Goal: Task Accomplishment & Management: Manage account settings

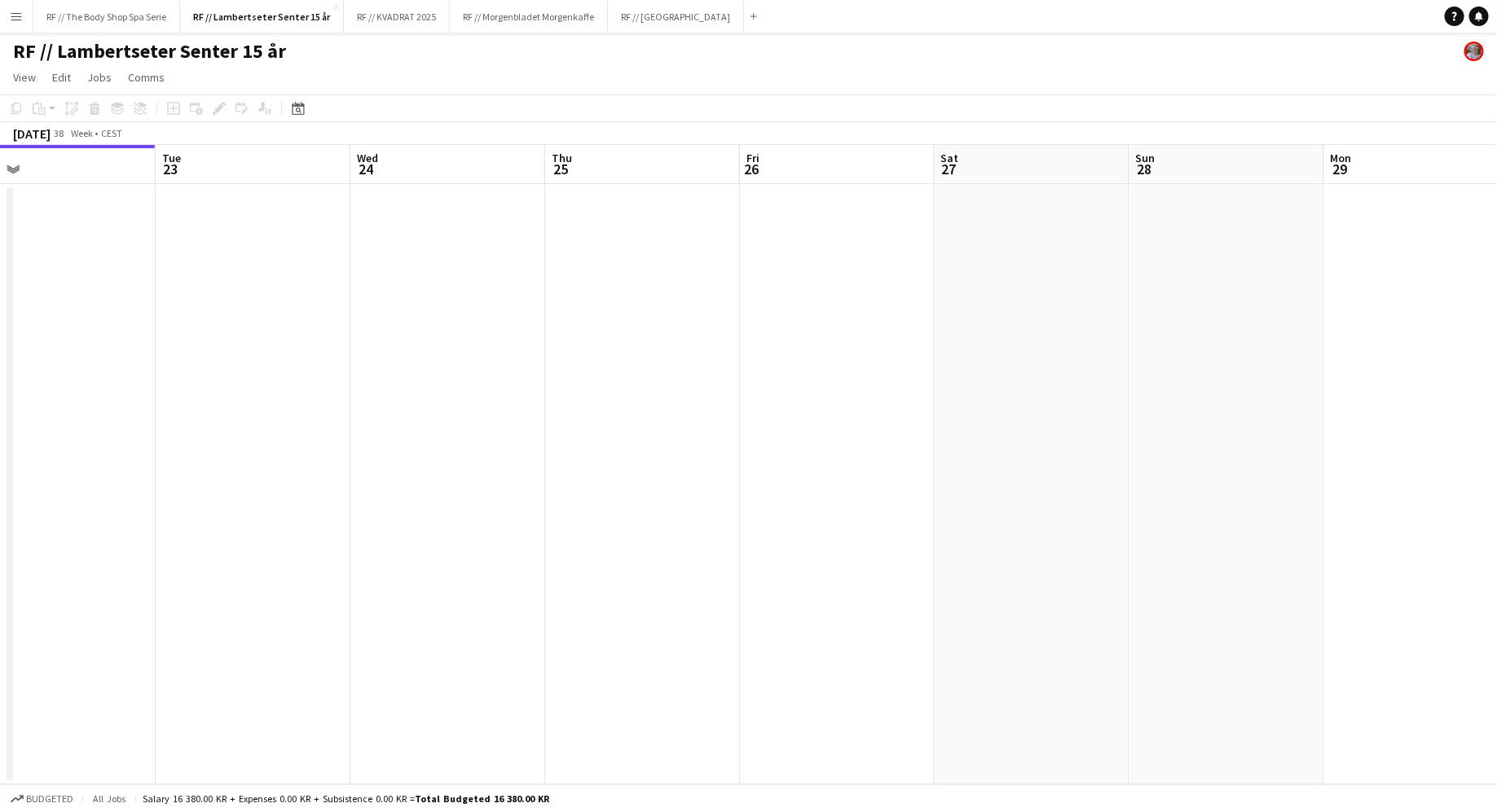
scroll to position [0, 645]
click at [660, 13] on button "RF // Fjordland Close" at bounding box center [675, 17] width 136 height 32
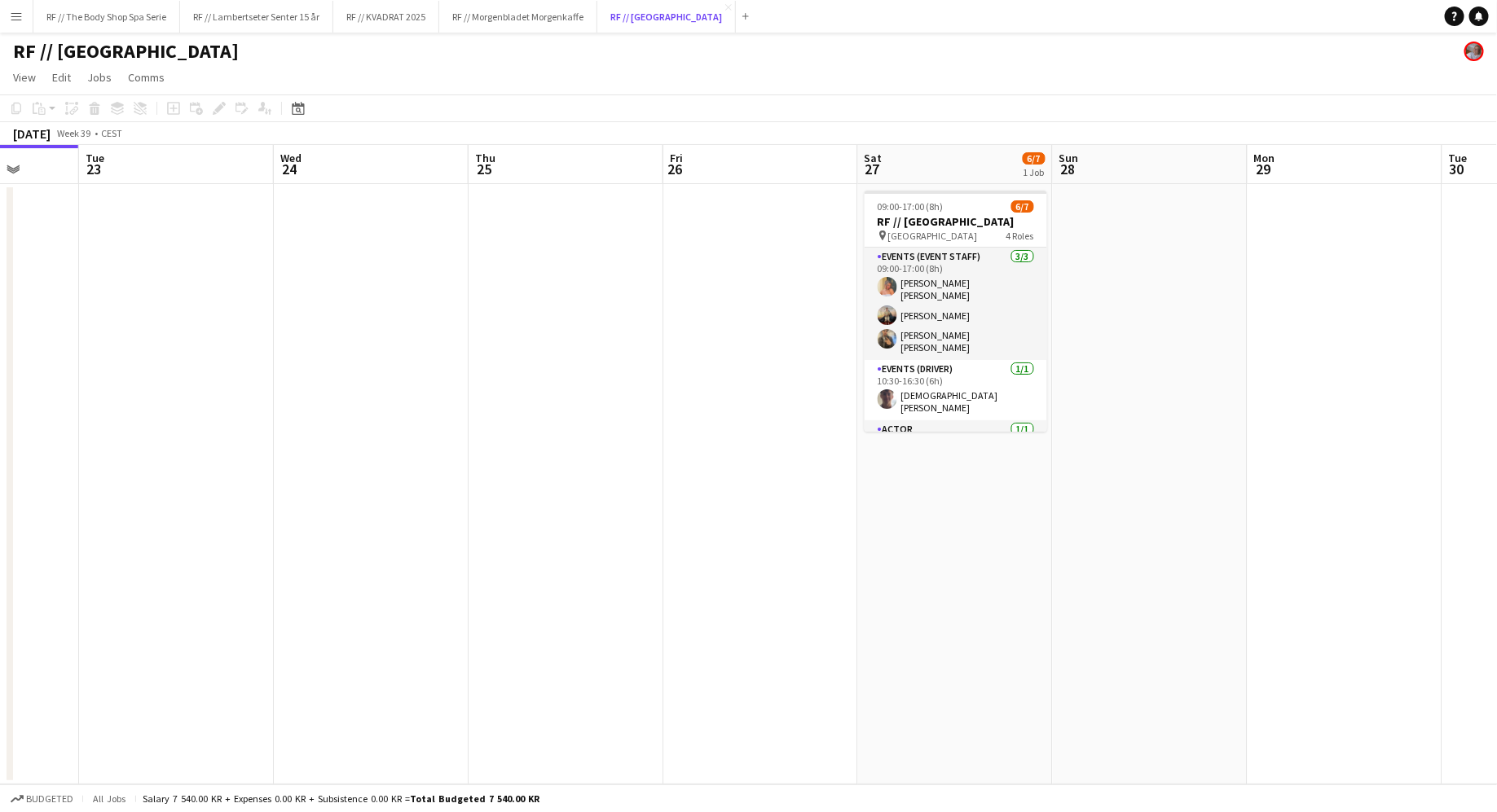
scroll to position [0, 701]
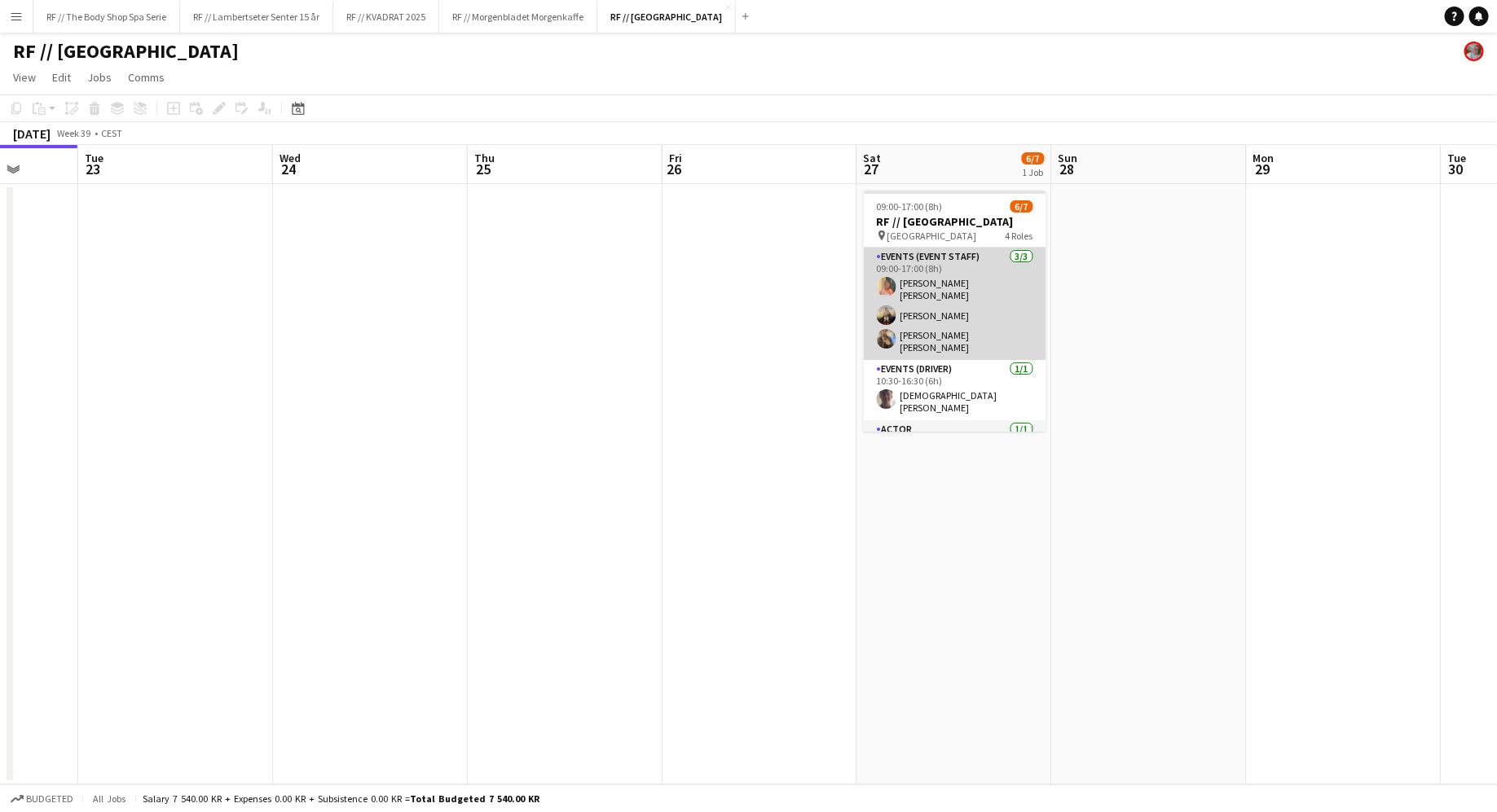
click at [852, 261] on app-card-role "Events (Event Staff) [DATE] 09:00-17:00 (8h) [PERSON_NAME] [PERSON_NAME] [PERSO…" at bounding box center [955, 304] width 183 height 112
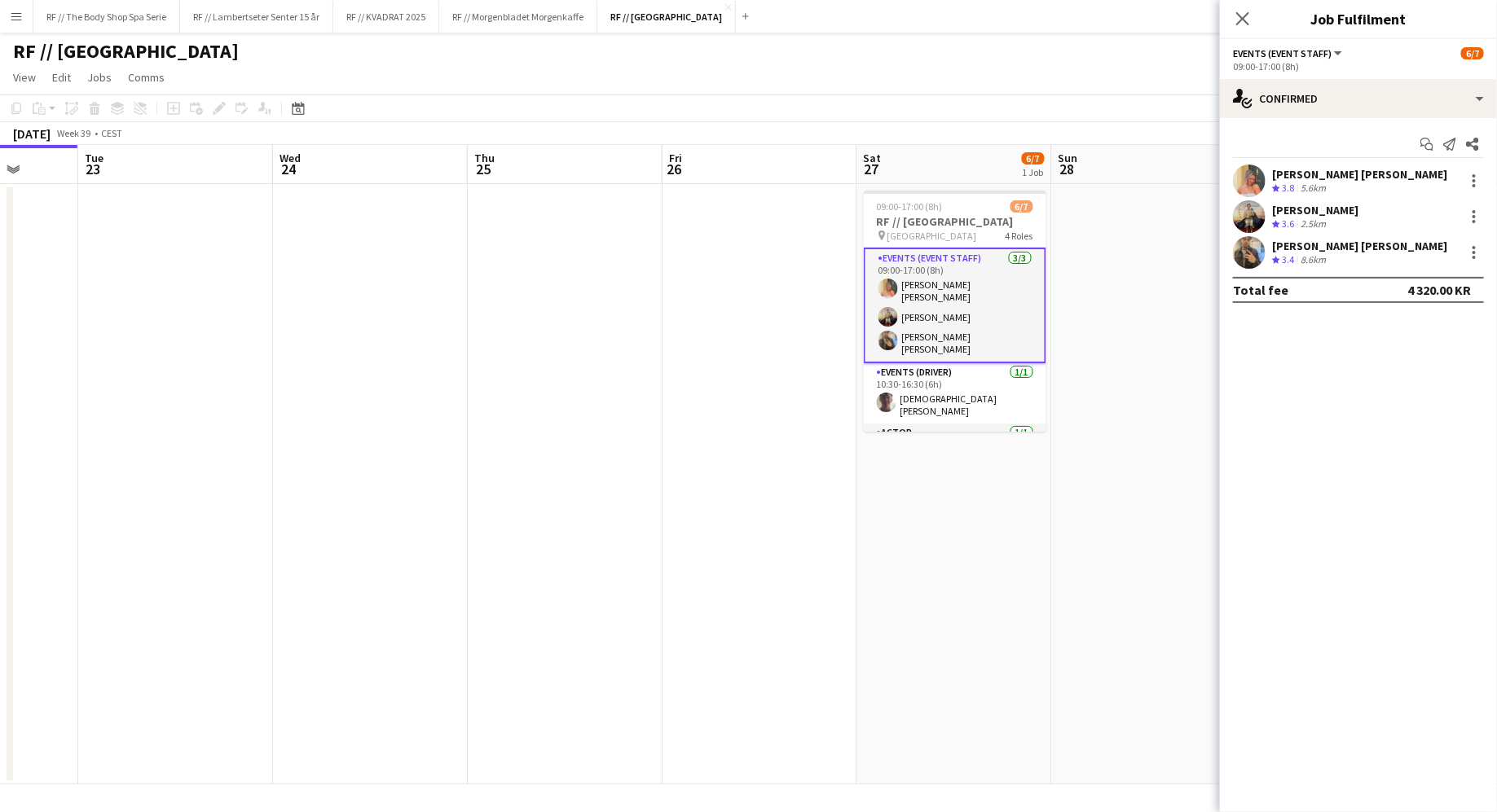
click at [852, 246] on div "[PERSON_NAME] [PERSON_NAME]" at bounding box center [1359, 245] width 175 height 14
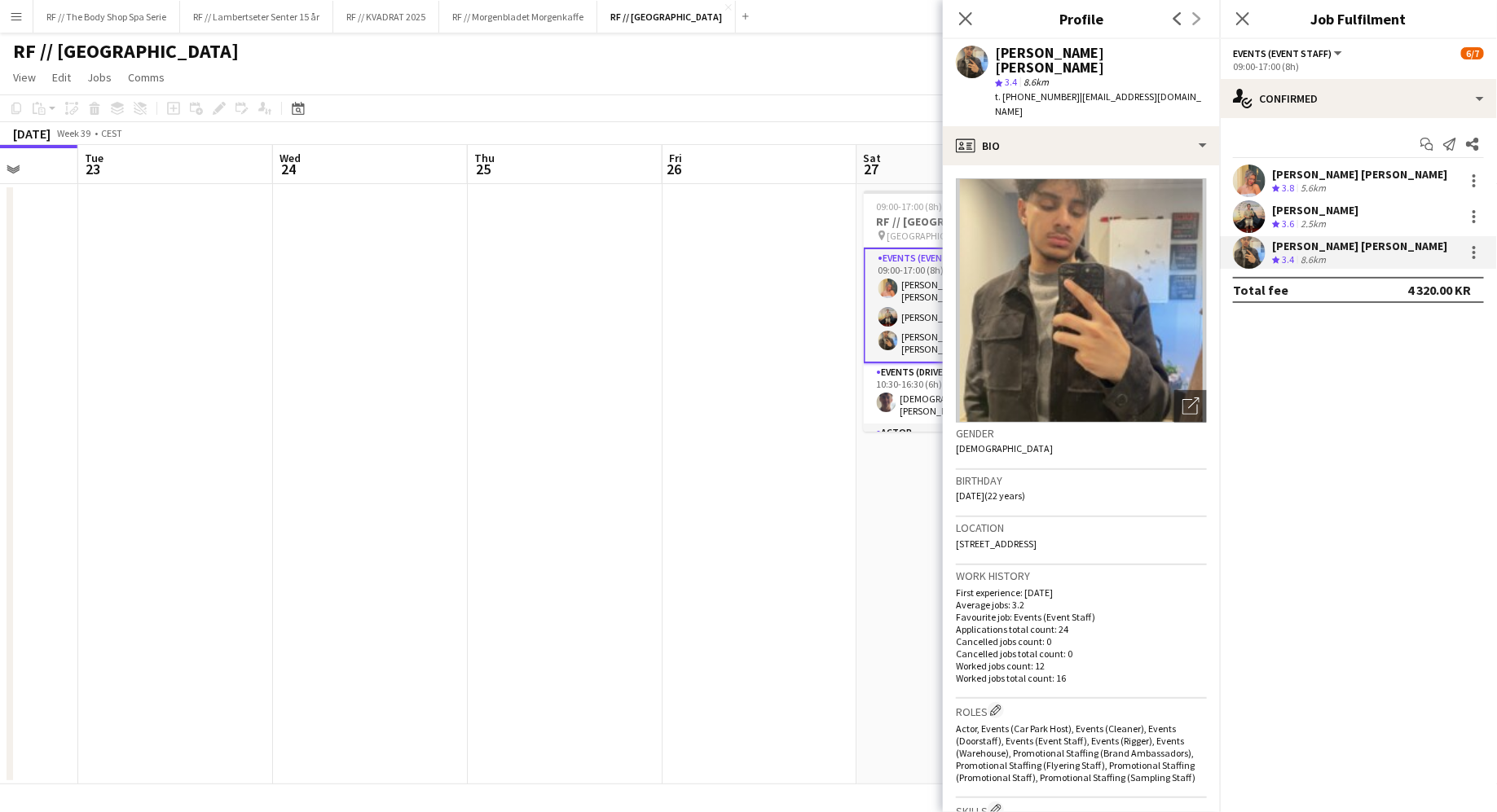
click at [852, 217] on div "Crew rating 3.6 2.5km" at bounding box center [1315, 224] width 86 height 14
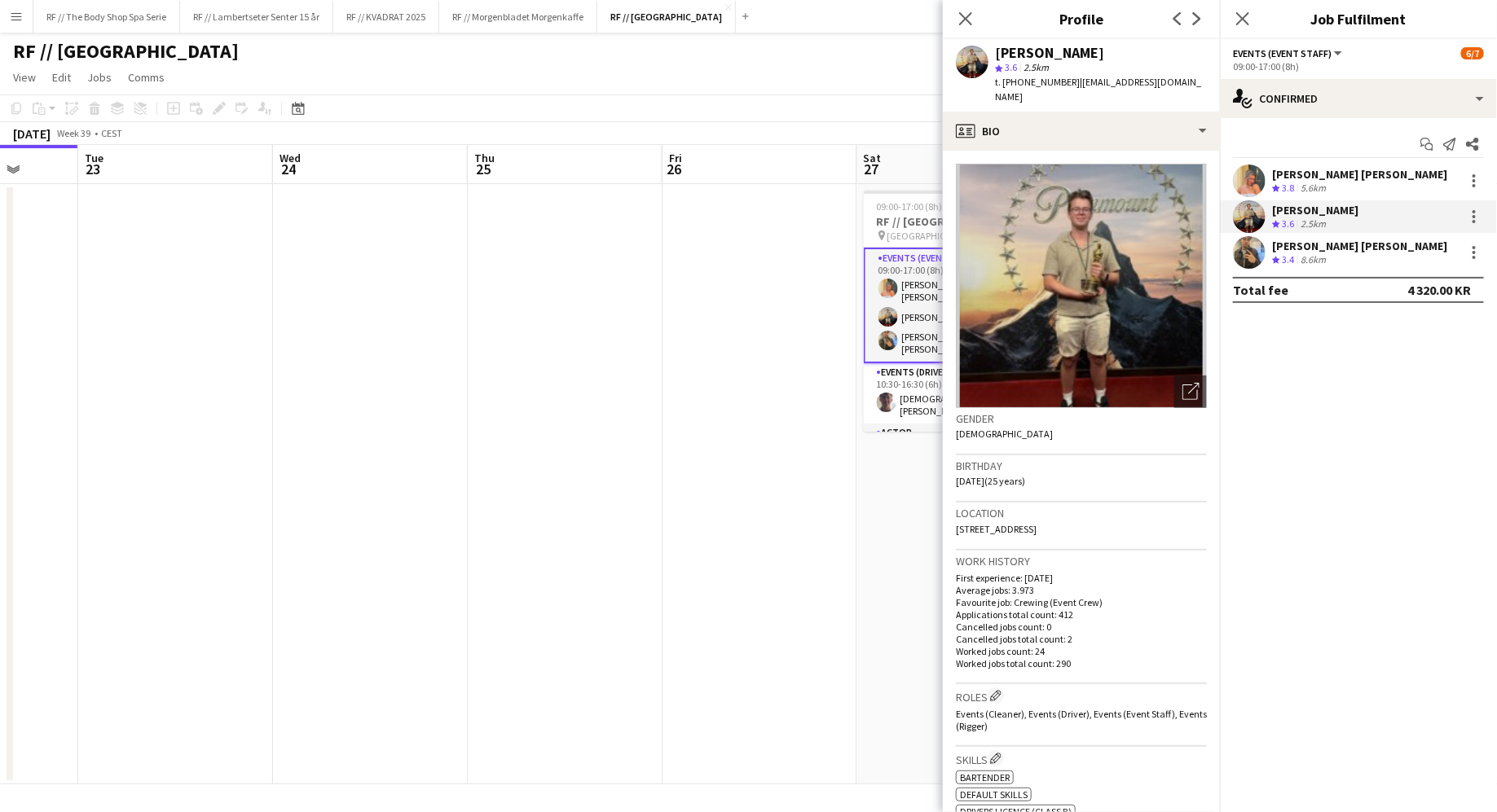
click at [852, 18] on div "Close pop-in" at bounding box center [966, 19] width 46 height 37
click at [852, 7] on div "Close pop-in" at bounding box center [966, 19] width 46 height 37
click at [852, 18] on icon at bounding box center [965, 19] width 15 height 15
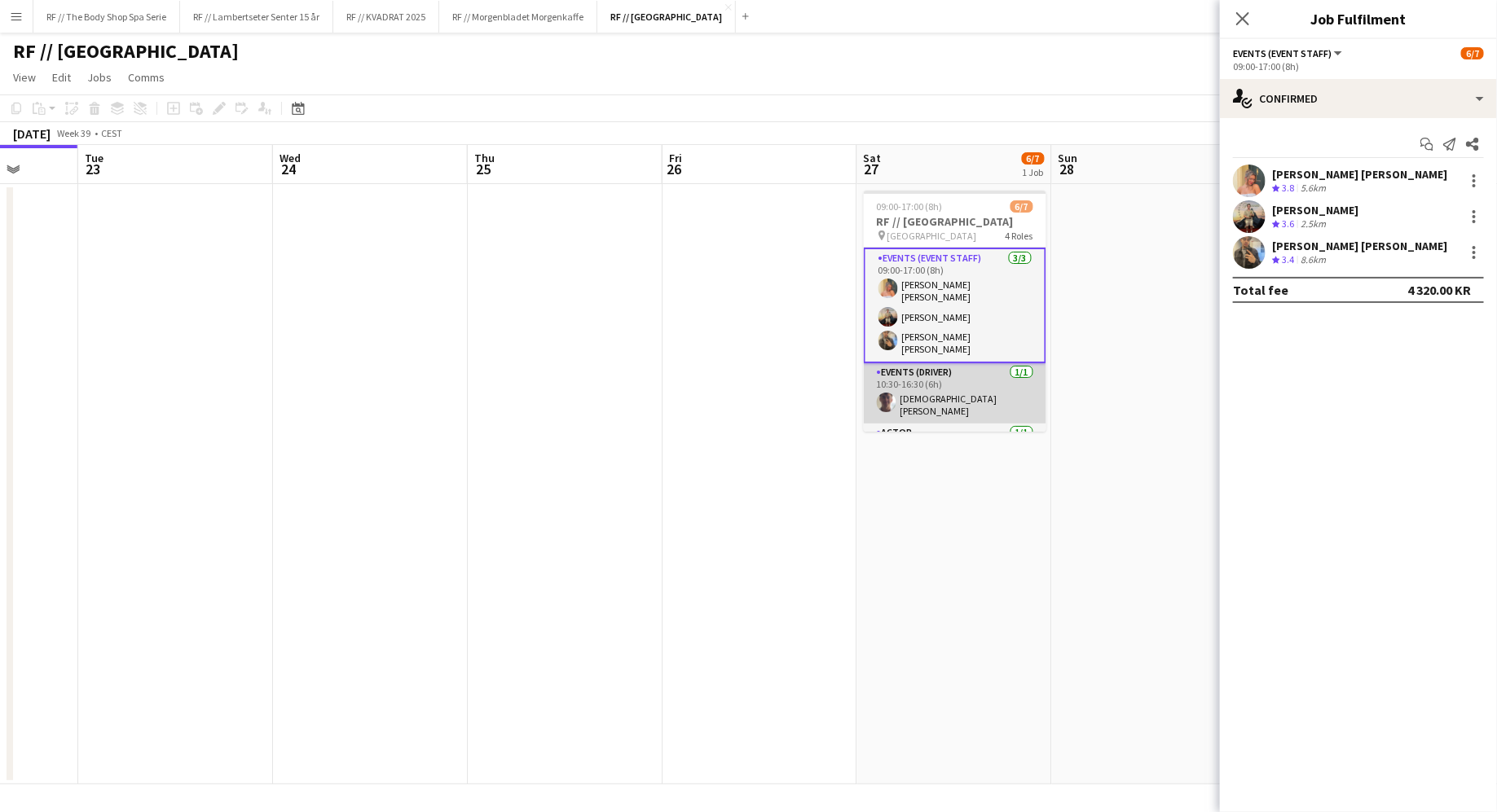
scroll to position [111, 0]
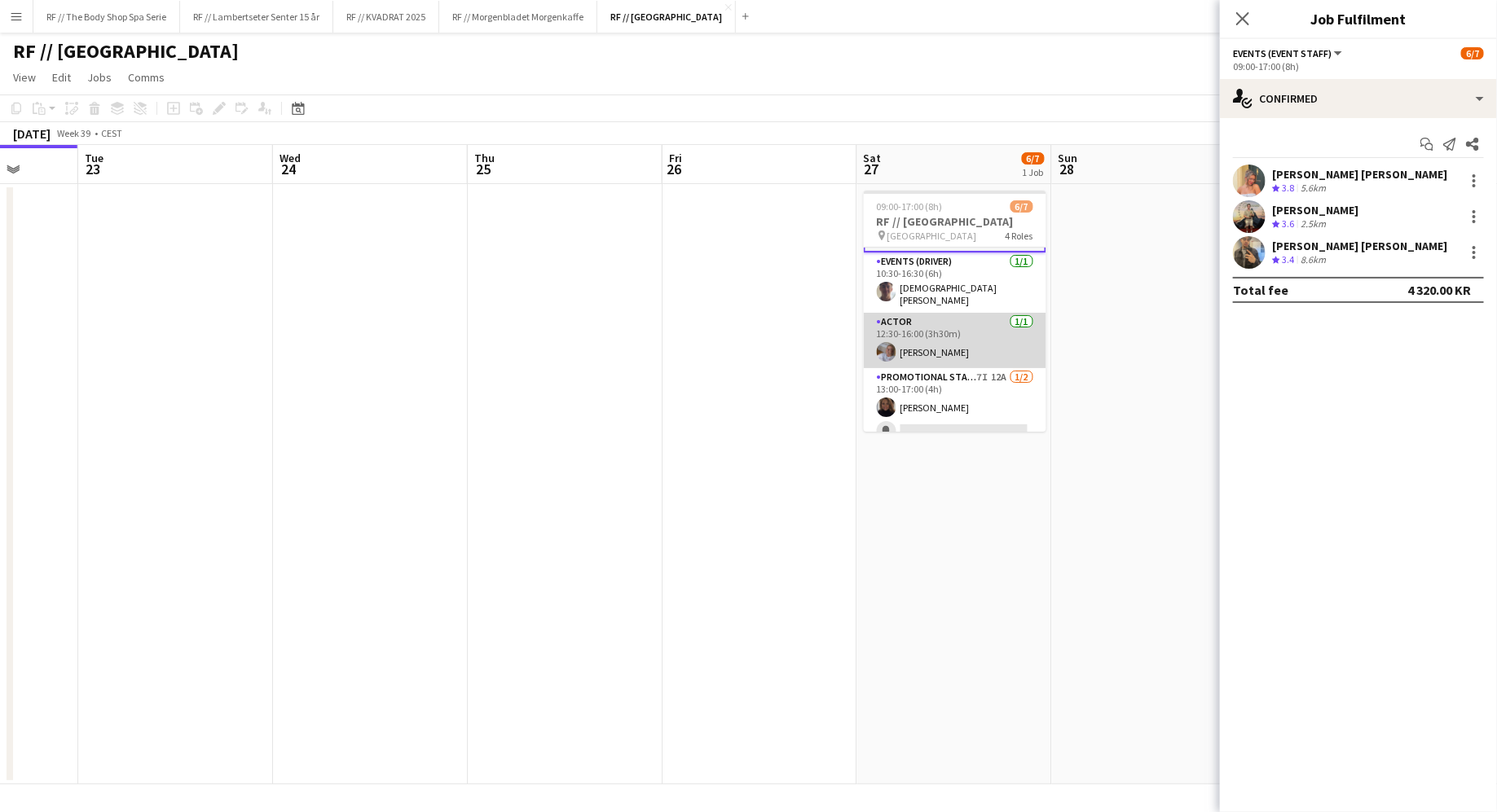
click at [852, 328] on app-card-role "Actor [DATE] 12:30-16:00 (3h30m) [PERSON_NAME]" at bounding box center [955, 340] width 183 height 55
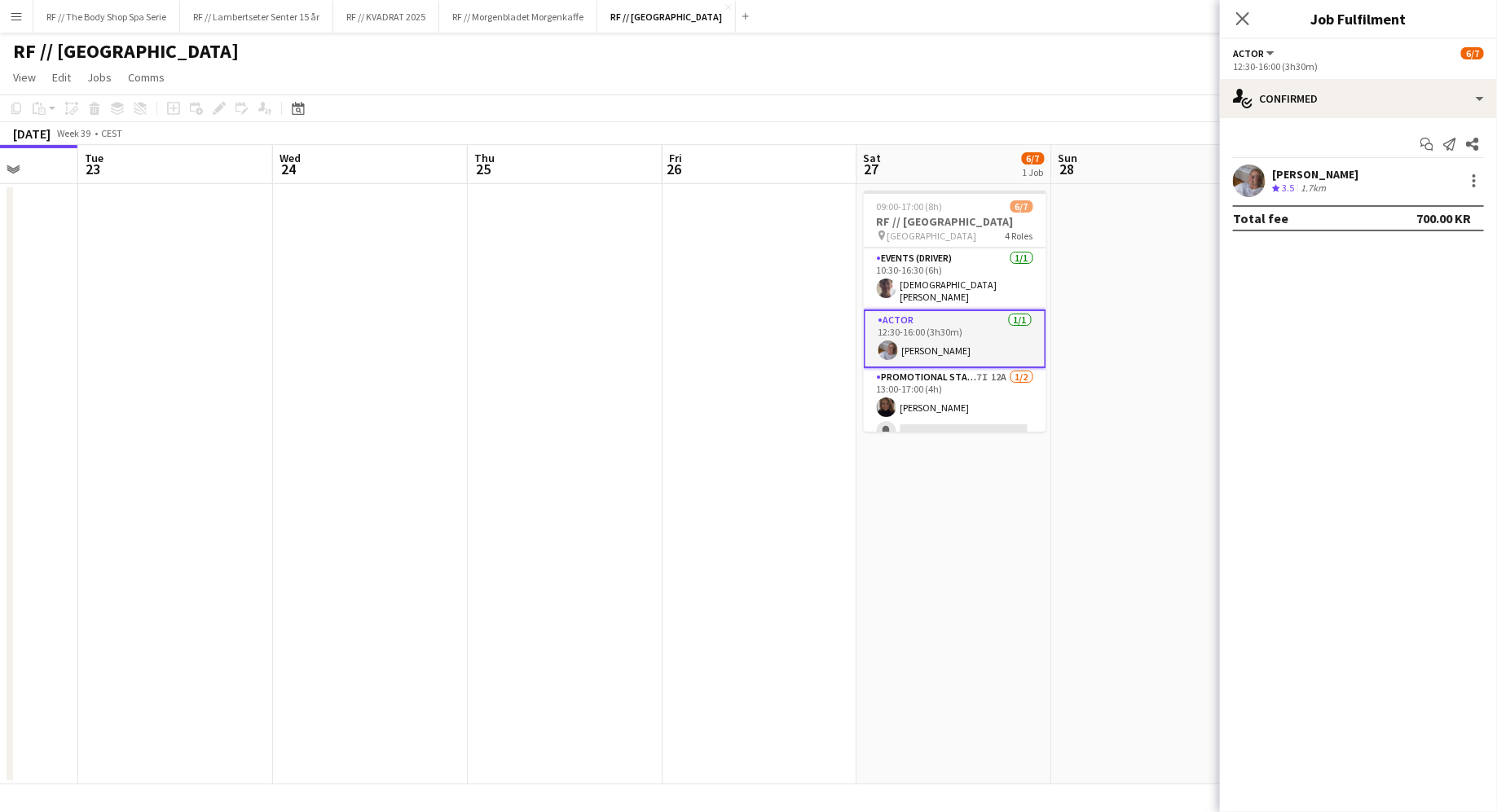
scroll to position [107, 0]
click at [852, 178] on div "[PERSON_NAME]" at bounding box center [1315, 173] width 86 height 14
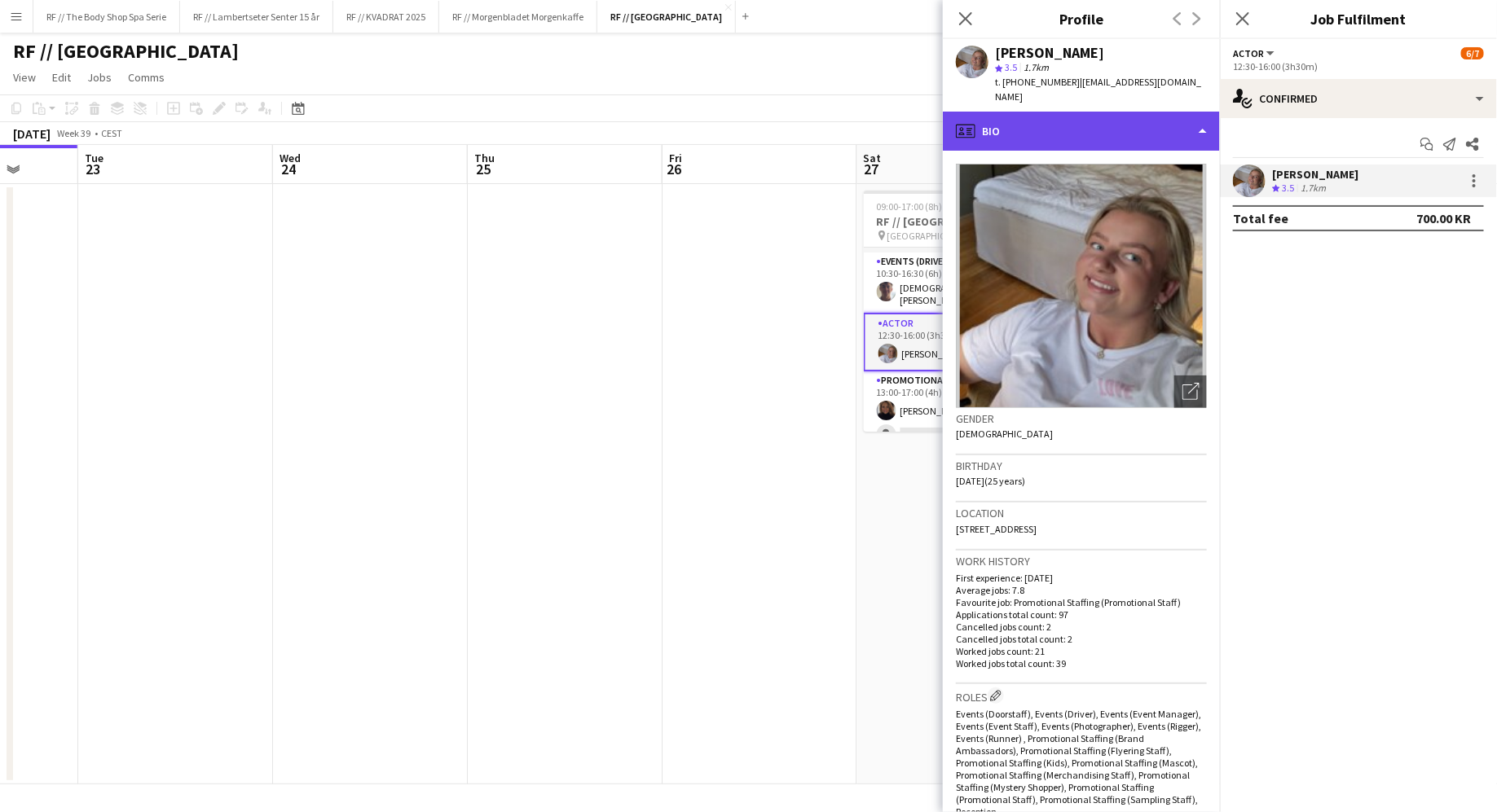
click at [852, 112] on div "profile Bio" at bounding box center [1081, 131] width 277 height 39
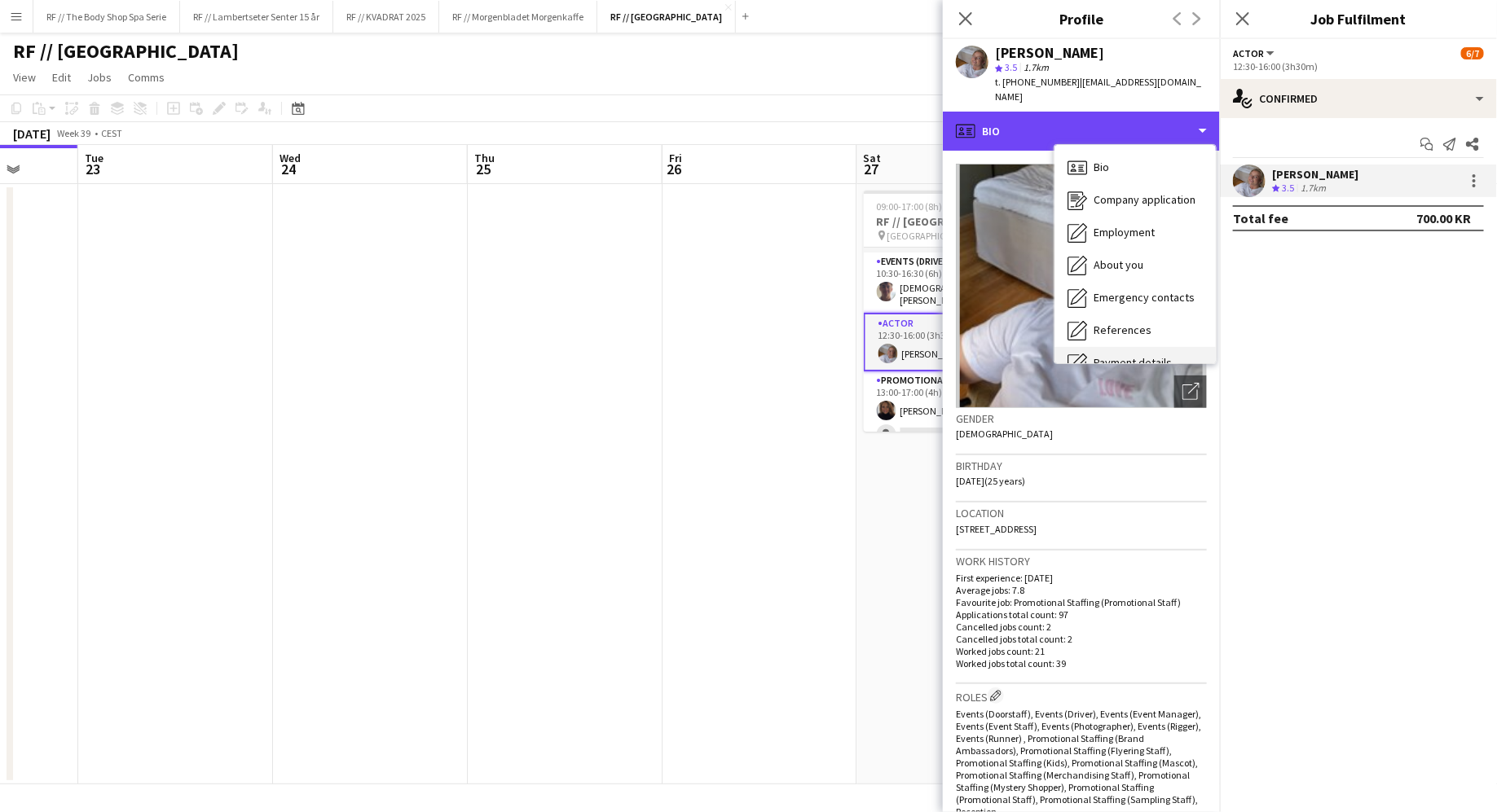
scroll to position [152, 0]
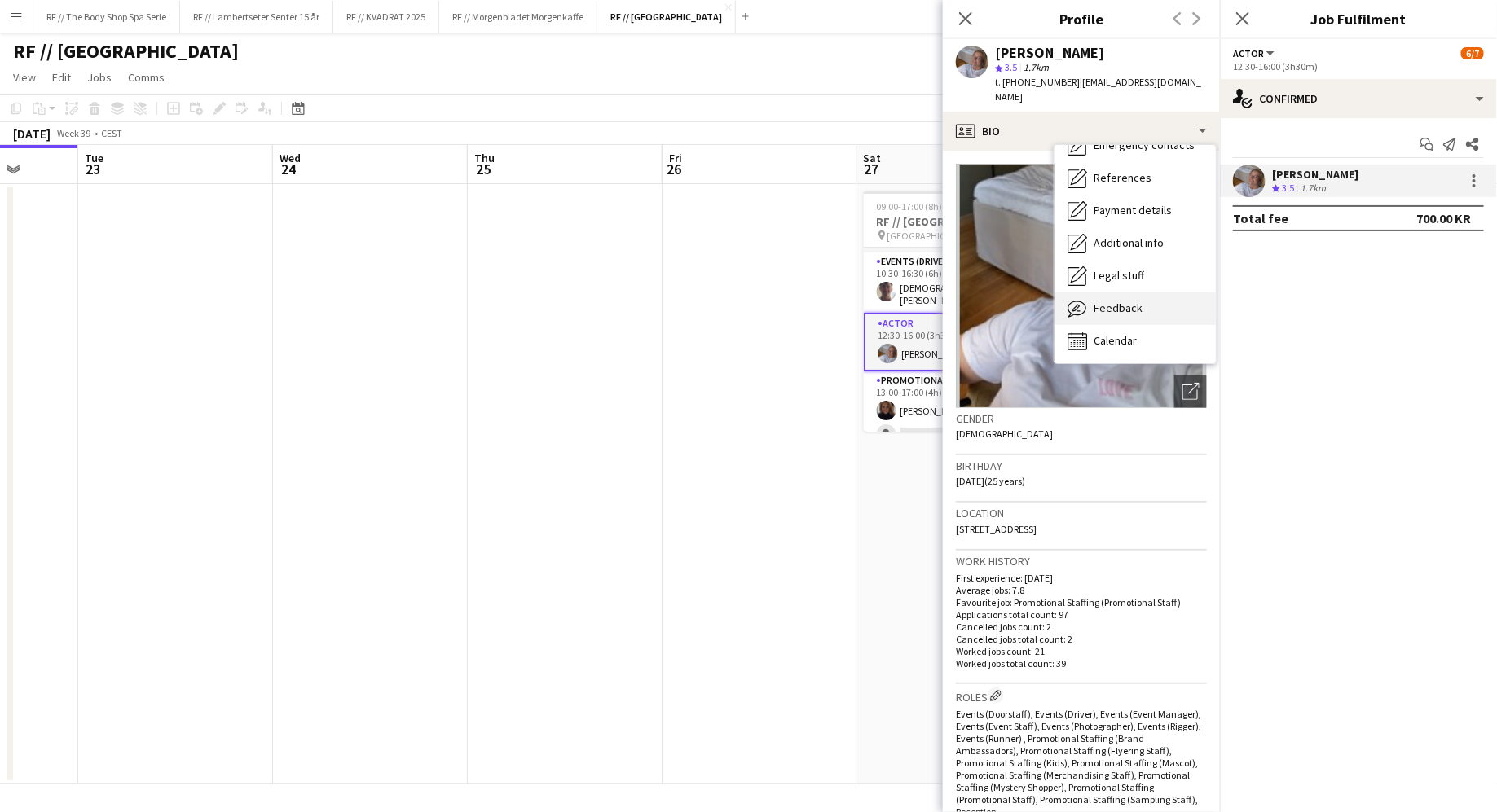
click at [852, 300] on span "Feedback" at bounding box center [1118, 307] width 49 height 14
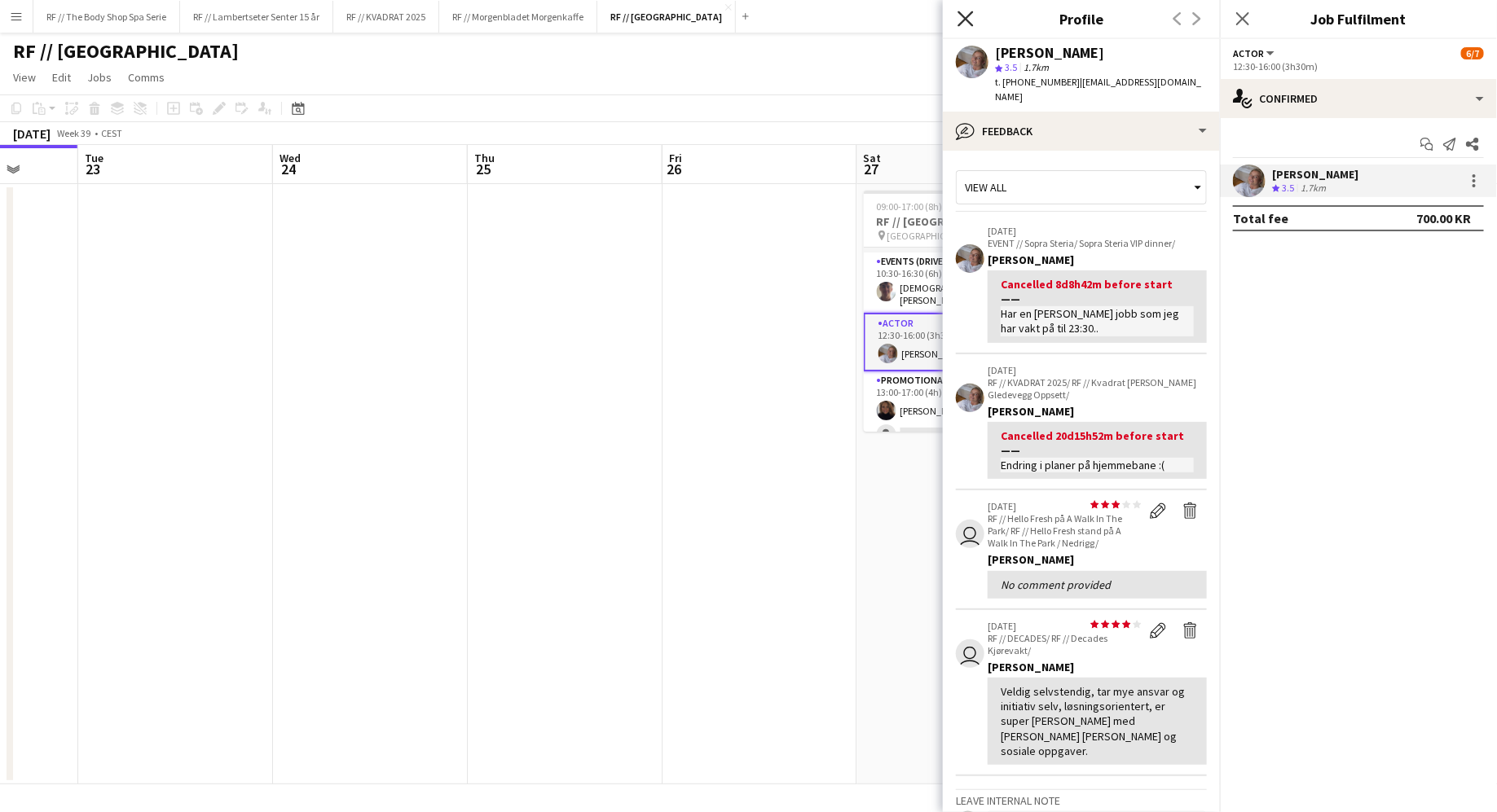
click at [852, 12] on icon "Close pop-in" at bounding box center [965, 19] width 15 height 15
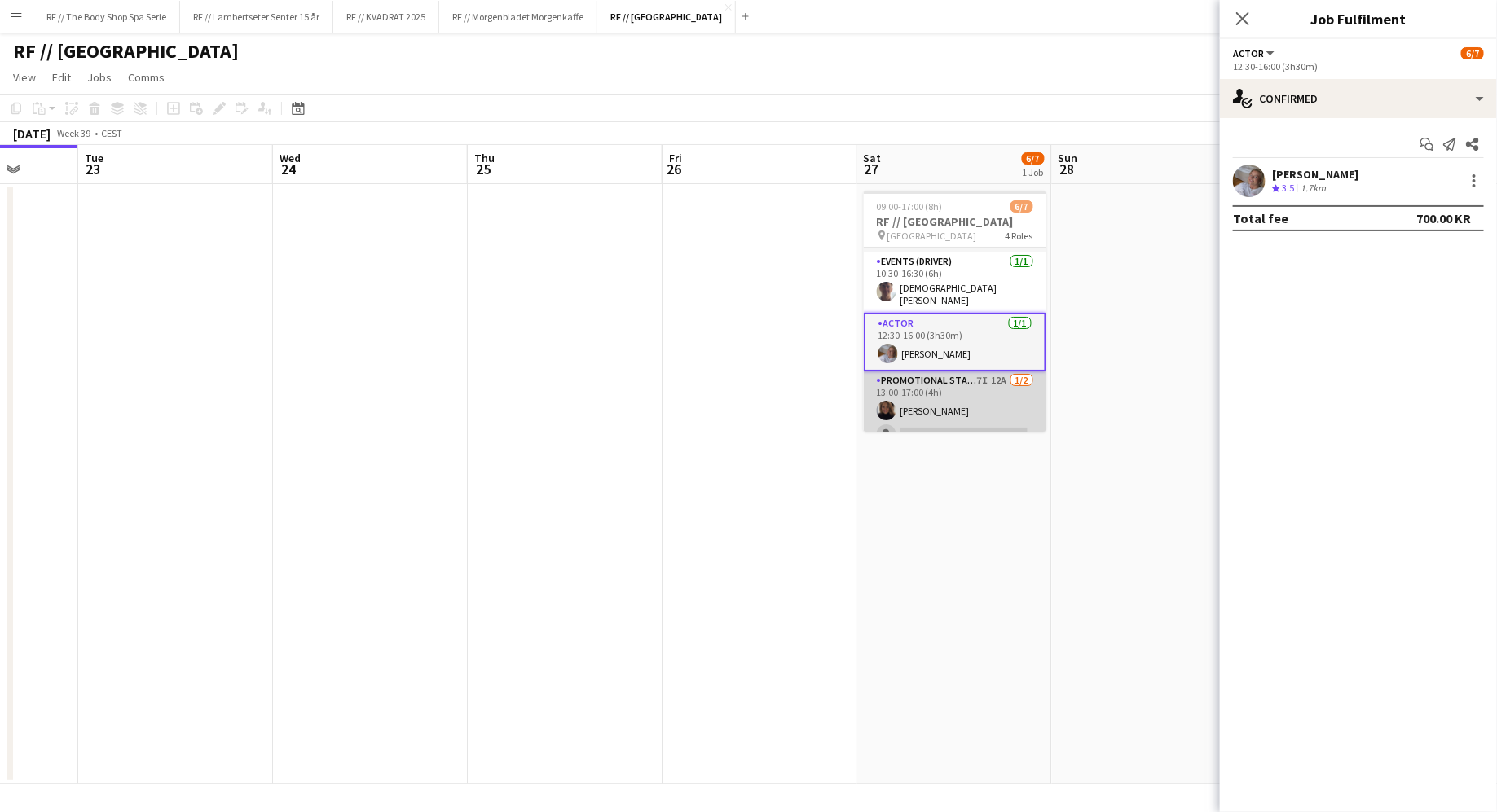
scroll to position [111, 0]
click at [852, 368] on app-card-role "Promotional Staffing (Sampling Staff) 7I 12A [DATE] 13:00-17:00 (4h) [PERSON_NA…" at bounding box center [955, 407] width 183 height 79
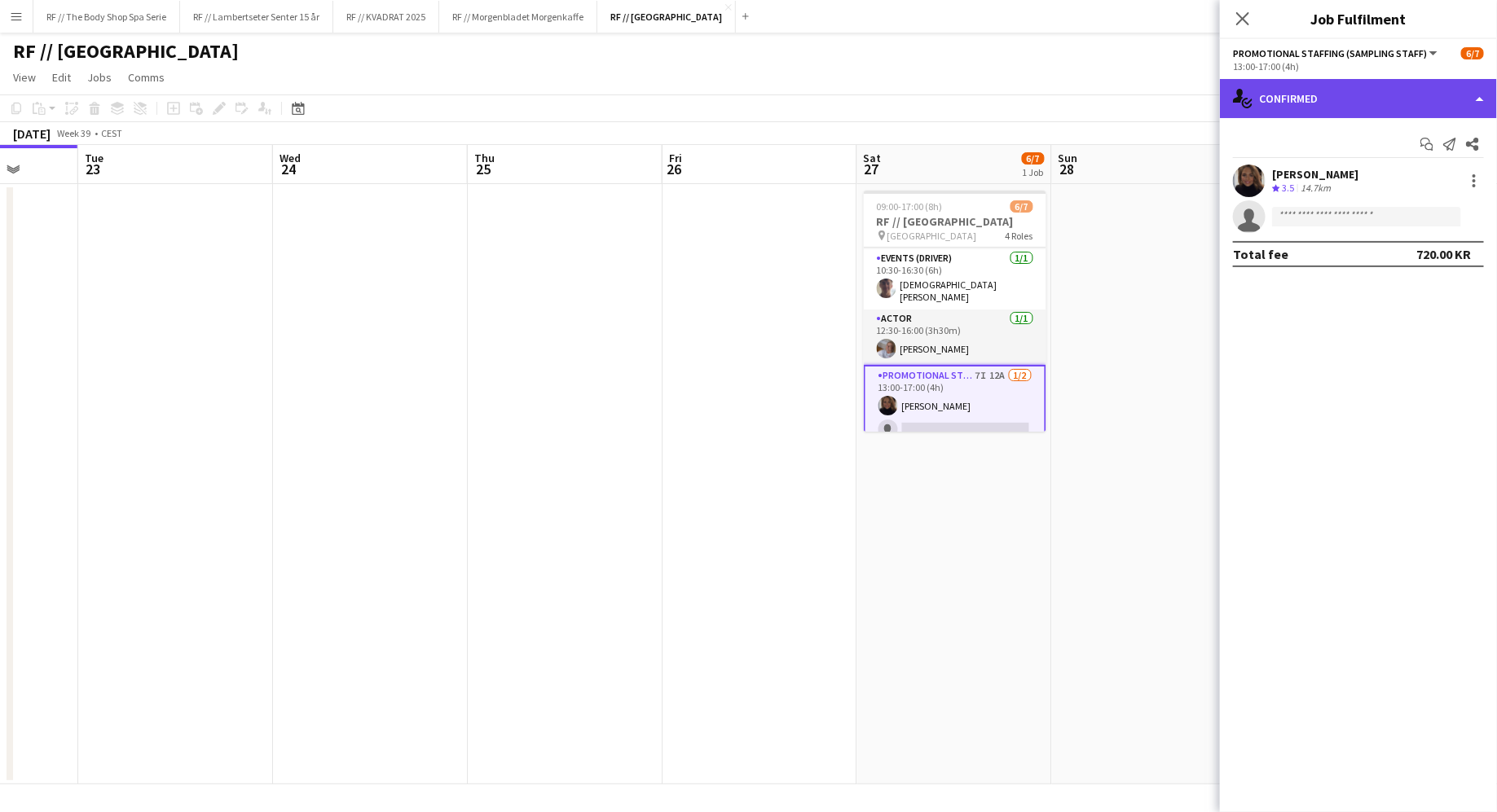
click at [852, 88] on div "single-neutral-actions-check-2 Confirmed" at bounding box center [1357, 98] width 277 height 39
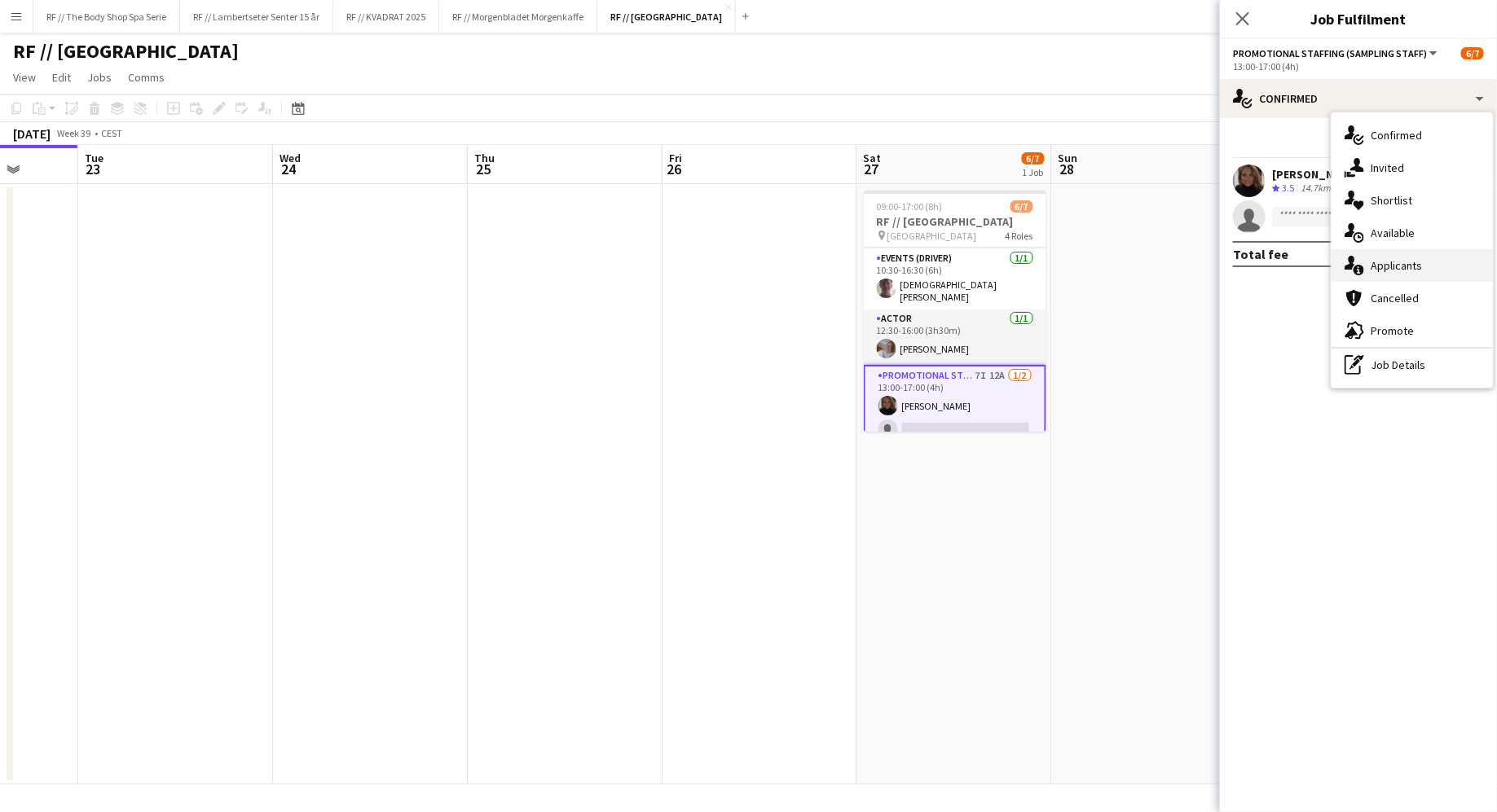
click at [852, 273] on div "single-neutral-actions-information Applicants" at bounding box center [1412, 266] width 162 height 33
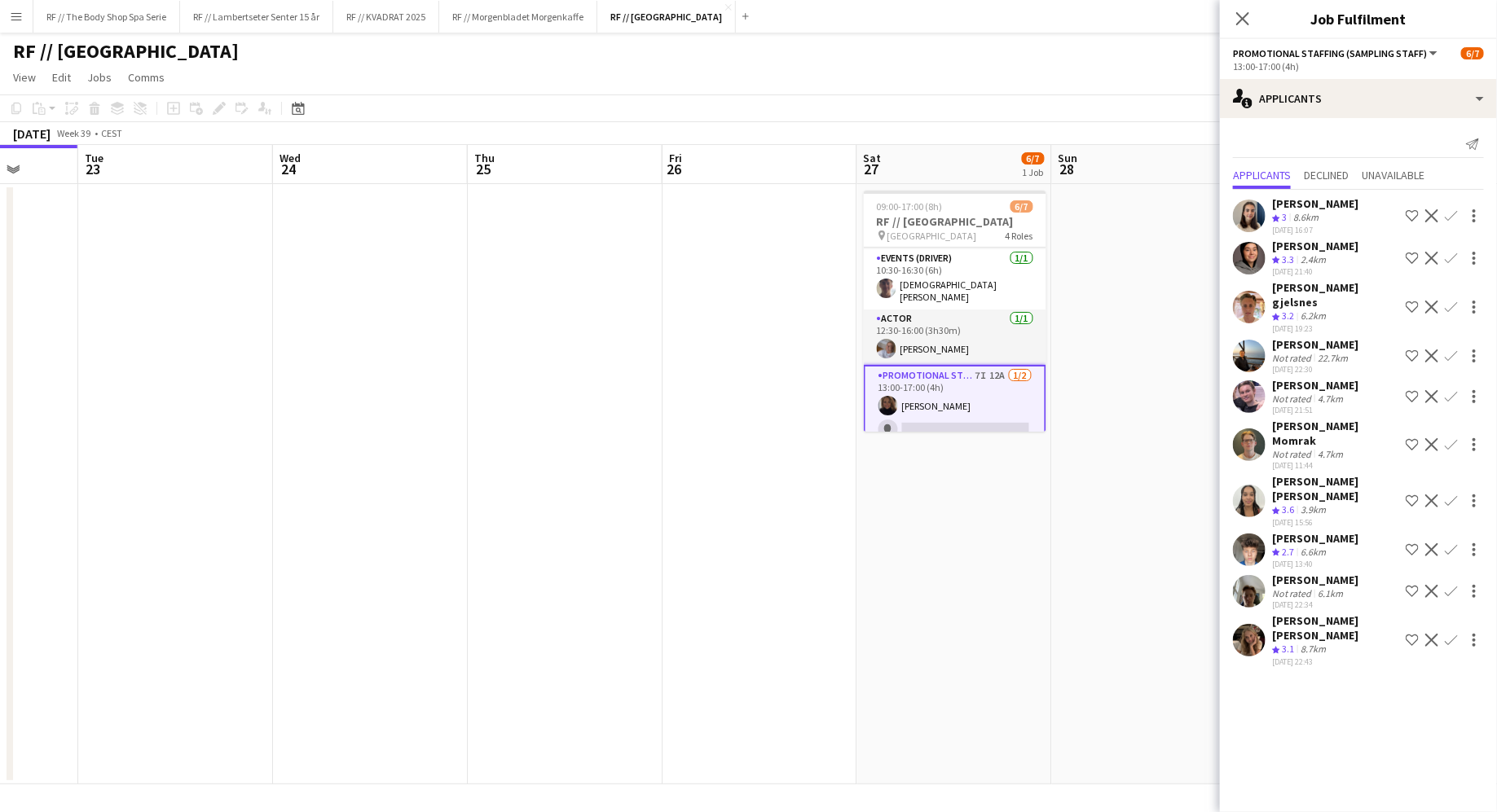
click at [852, 381] on app-user-avatar at bounding box center [1249, 397] width 33 height 33
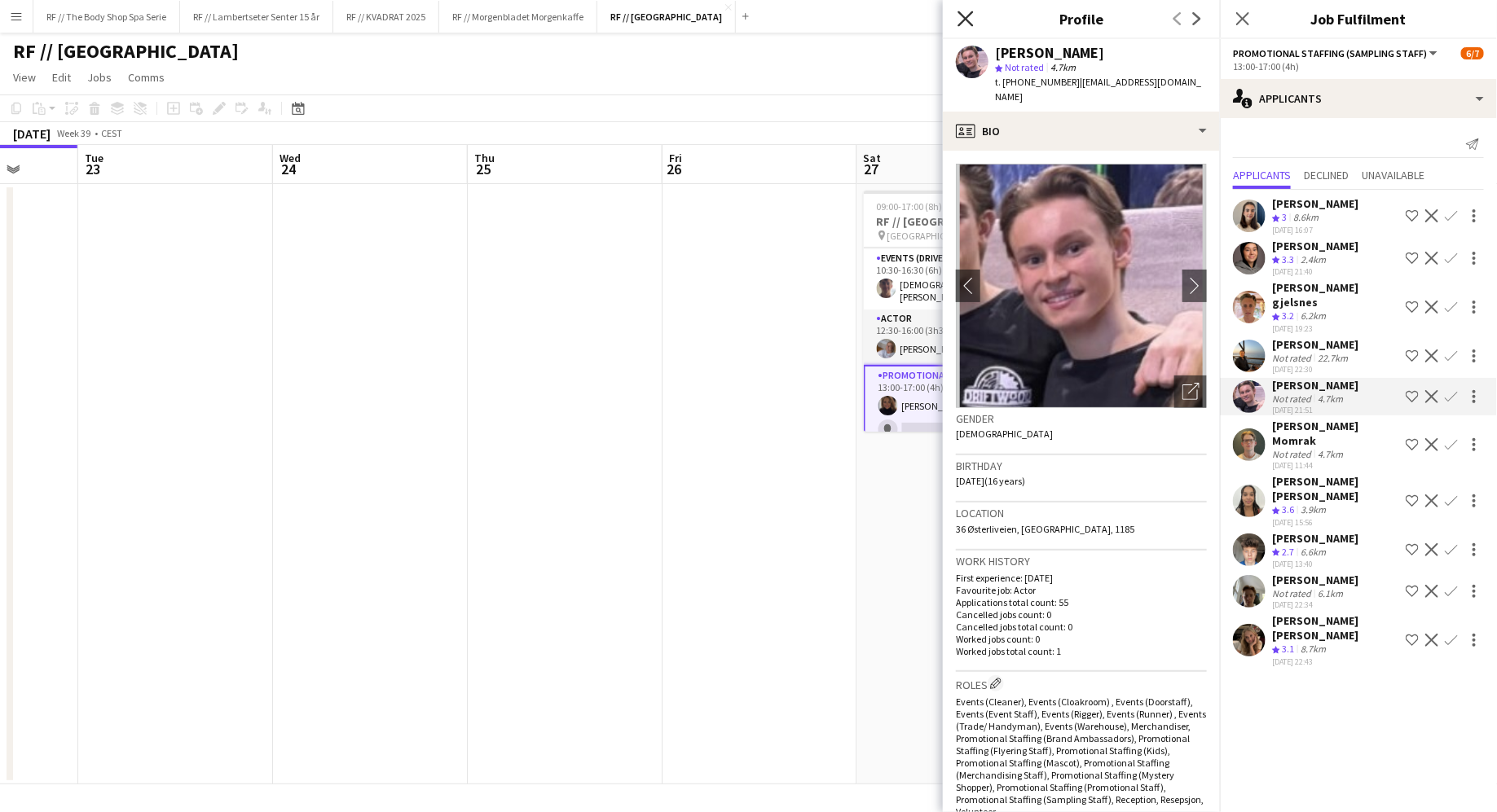
click at [852, 14] on icon at bounding box center [965, 19] width 15 height 15
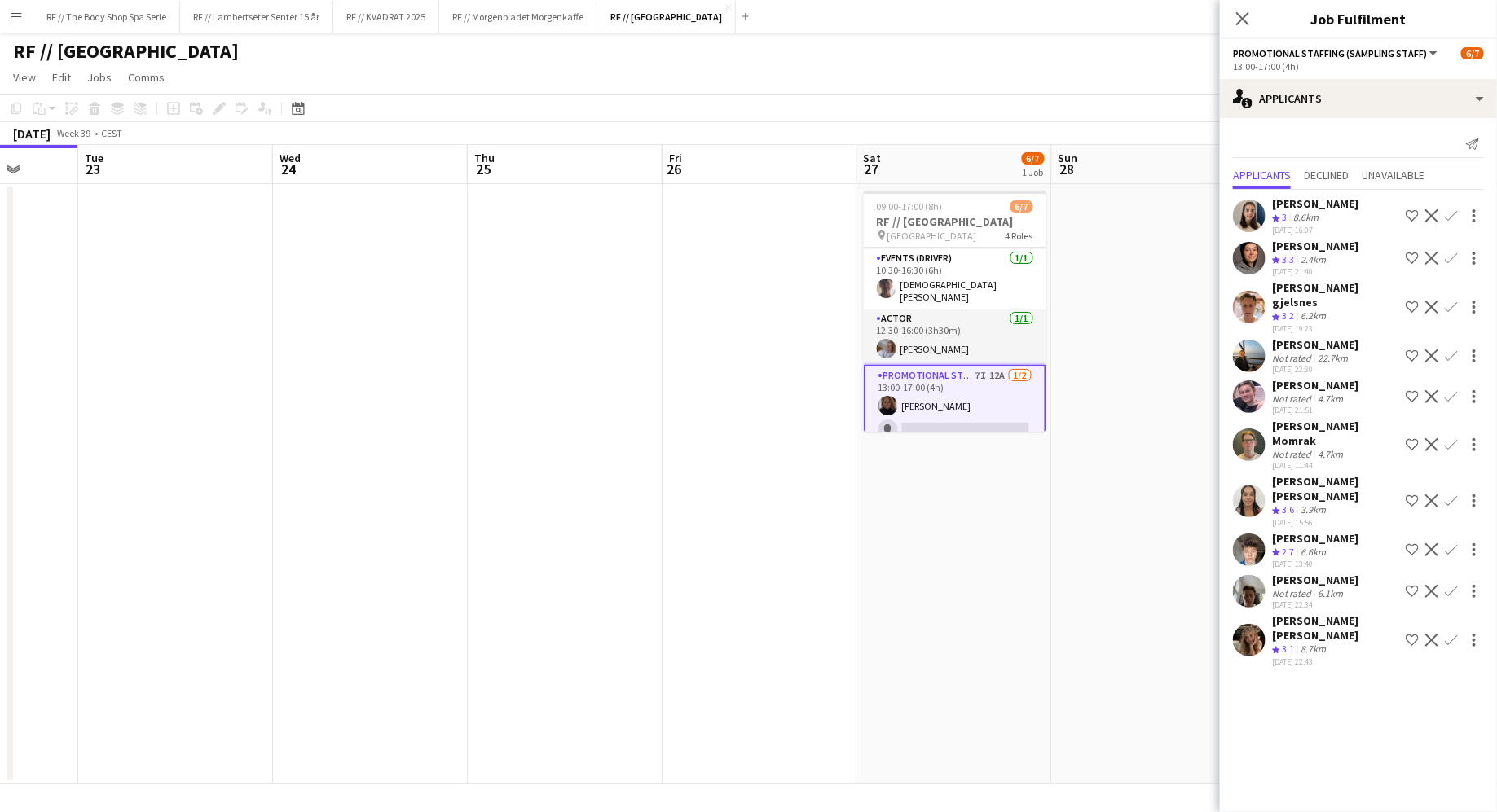
click at [852, 339] on app-user-avatar at bounding box center [1249, 355] width 33 height 33
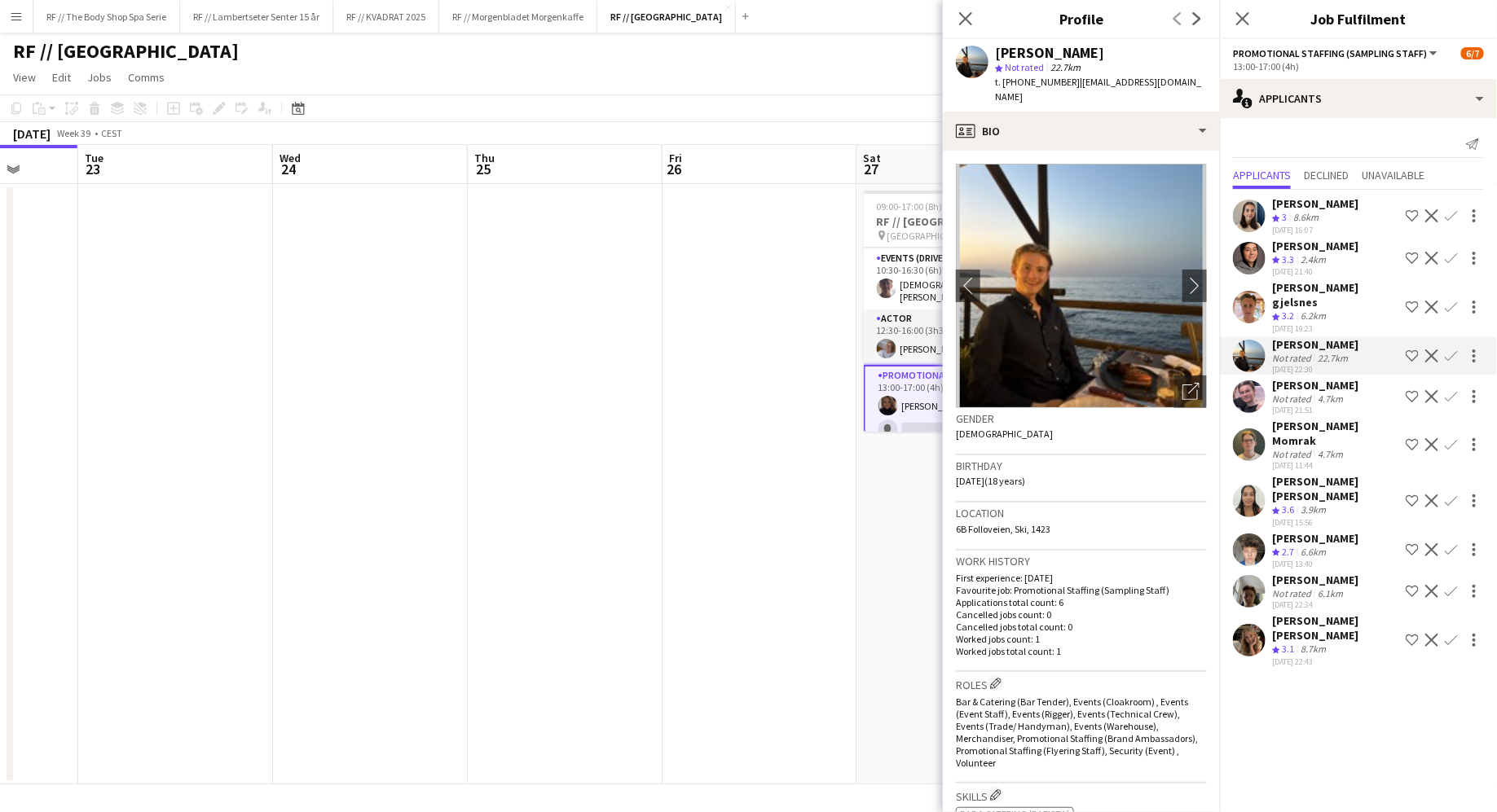
click at [852, 623] on app-user-avatar at bounding box center [1249, 639] width 33 height 33
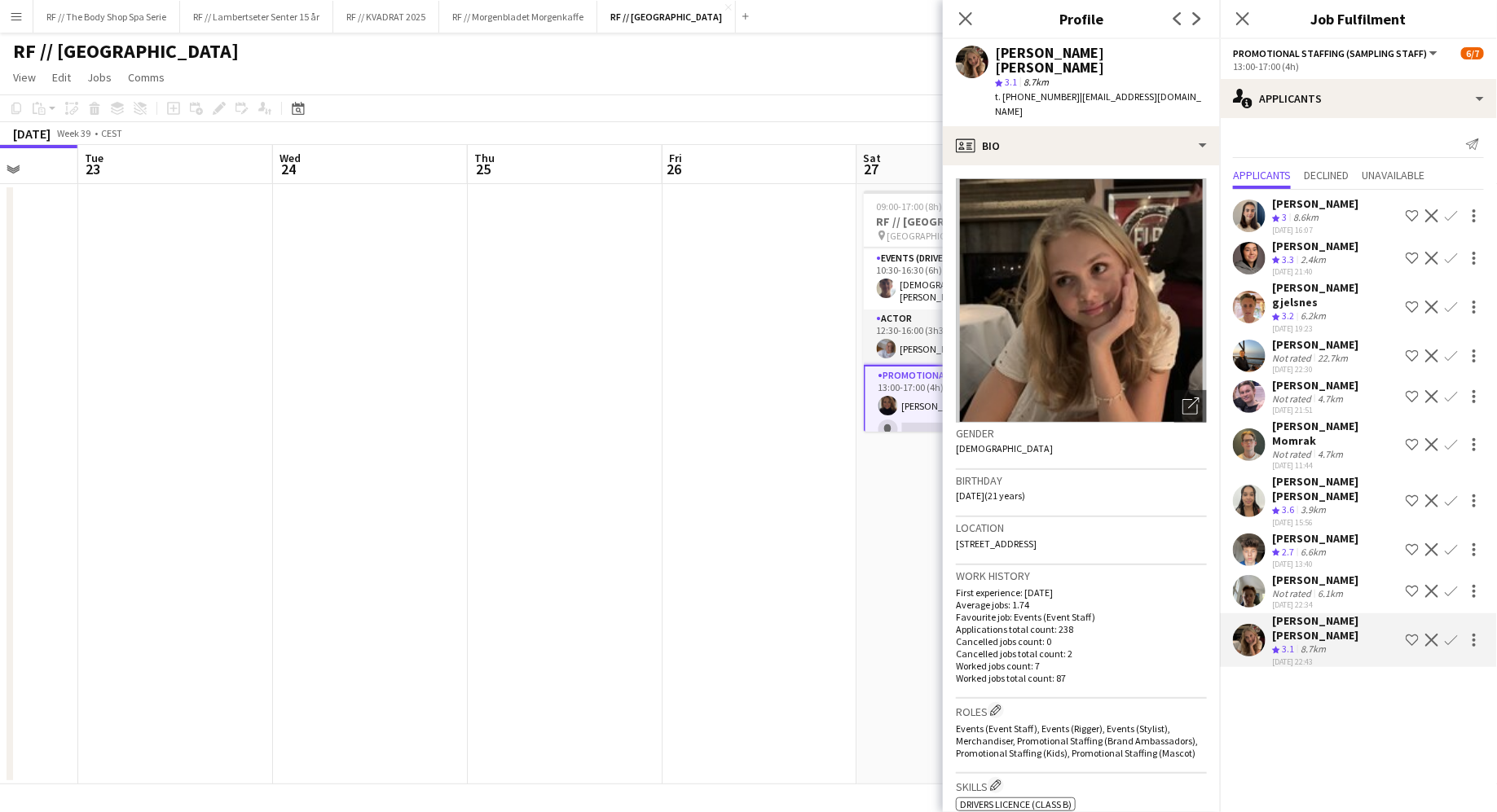
click at [852, 575] on app-user-avatar at bounding box center [1249, 591] width 33 height 33
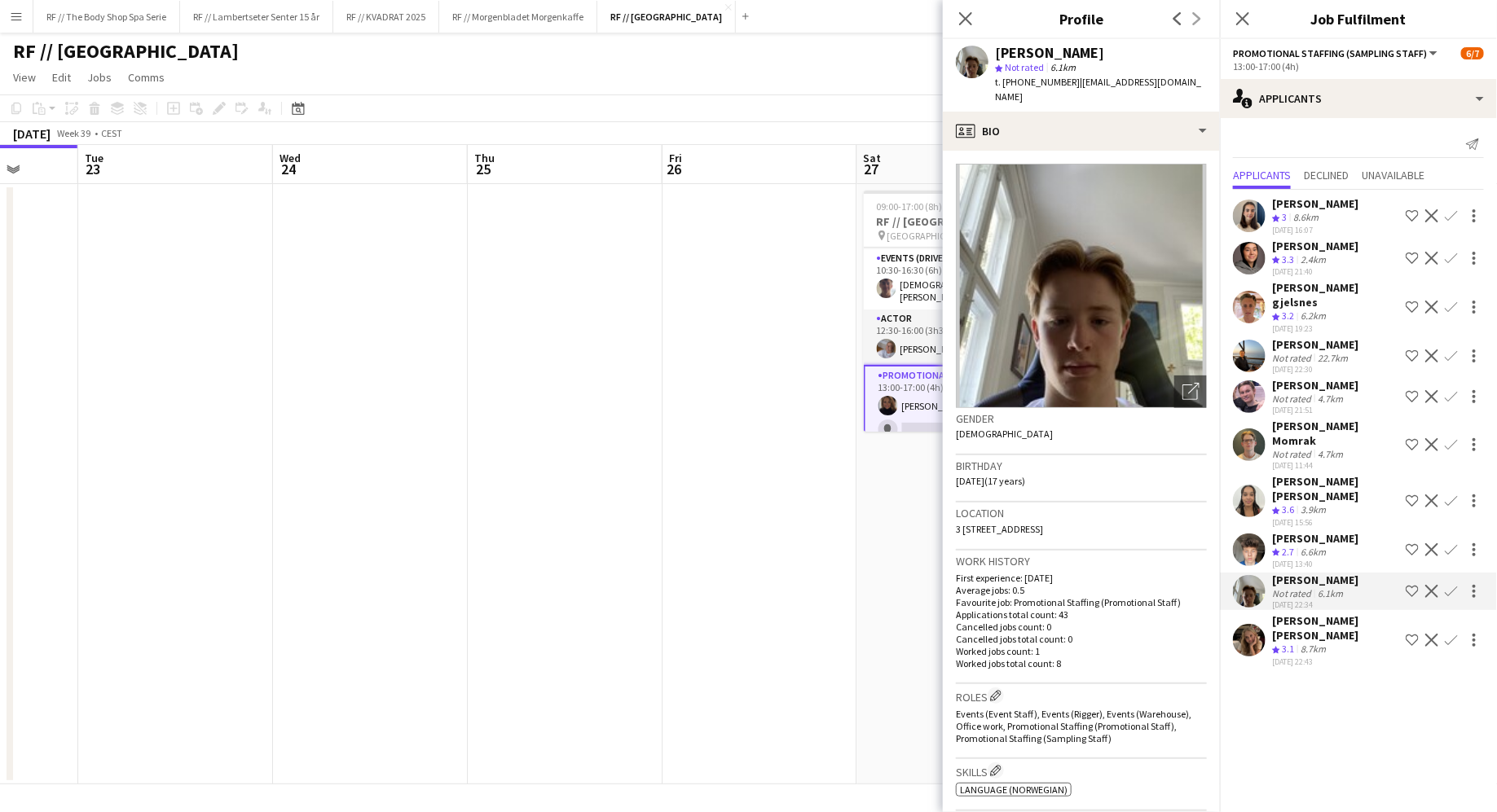
click at [852, 534] on app-user-avatar at bounding box center [1249, 550] width 33 height 33
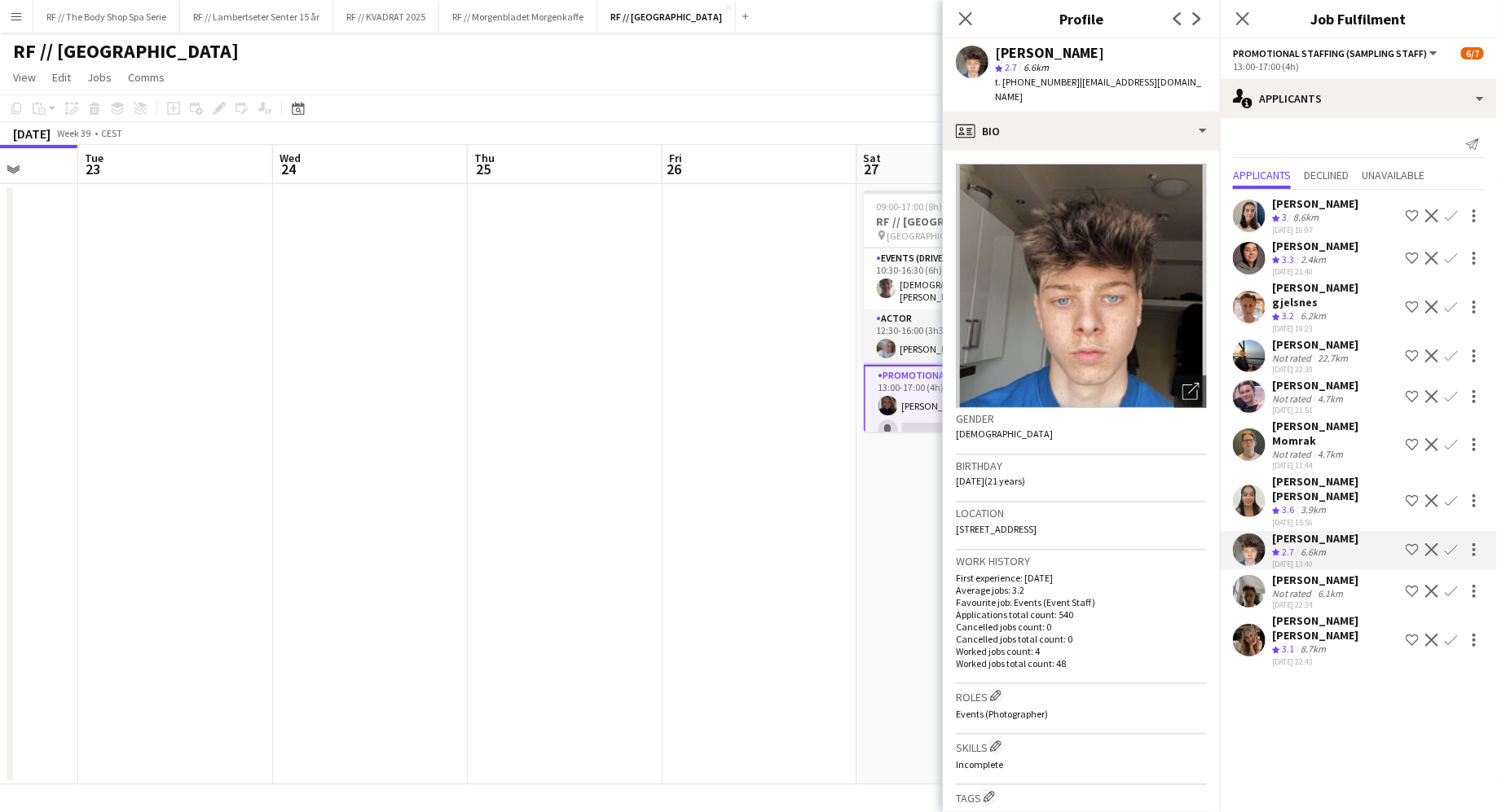
click at [852, 474] on div "[PERSON_NAME] [PERSON_NAME] Crew rating 3.6 3.9km [DATE] 15:56 Shortlist crew D…" at bounding box center [1357, 501] width 277 height 54
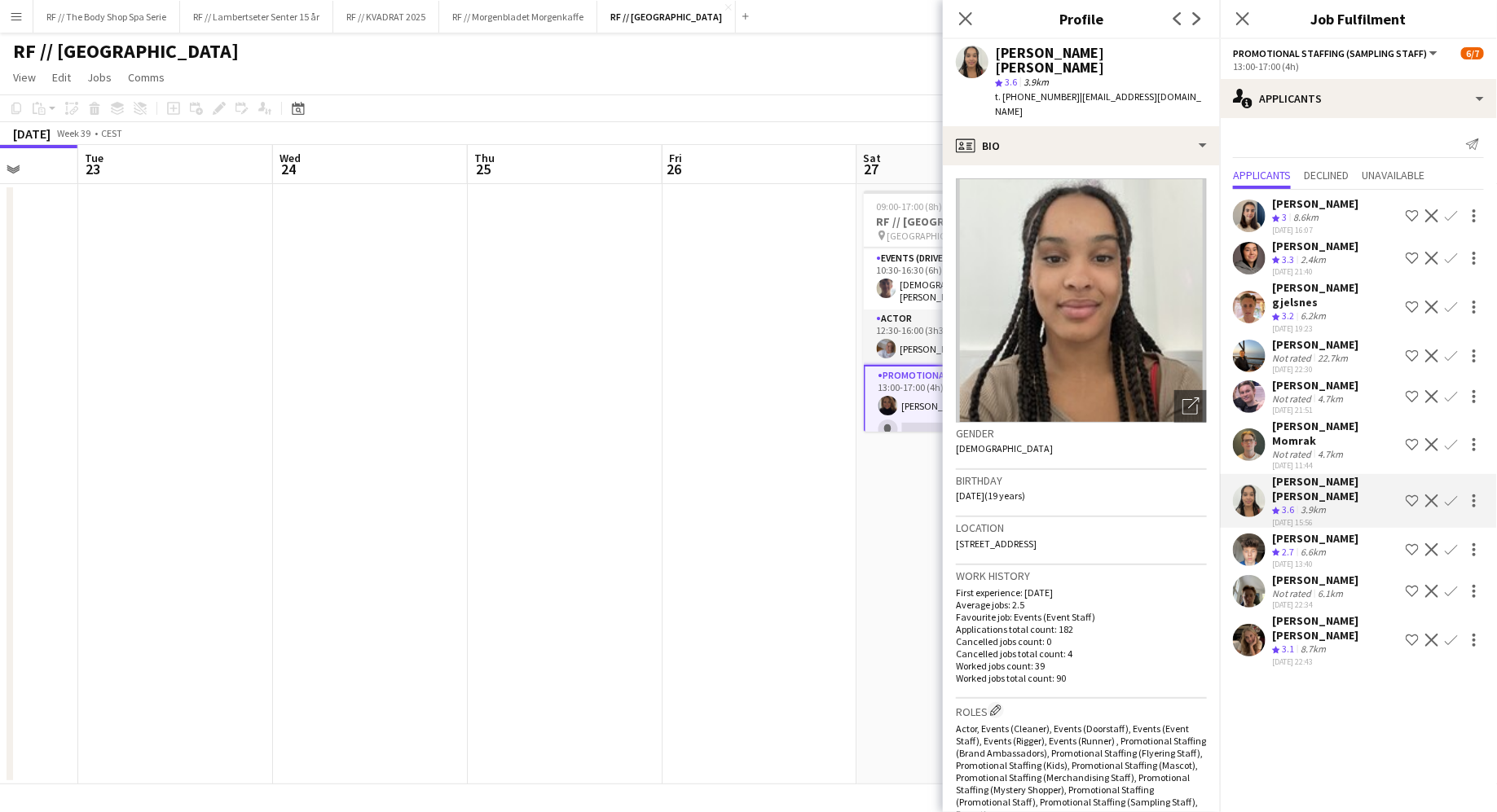
click at [852, 643] on div "Crew rating 3.1" at bounding box center [1285, 650] width 25 height 14
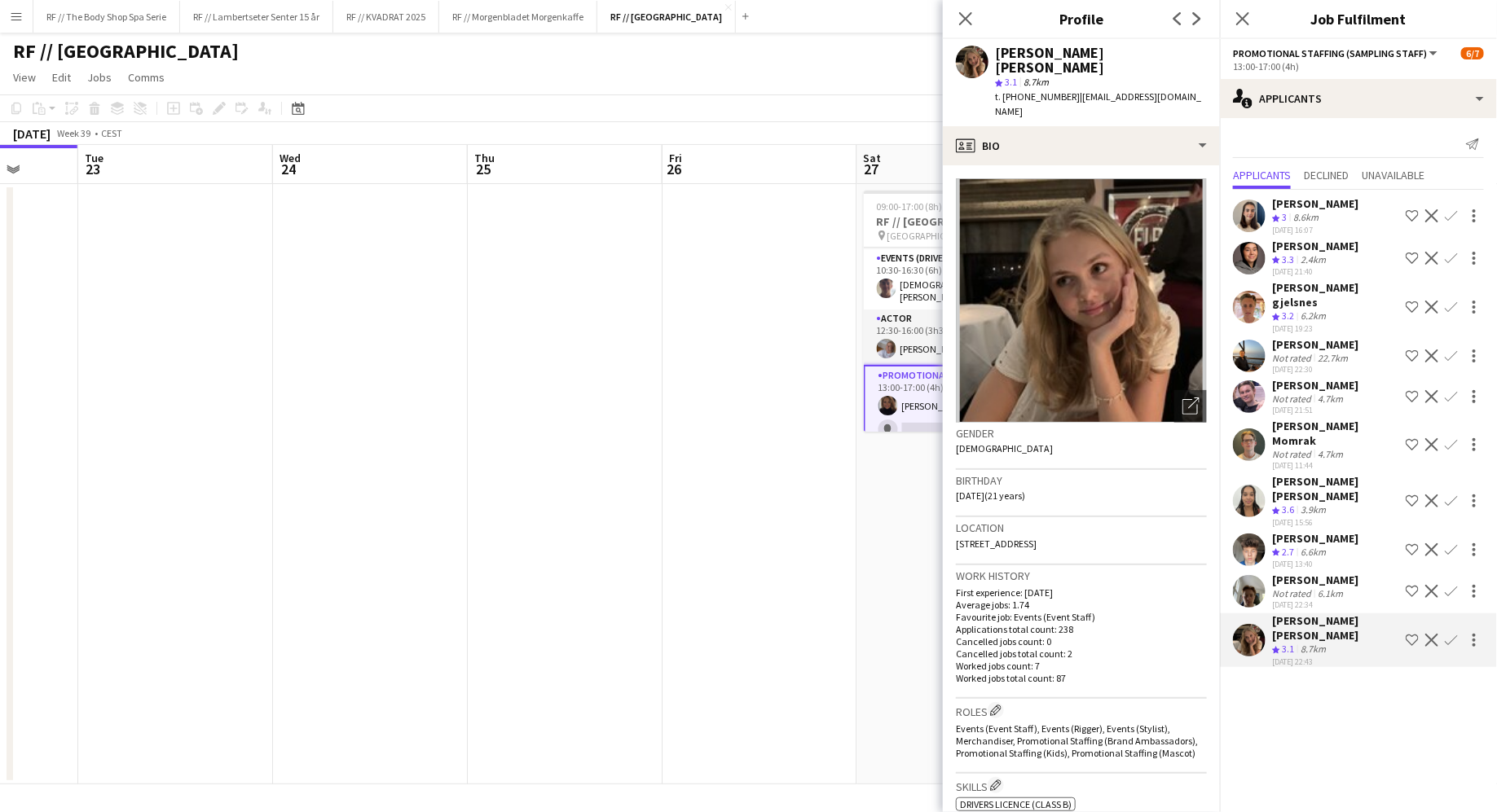
scroll to position [126, 0]
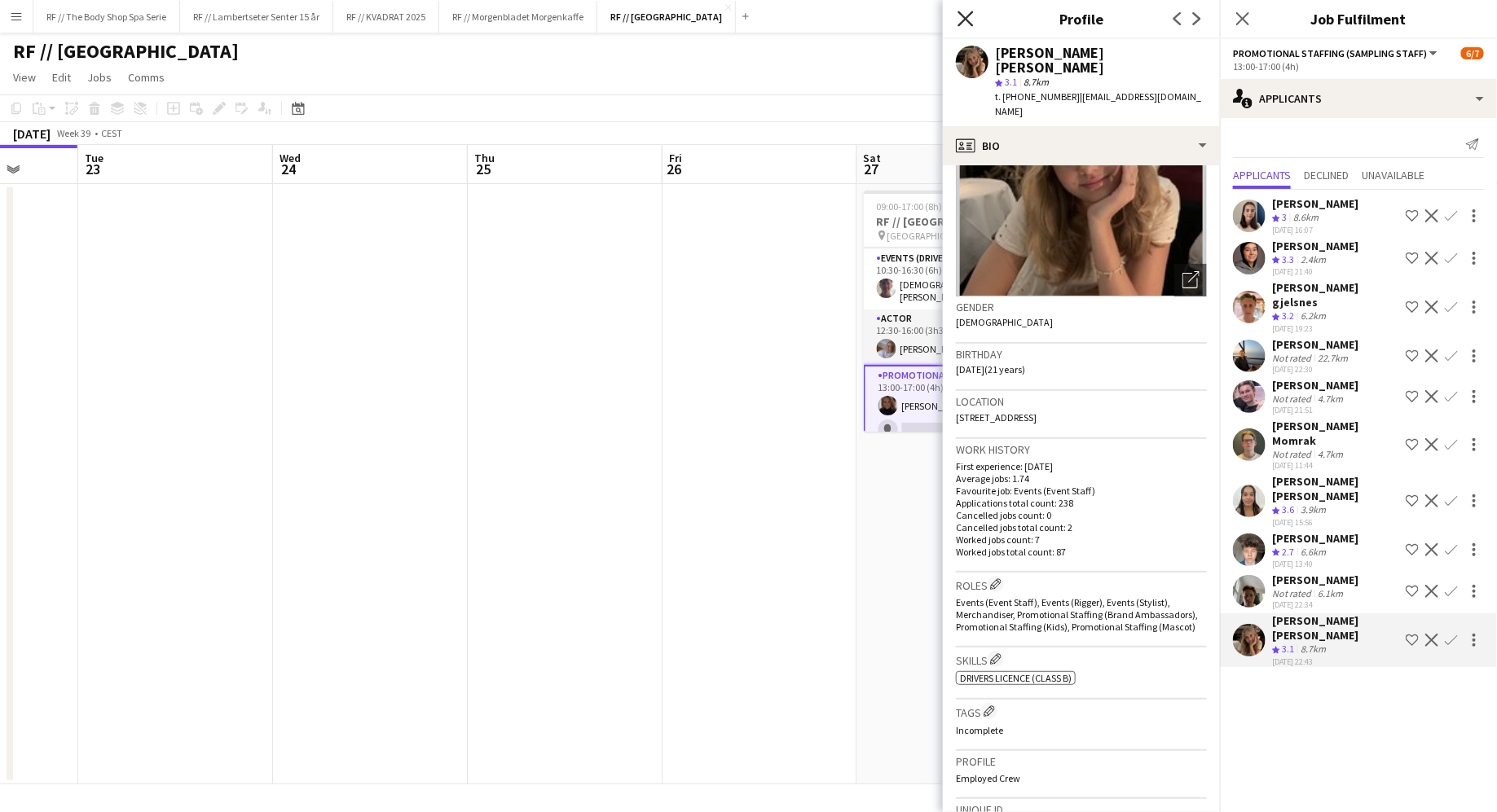
click at [852, 15] on icon "Close pop-in" at bounding box center [965, 19] width 15 height 15
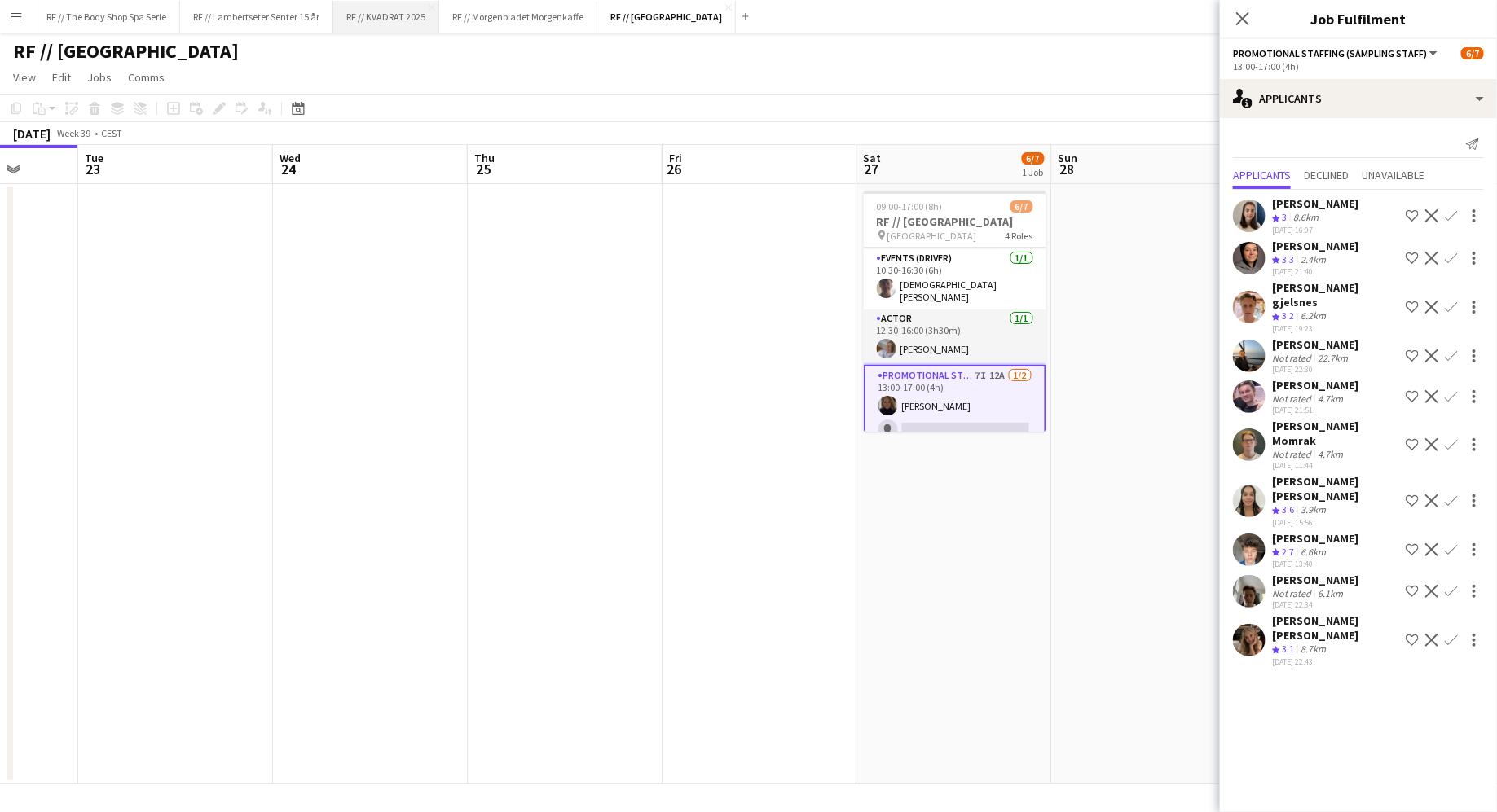
click at [410, 23] on button "RF // KVADRAT 2025 Close" at bounding box center [386, 17] width 106 height 32
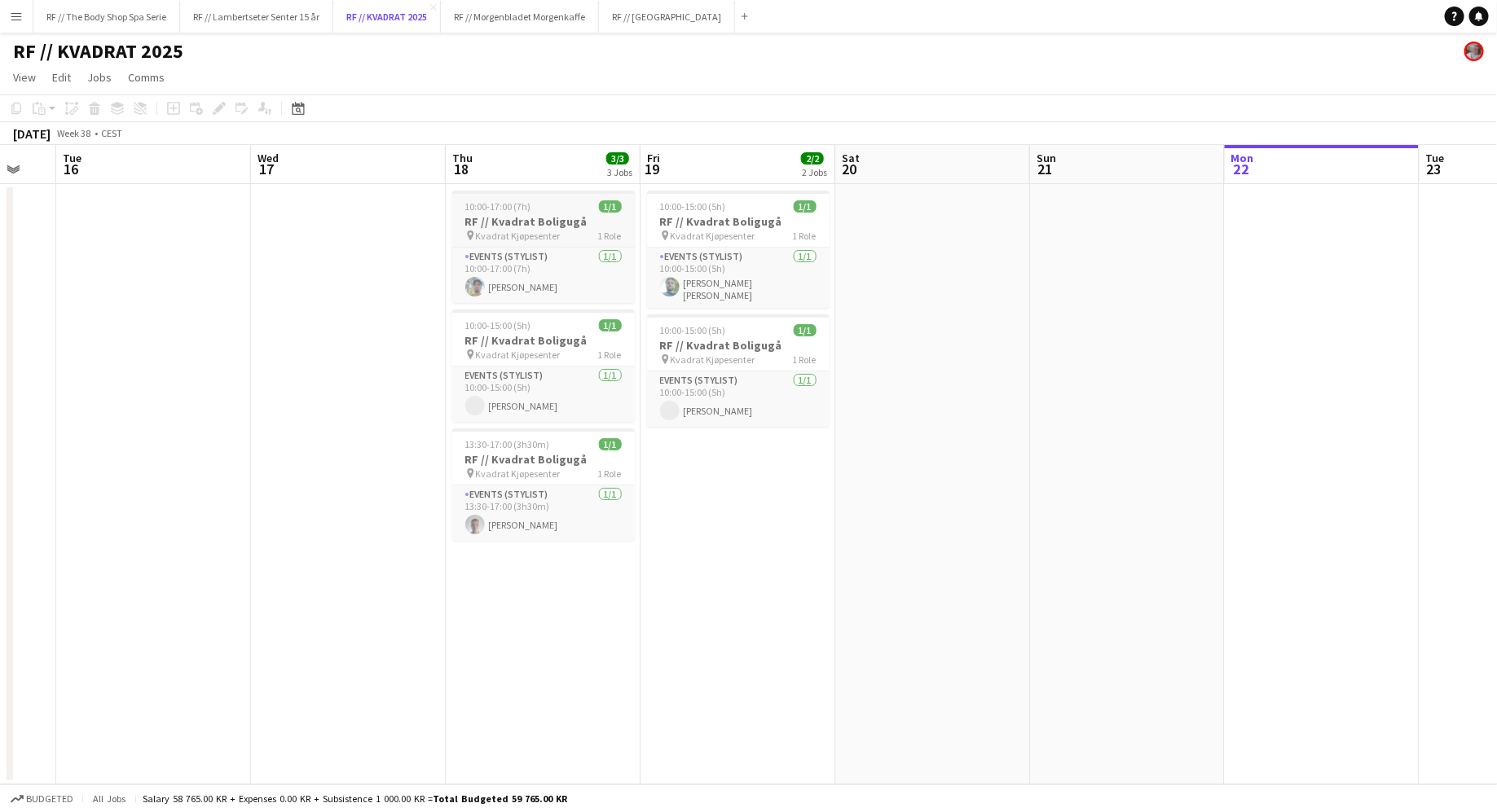
scroll to position [0, 705]
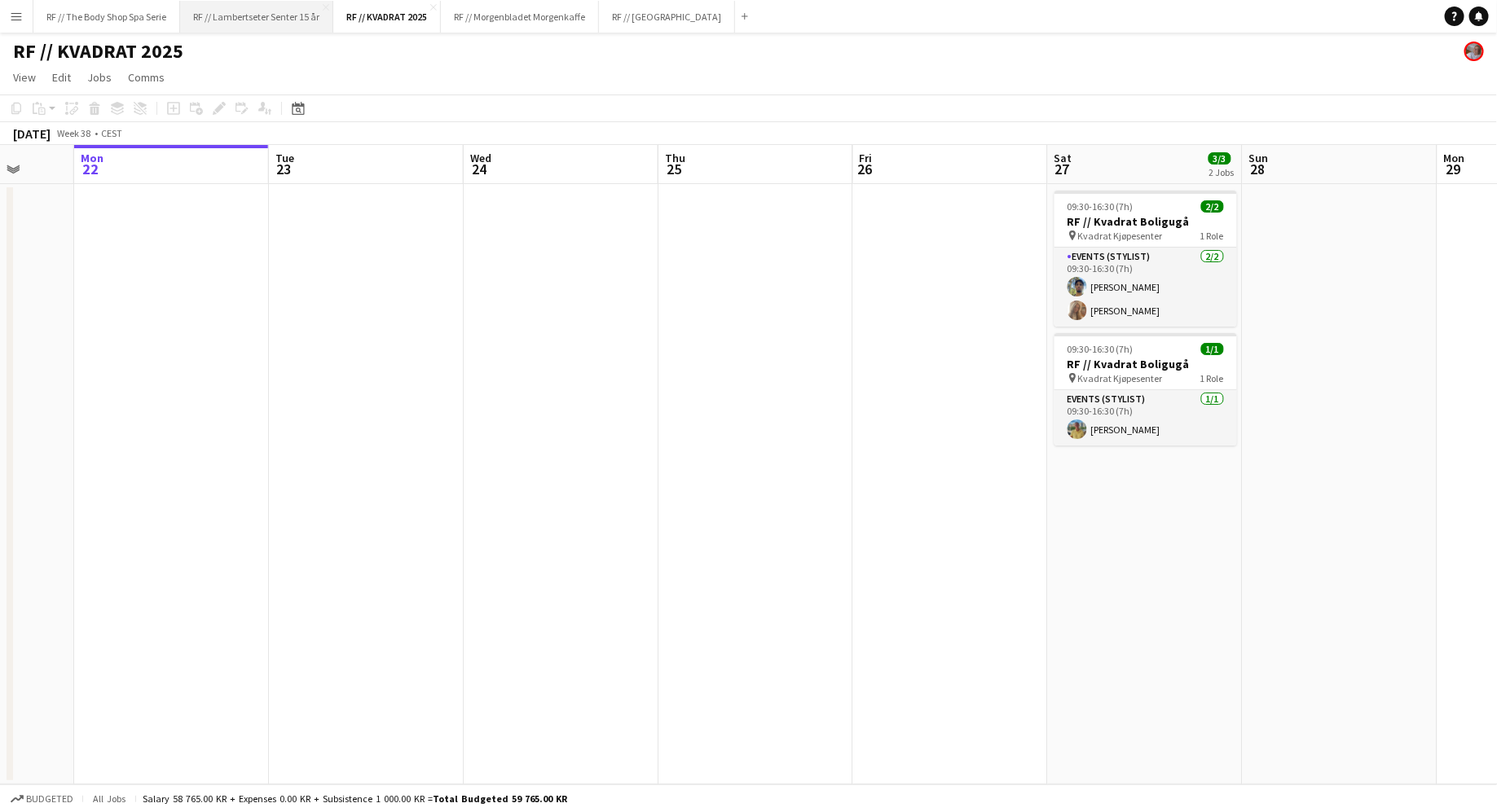
click at [256, 12] on button "RF // Lambertseter Senter 15 år Close" at bounding box center [256, 17] width 153 height 32
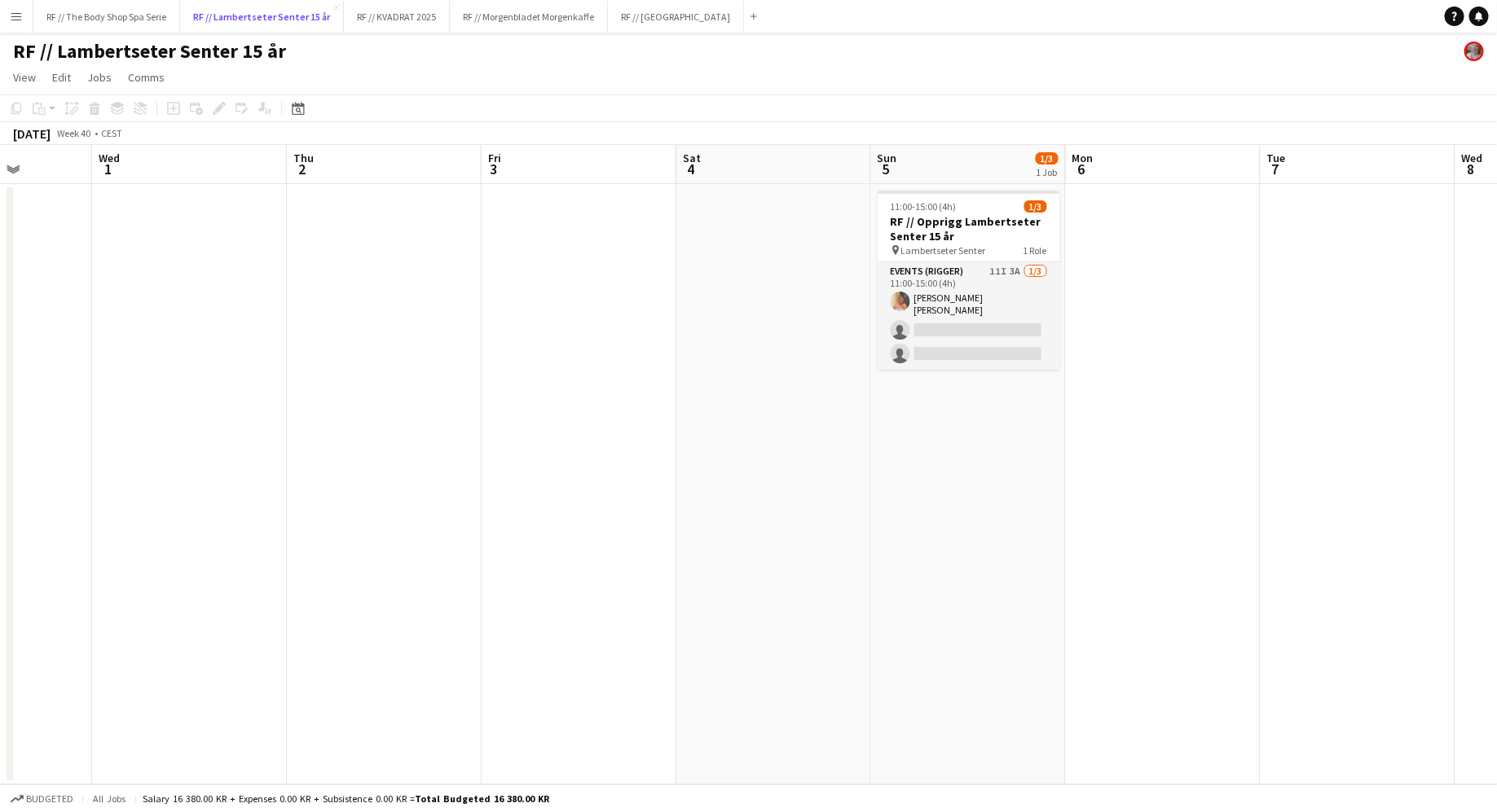
scroll to position [0, 697]
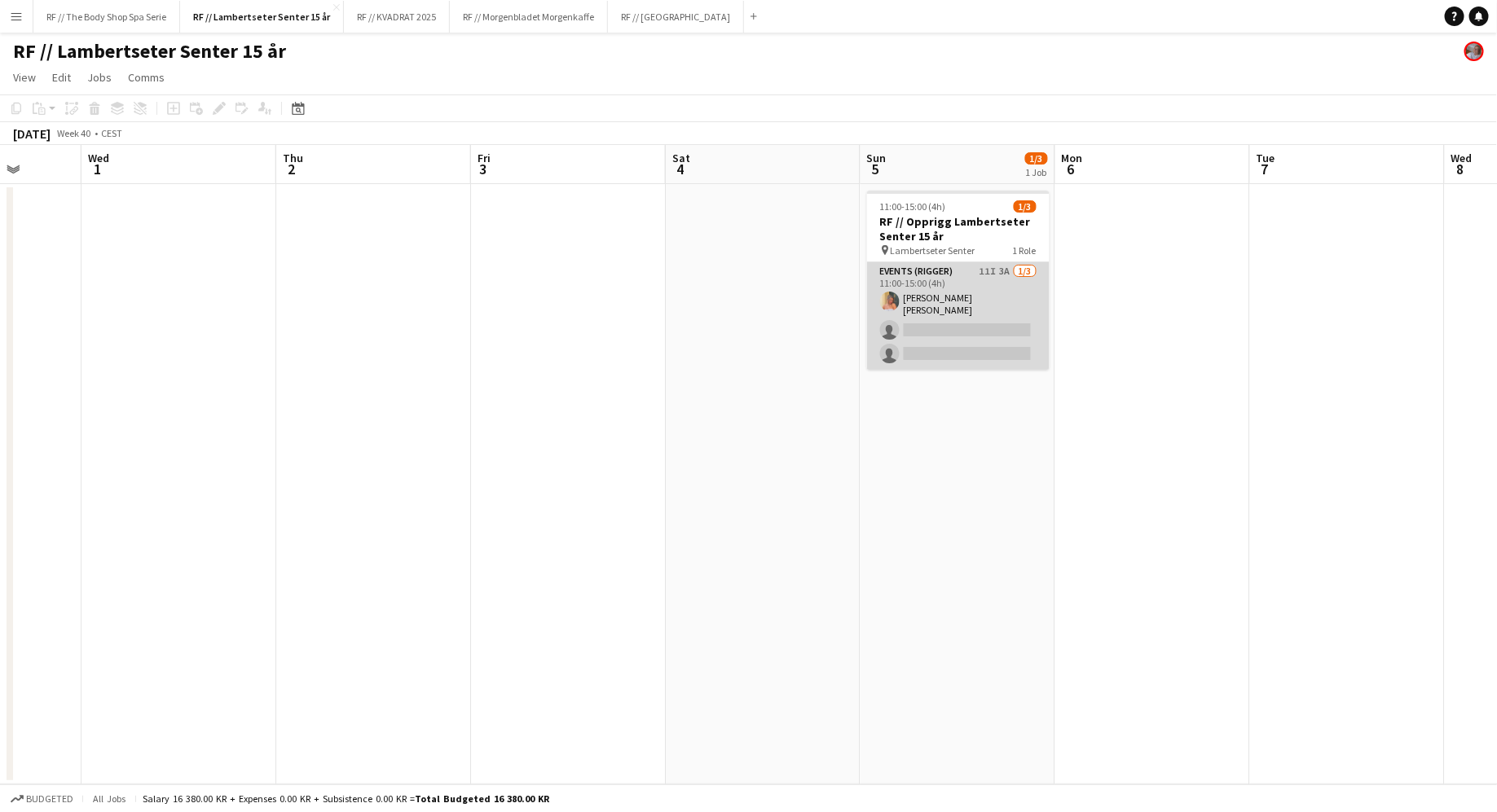
click at [852, 265] on app-card-role "Events (Rigger) 11I 3A [DATE] 11:00-15:00 (4h) [PERSON_NAME] [PERSON_NAME] sing…" at bounding box center [958, 315] width 183 height 107
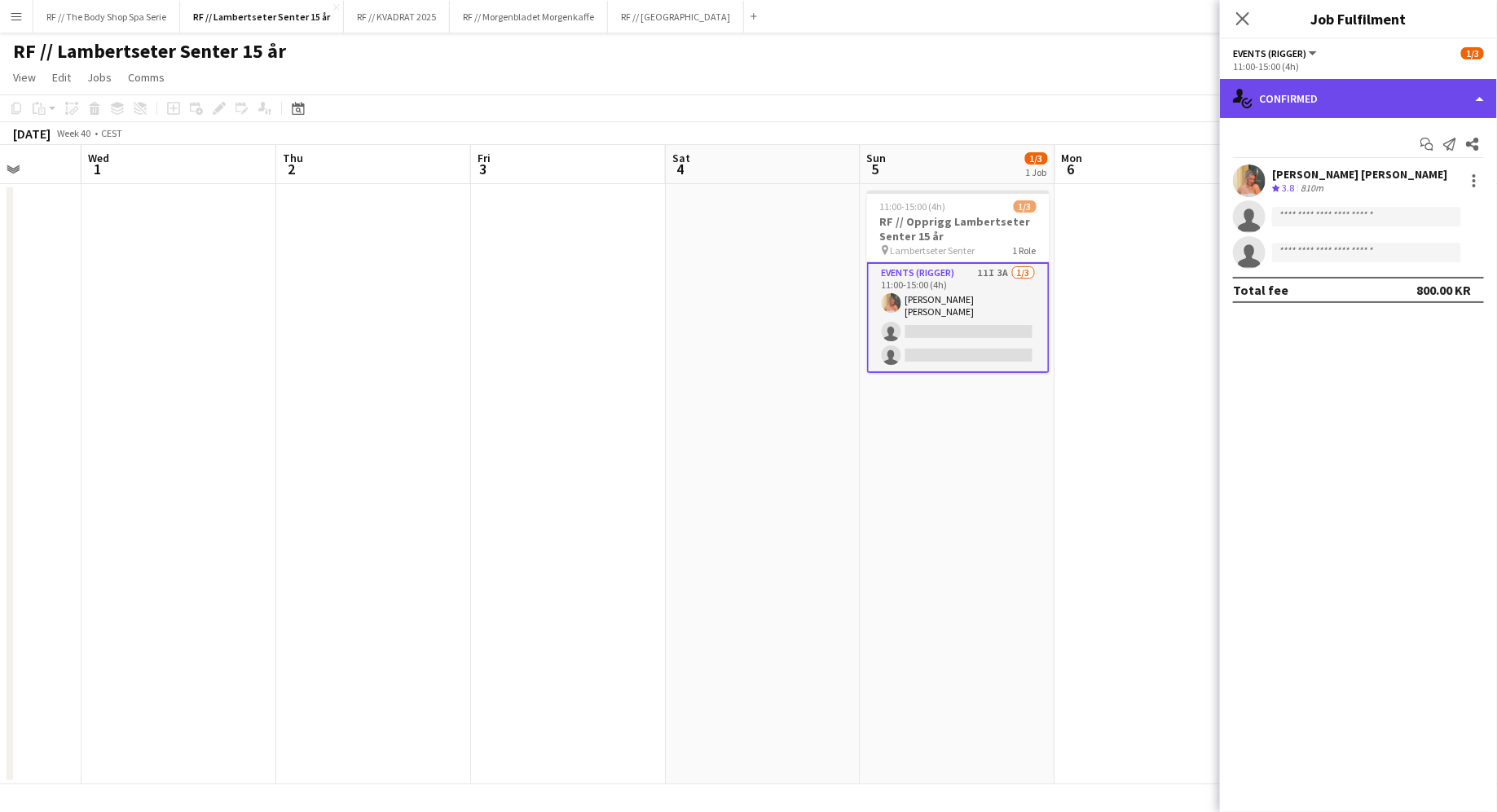
click at [852, 104] on div "single-neutral-actions-check-2 Confirmed" at bounding box center [1357, 98] width 277 height 39
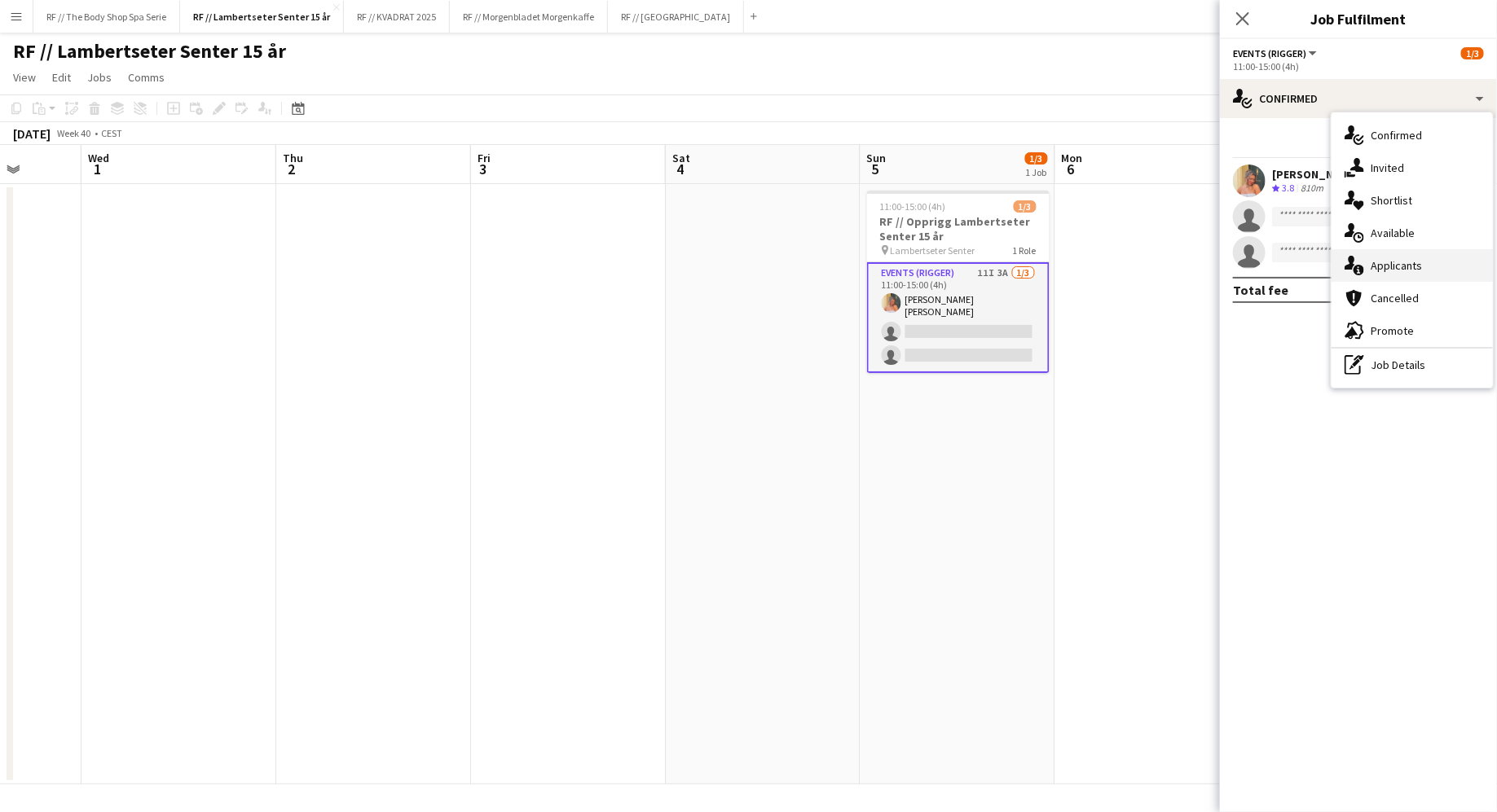
click at [852, 259] on span "Applicants" at bounding box center [1395, 265] width 52 height 14
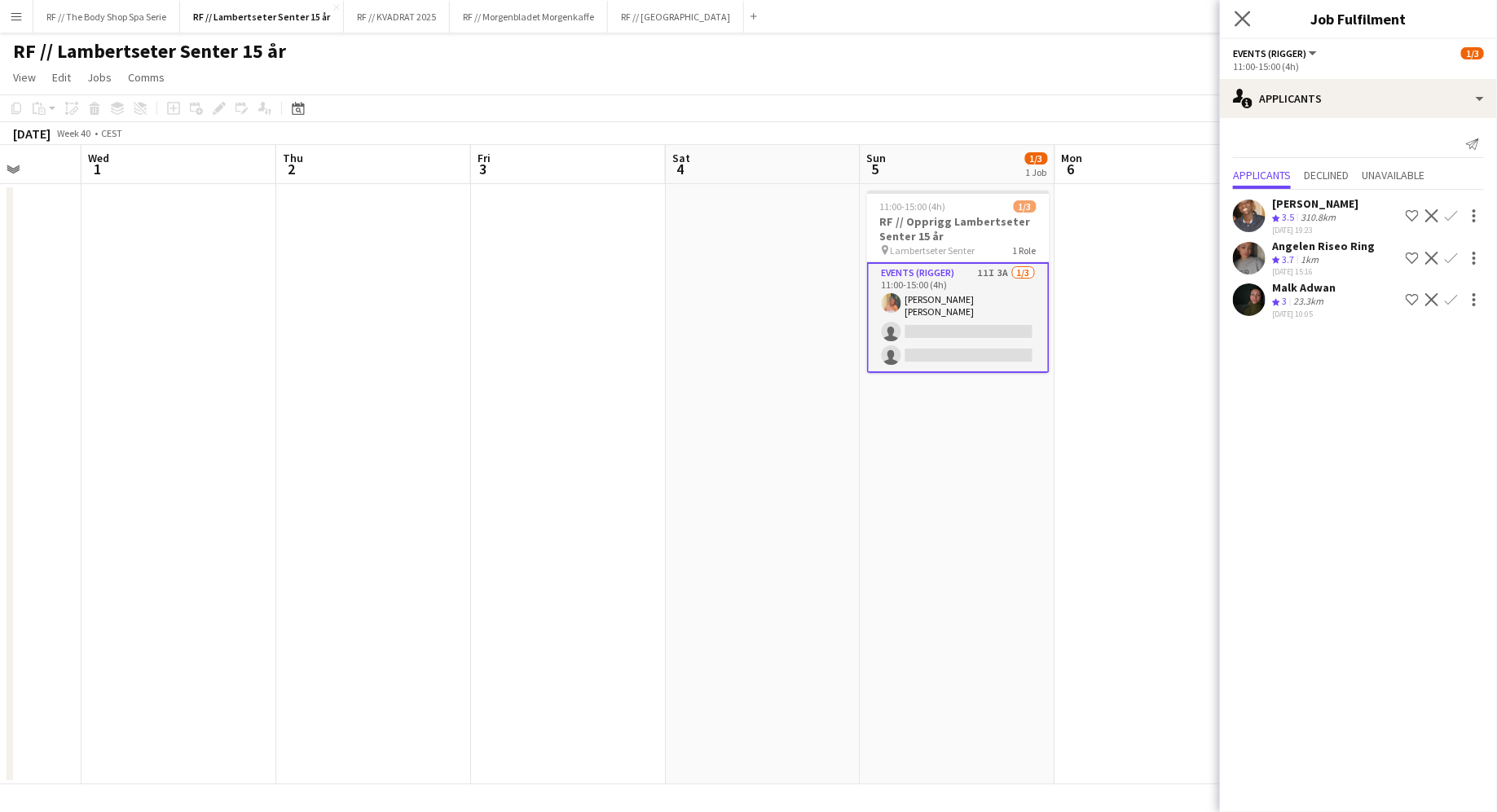
click at [852, 8] on app-icon "Close pop-in" at bounding box center [1243, 19] width 24 height 24
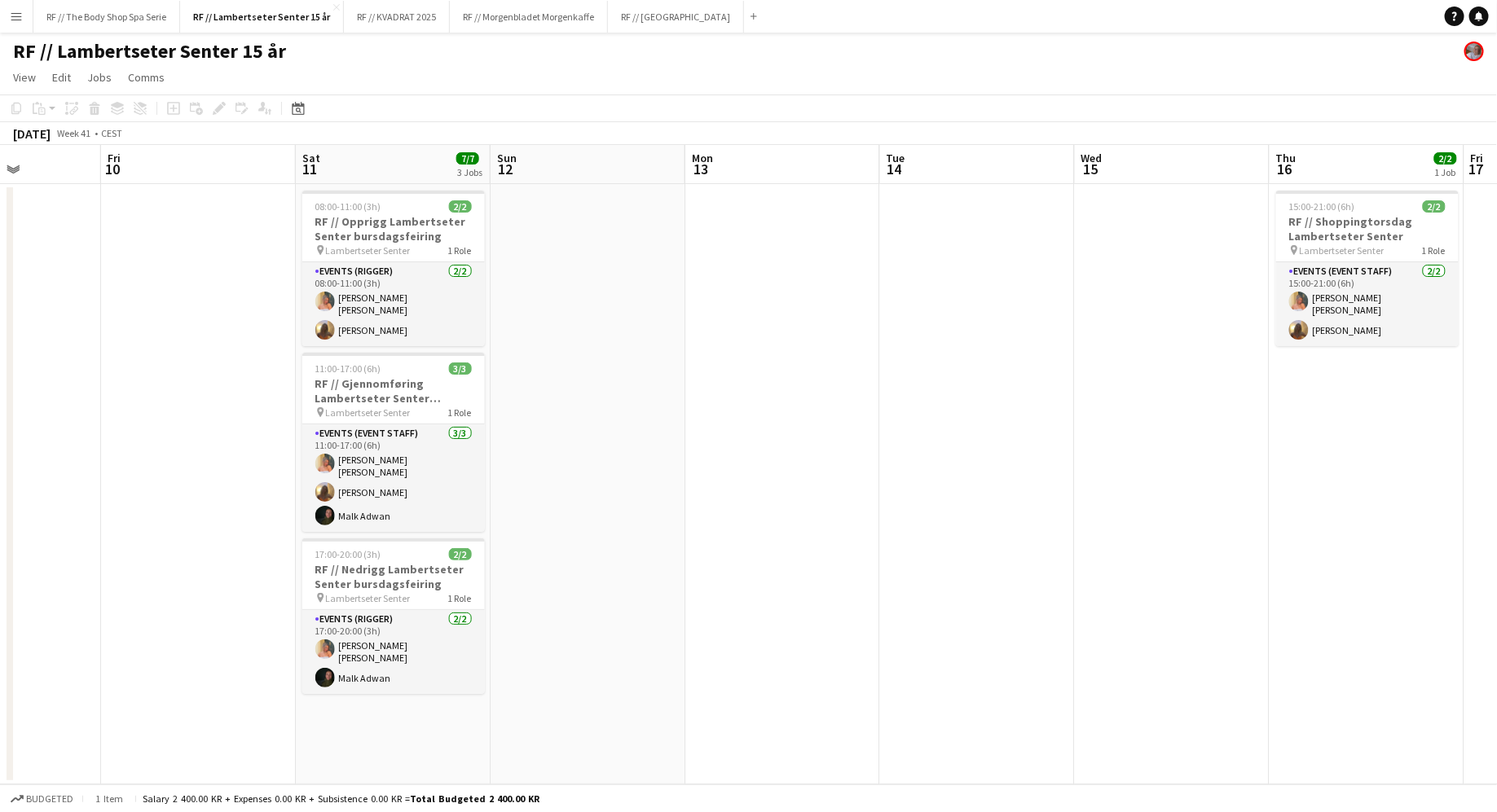
scroll to position [0, 679]
click at [531, 31] on button "RF // Morgenbladet Morgenkaffe Close" at bounding box center [528, 17] width 158 height 32
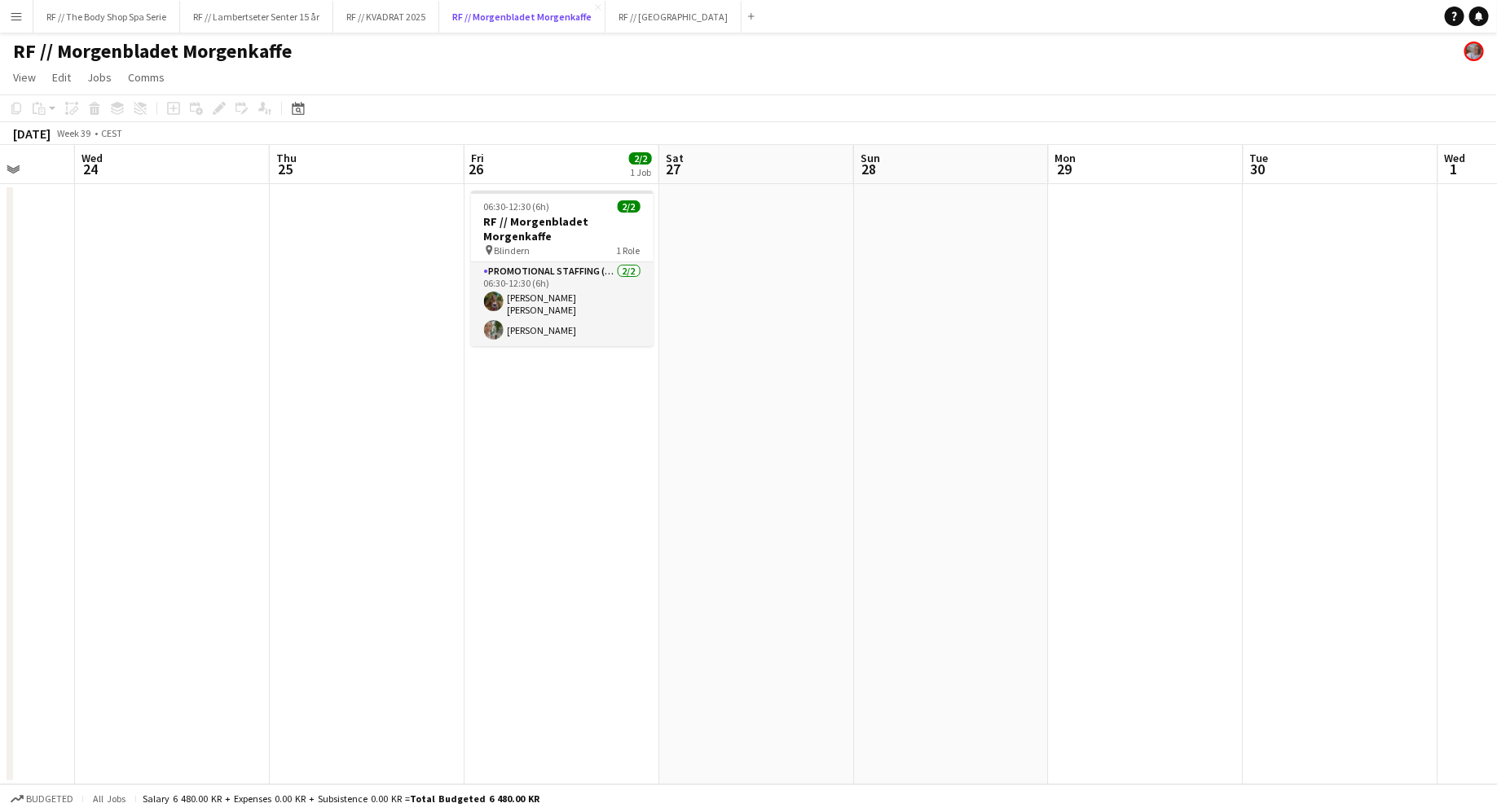
scroll to position [0, 444]
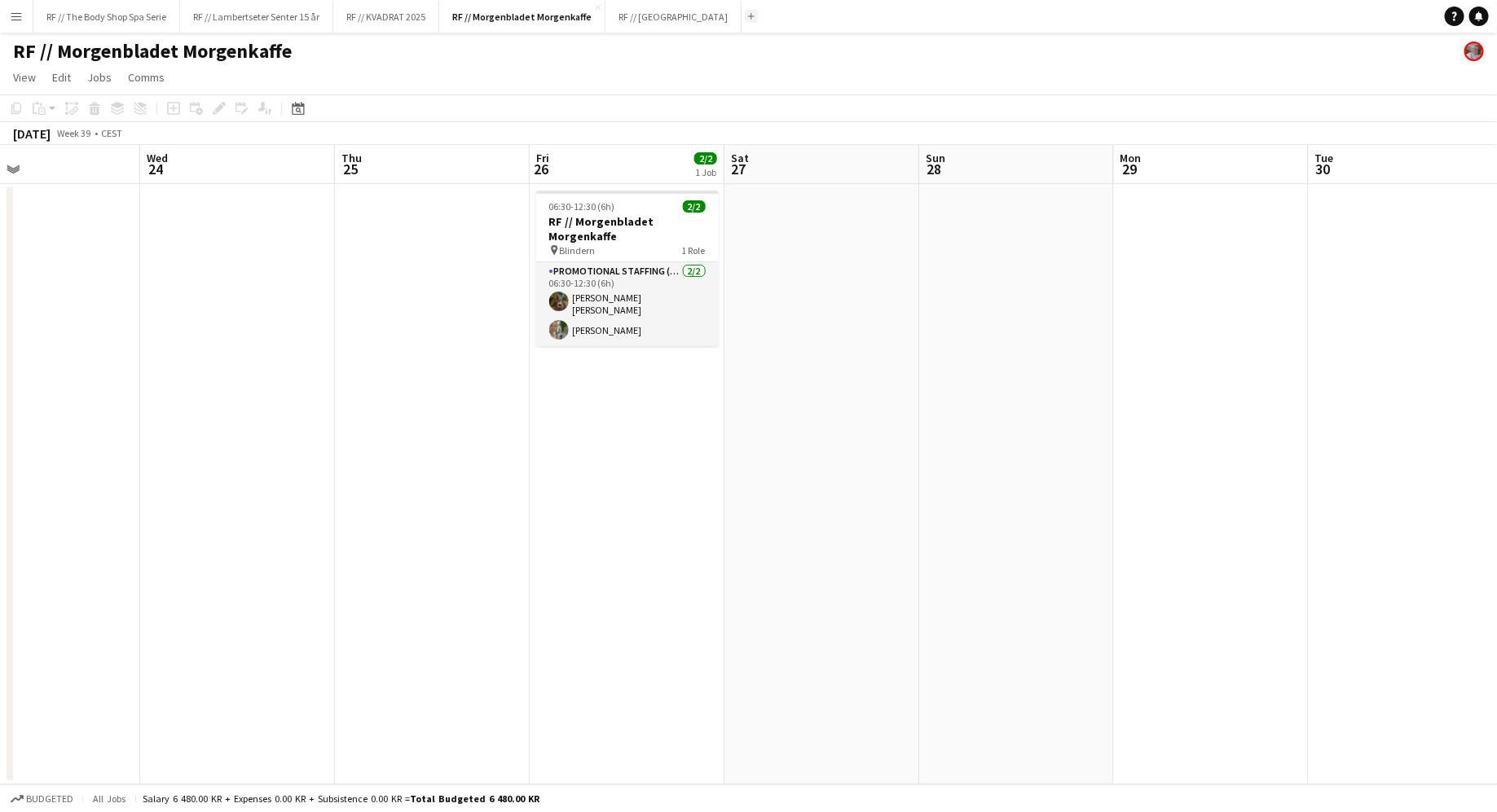
click at [748, 14] on app-icon "Add" at bounding box center [751, 16] width 7 height 7
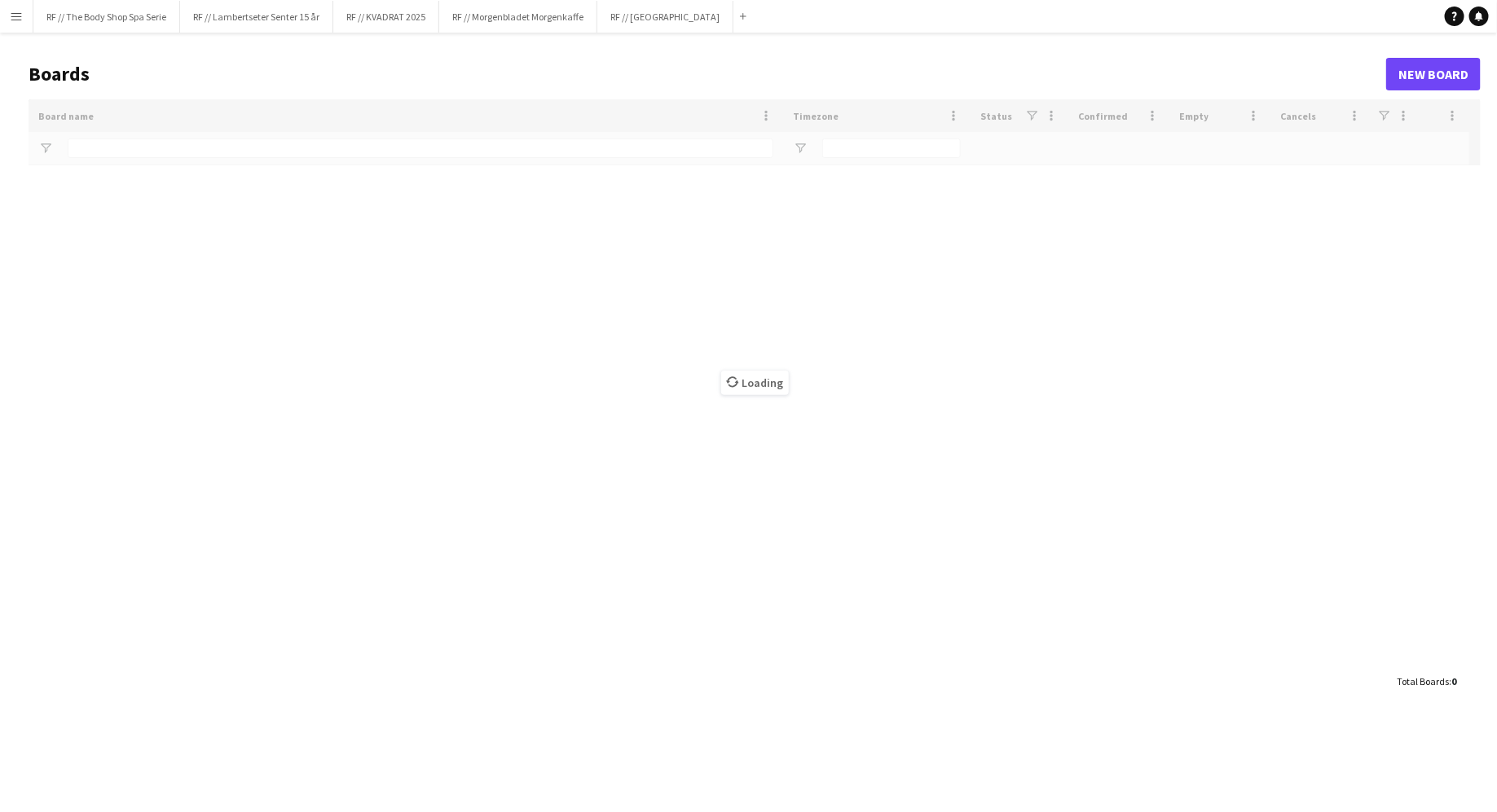
type input "****"
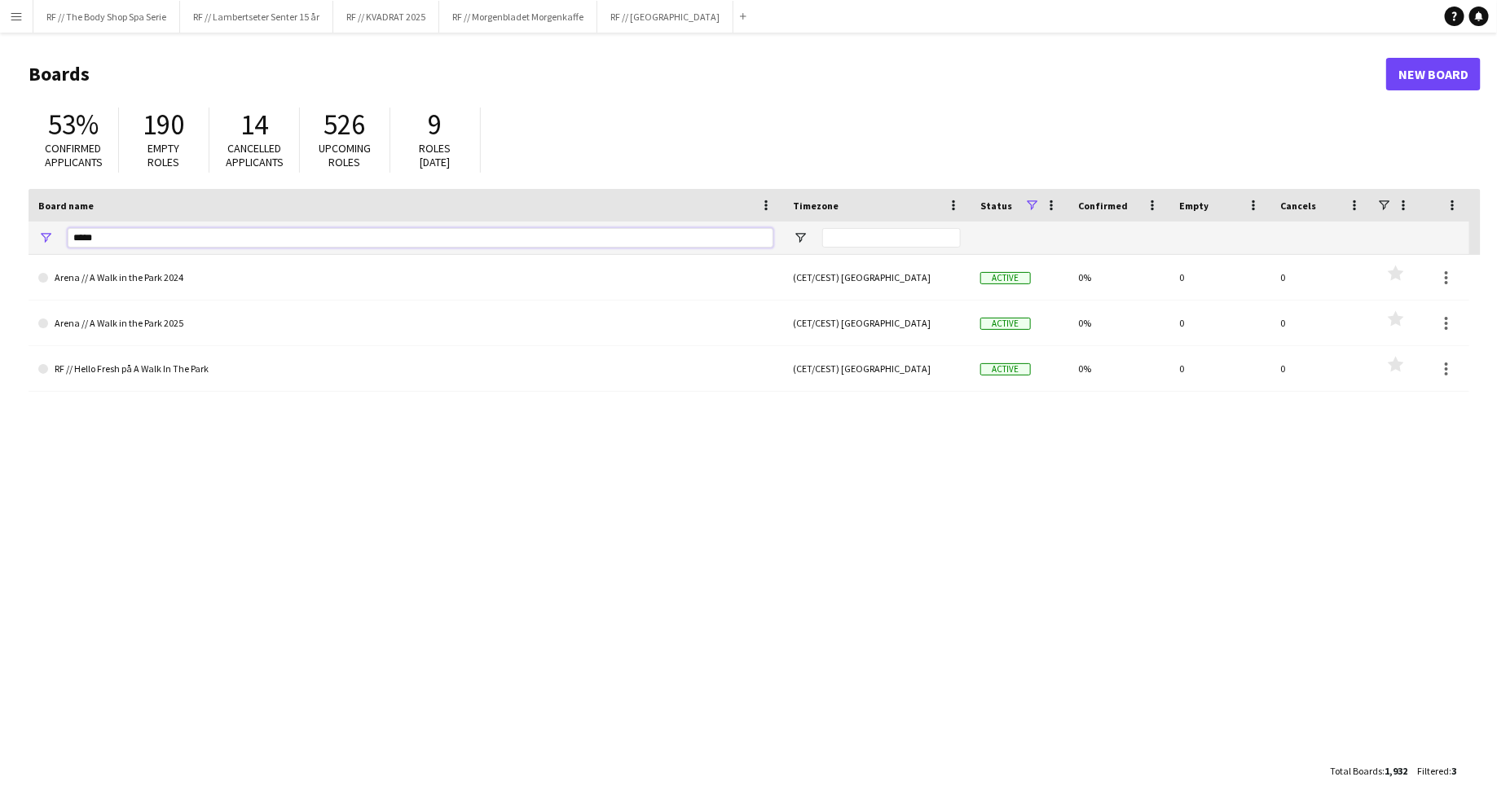
click at [230, 230] on input "****" at bounding box center [421, 238] width 706 height 19
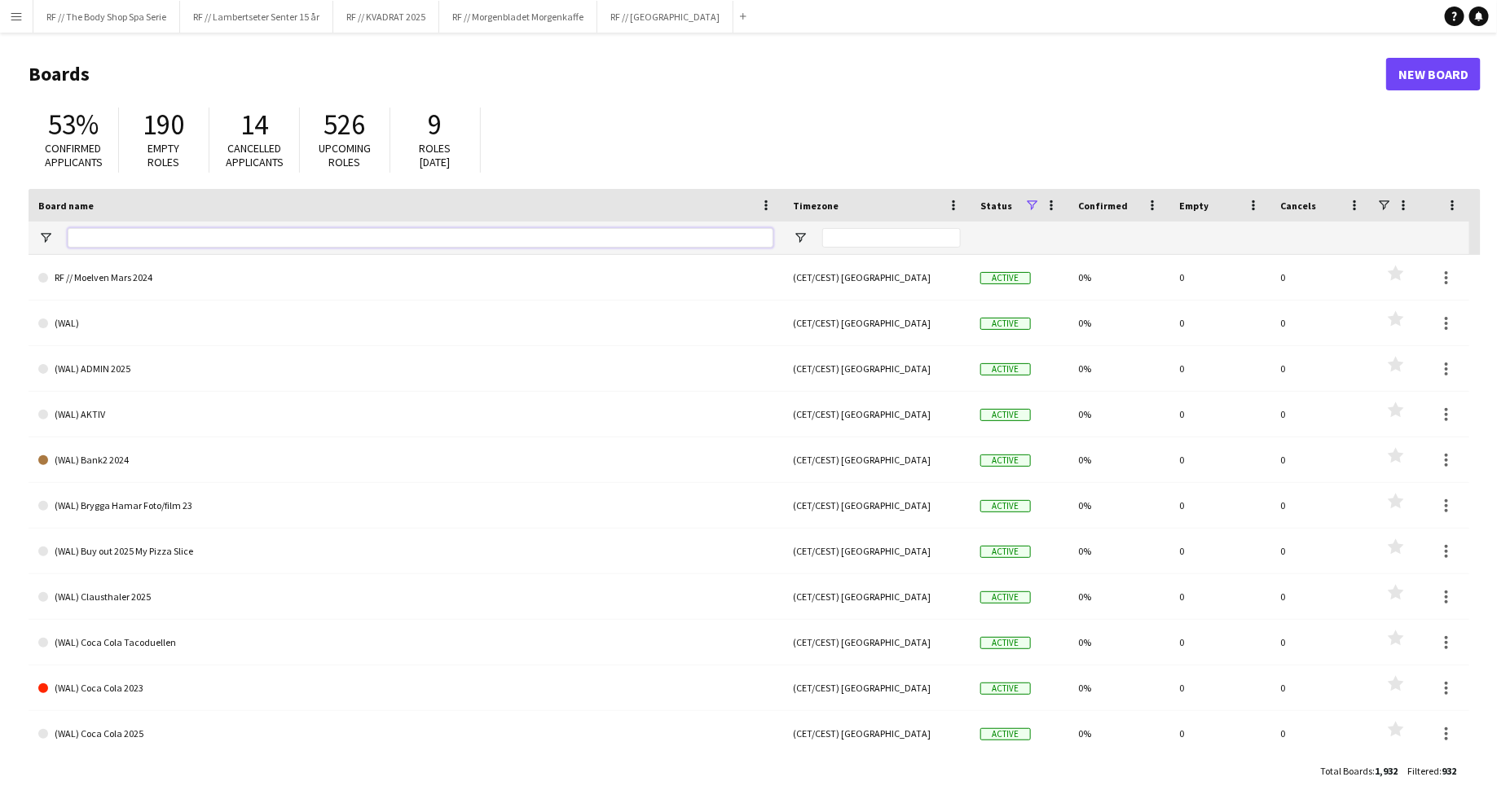
type input "*"
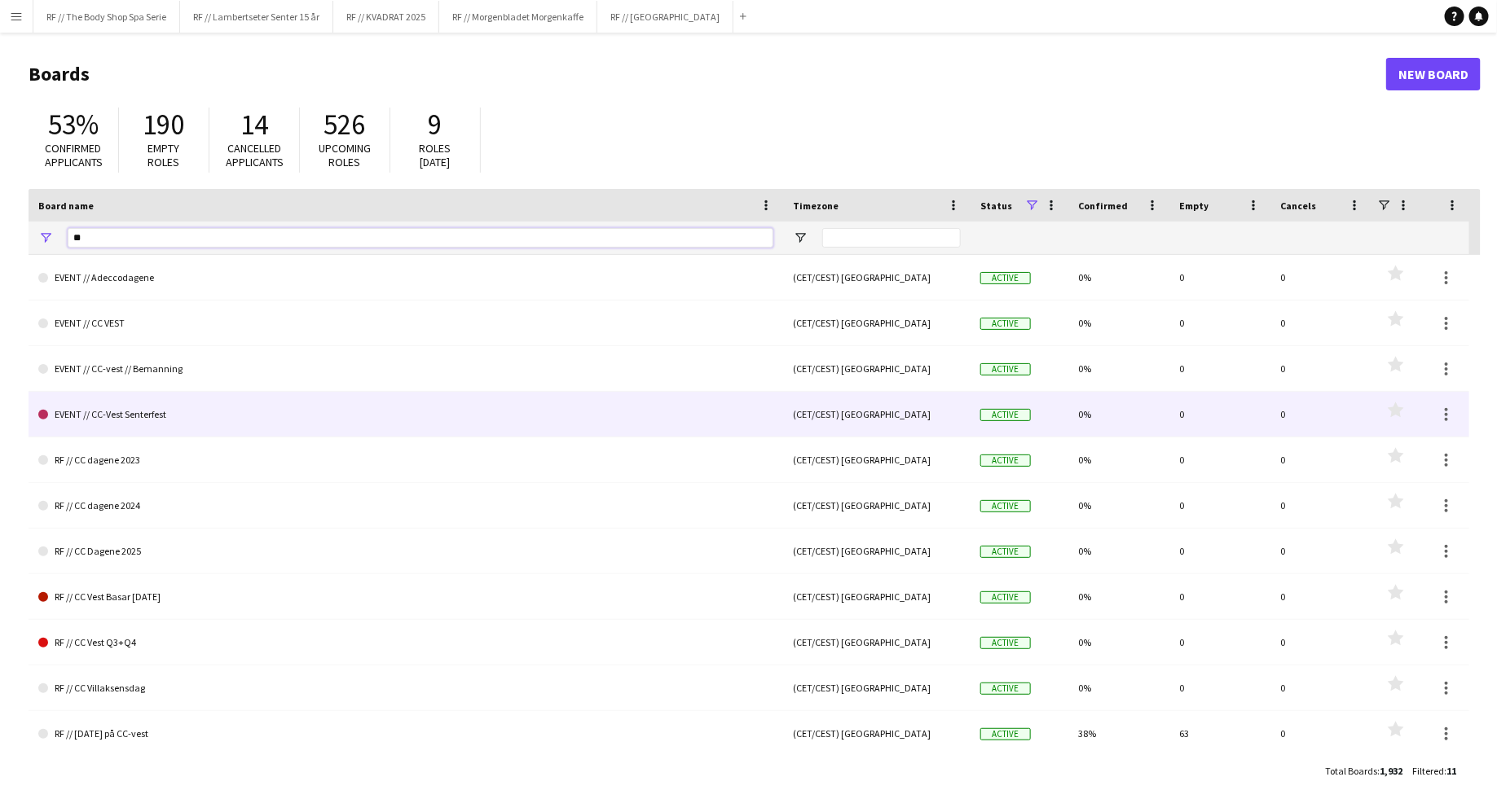
type input "**"
click at [360, 426] on link "EVENT // CC-Vest Senterfest" at bounding box center [405, 414] width 735 height 46
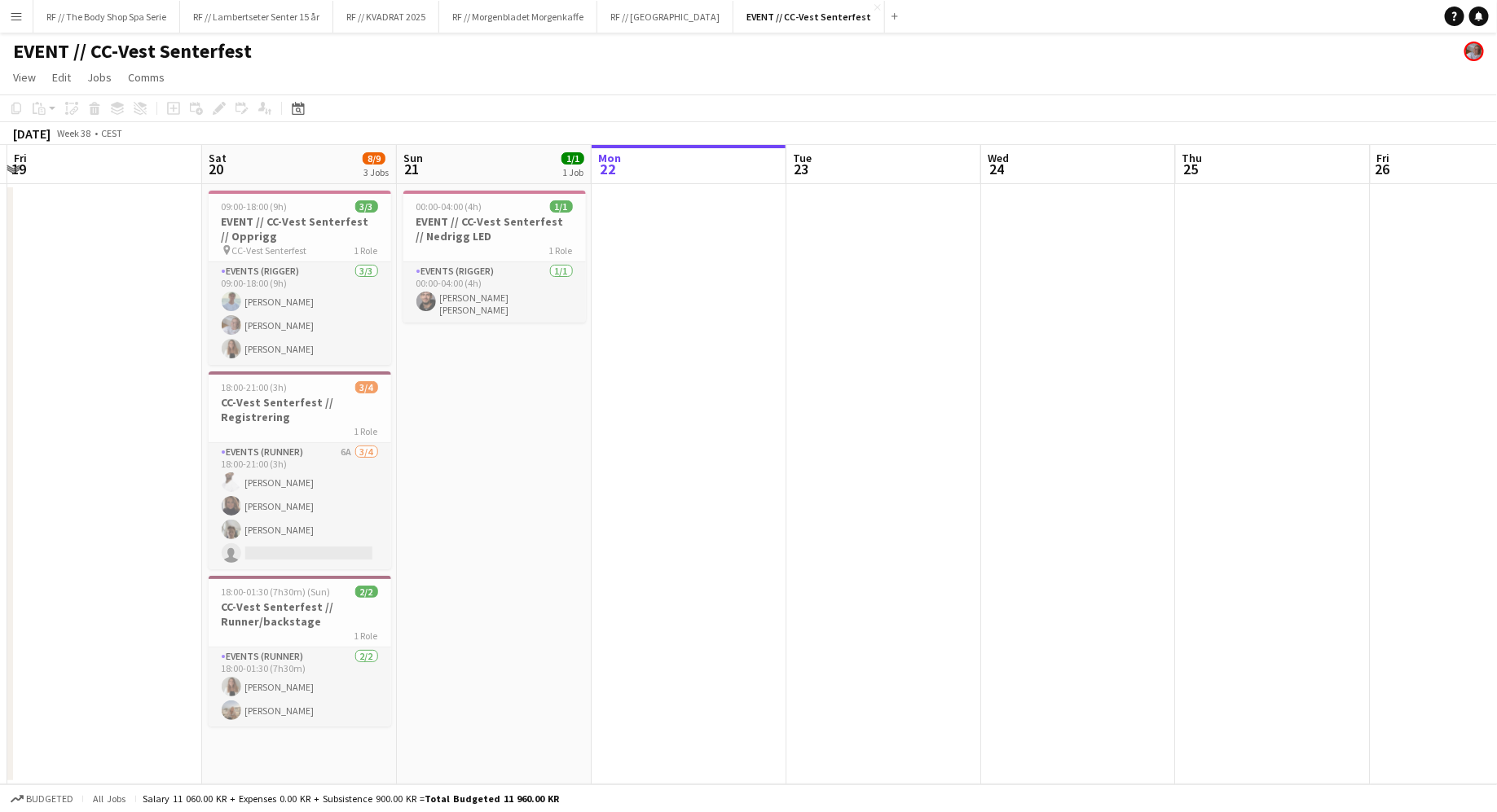
scroll to position [0, 380]
click at [357, 264] on app-card-role "Events (Rigger) [DATE] 09:00-18:00 (9h) [PERSON_NAME] Næss [PERSON_NAME] [PERSO…" at bounding box center [302, 313] width 183 height 102
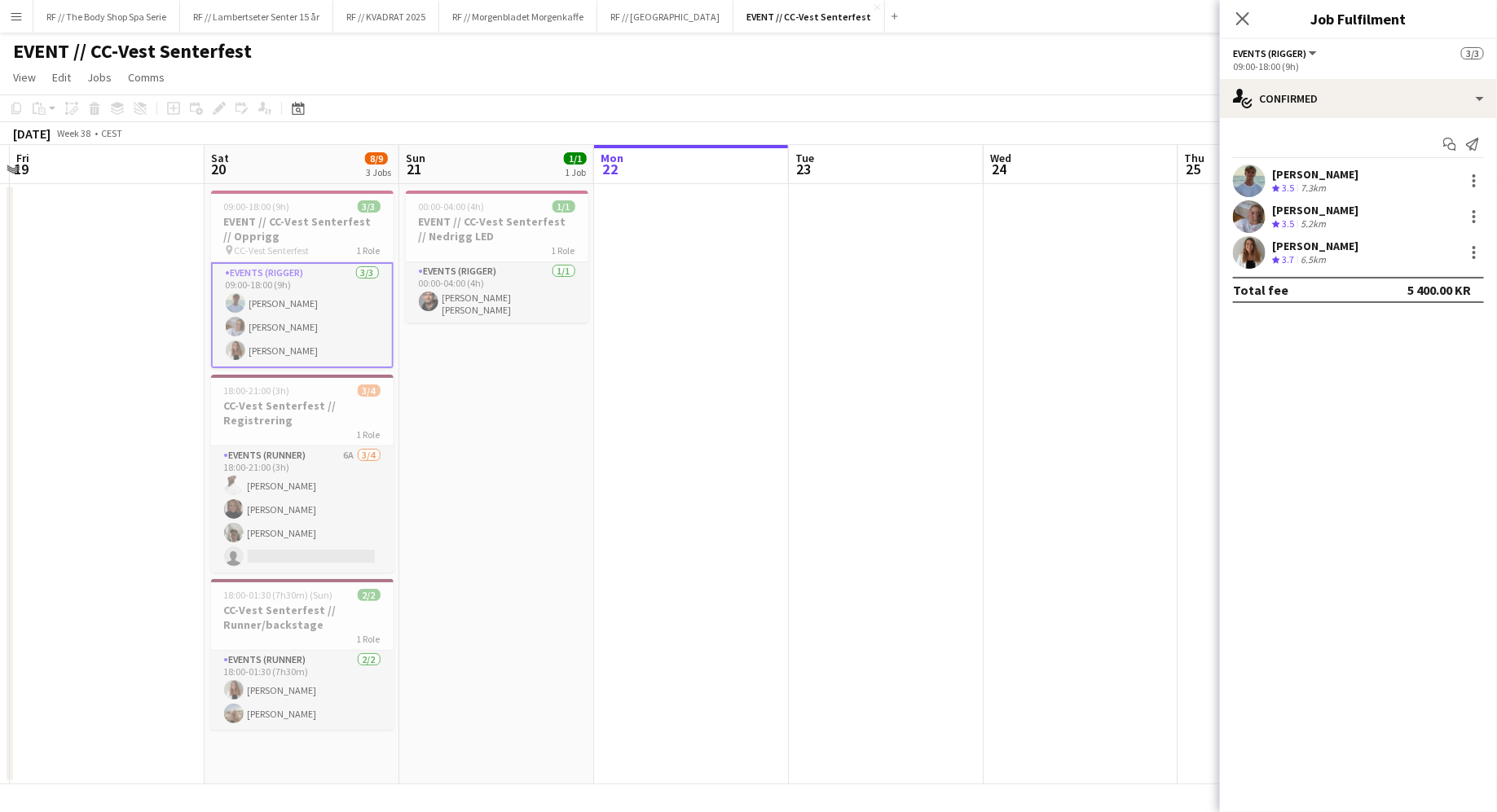
click at [852, 174] on app-user-avatar at bounding box center [1249, 180] width 33 height 33
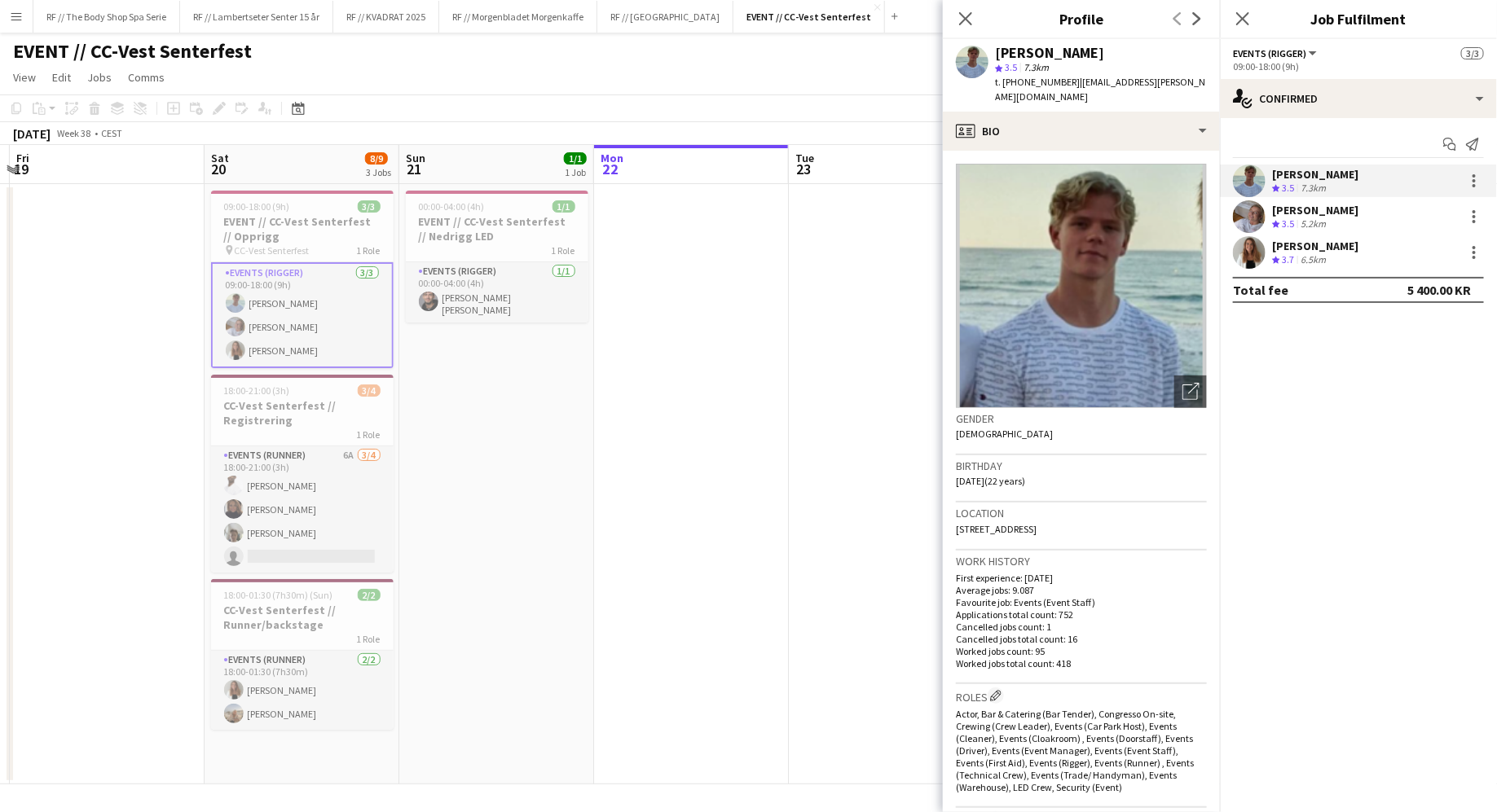
click at [852, 262] on app-user-avatar at bounding box center [1249, 252] width 33 height 33
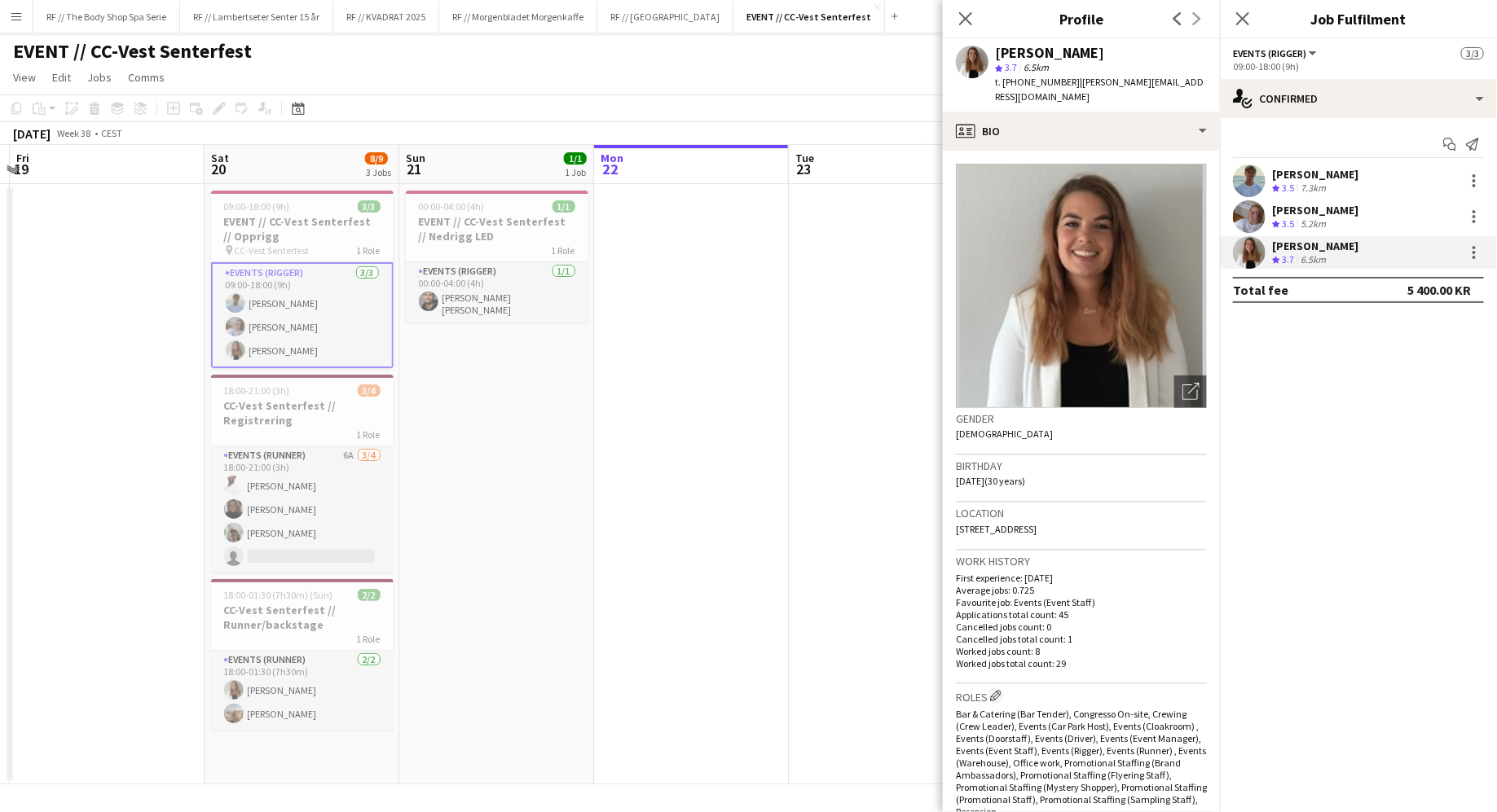
click at [852, 506] on h3 "Location" at bounding box center [1081, 513] width 251 height 14
click at [852, 383] on icon "Open photos pop-in" at bounding box center [1191, 392] width 17 height 17
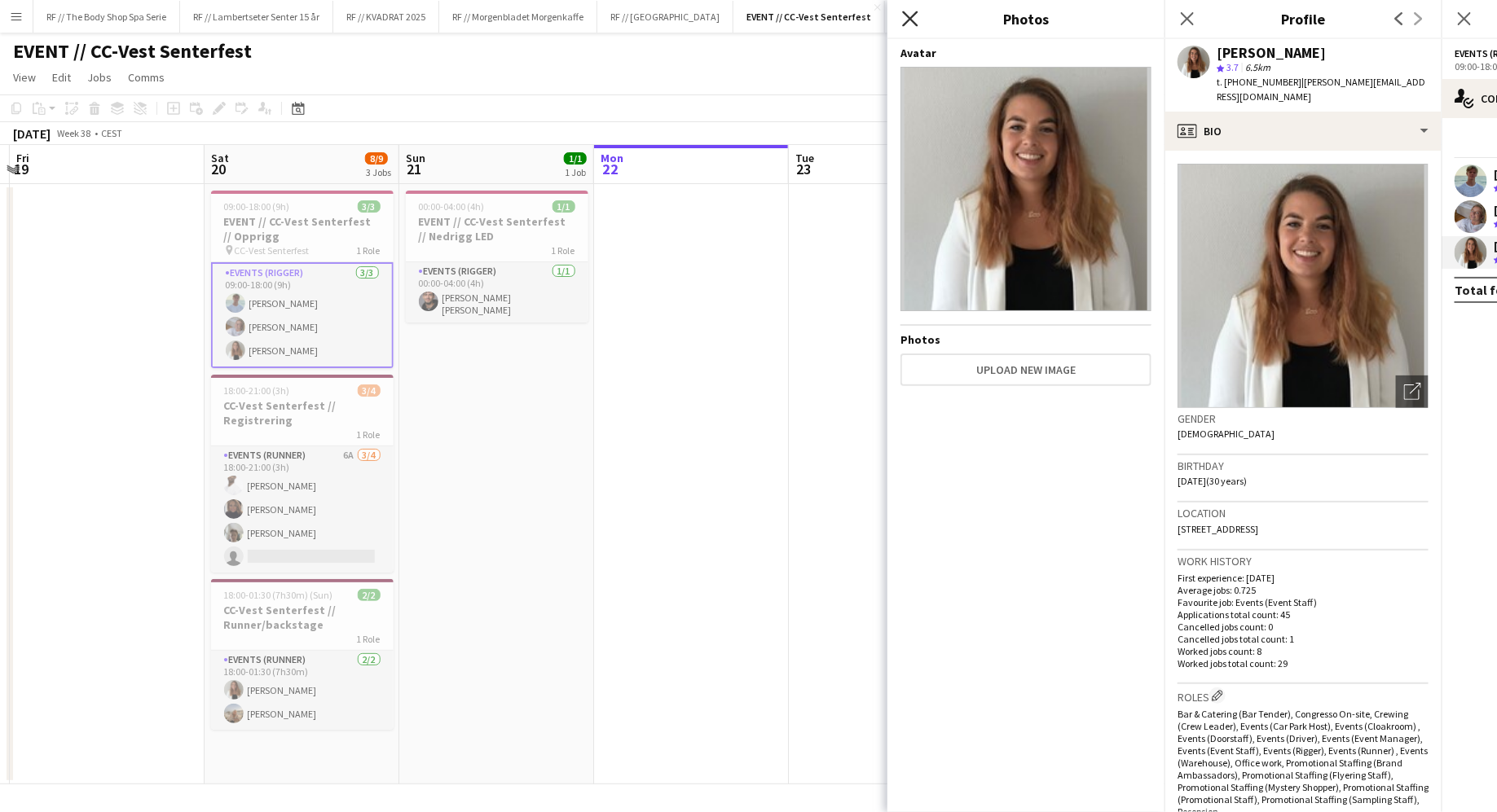
click at [852, 14] on icon at bounding box center [910, 19] width 15 height 15
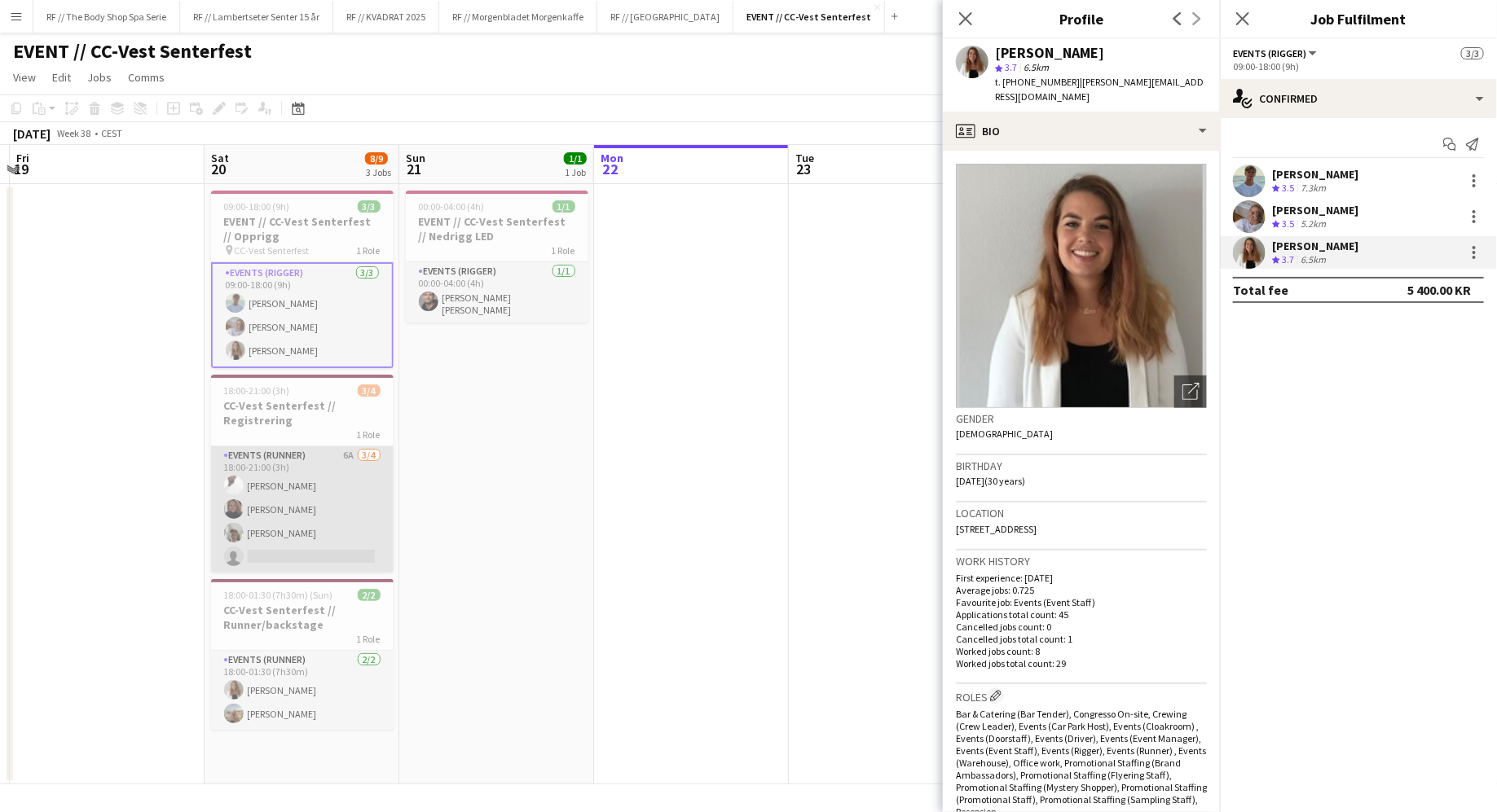
click at [348, 480] on app-card-role "Events (Runner) 6A [DATE] 18:00-21:00 (3h) [PERSON_NAME] Stenvadet [PERSON_NAME…" at bounding box center [302, 509] width 183 height 126
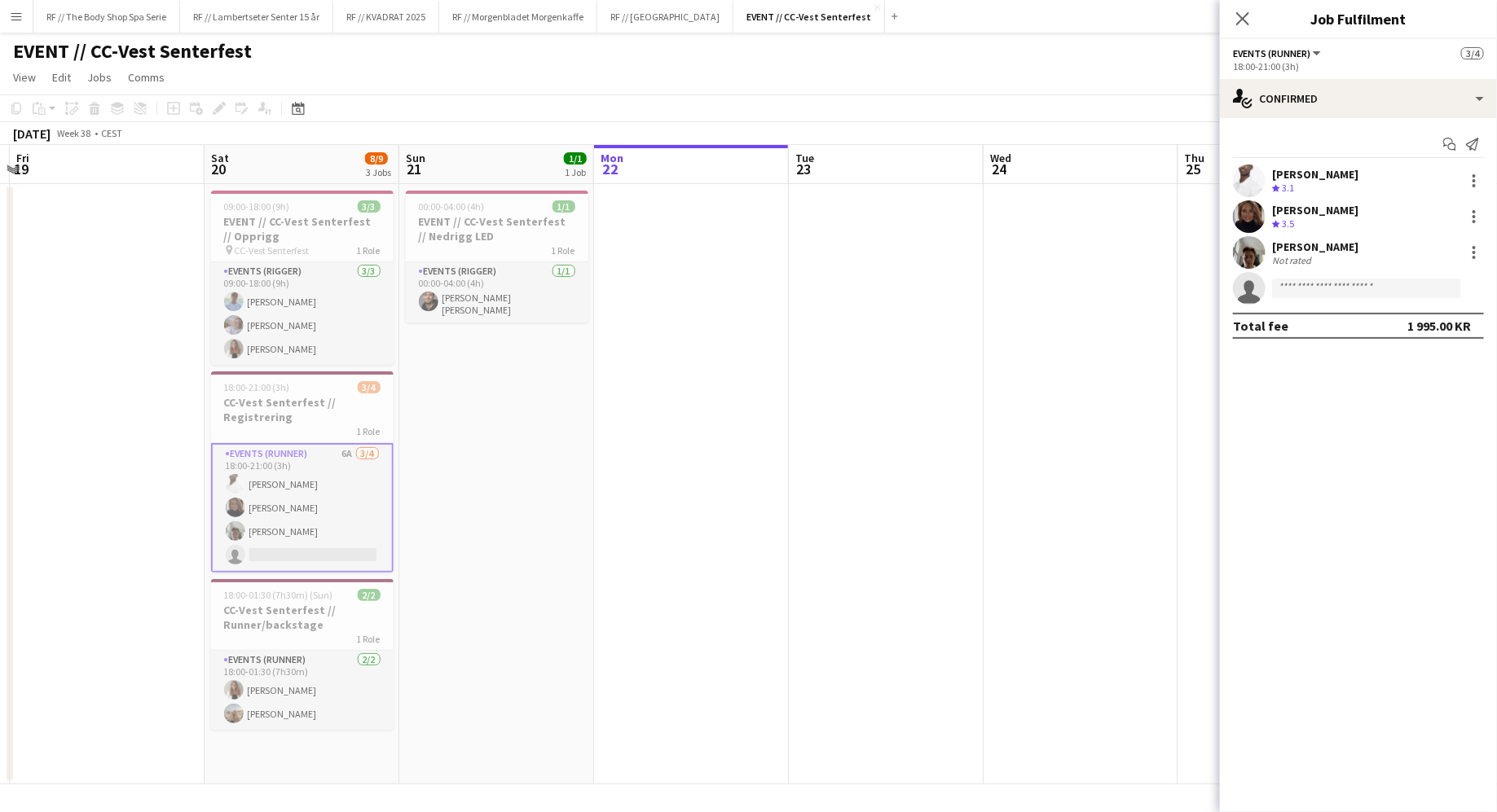
click at [852, 173] on app-user-avatar at bounding box center [1249, 180] width 33 height 33
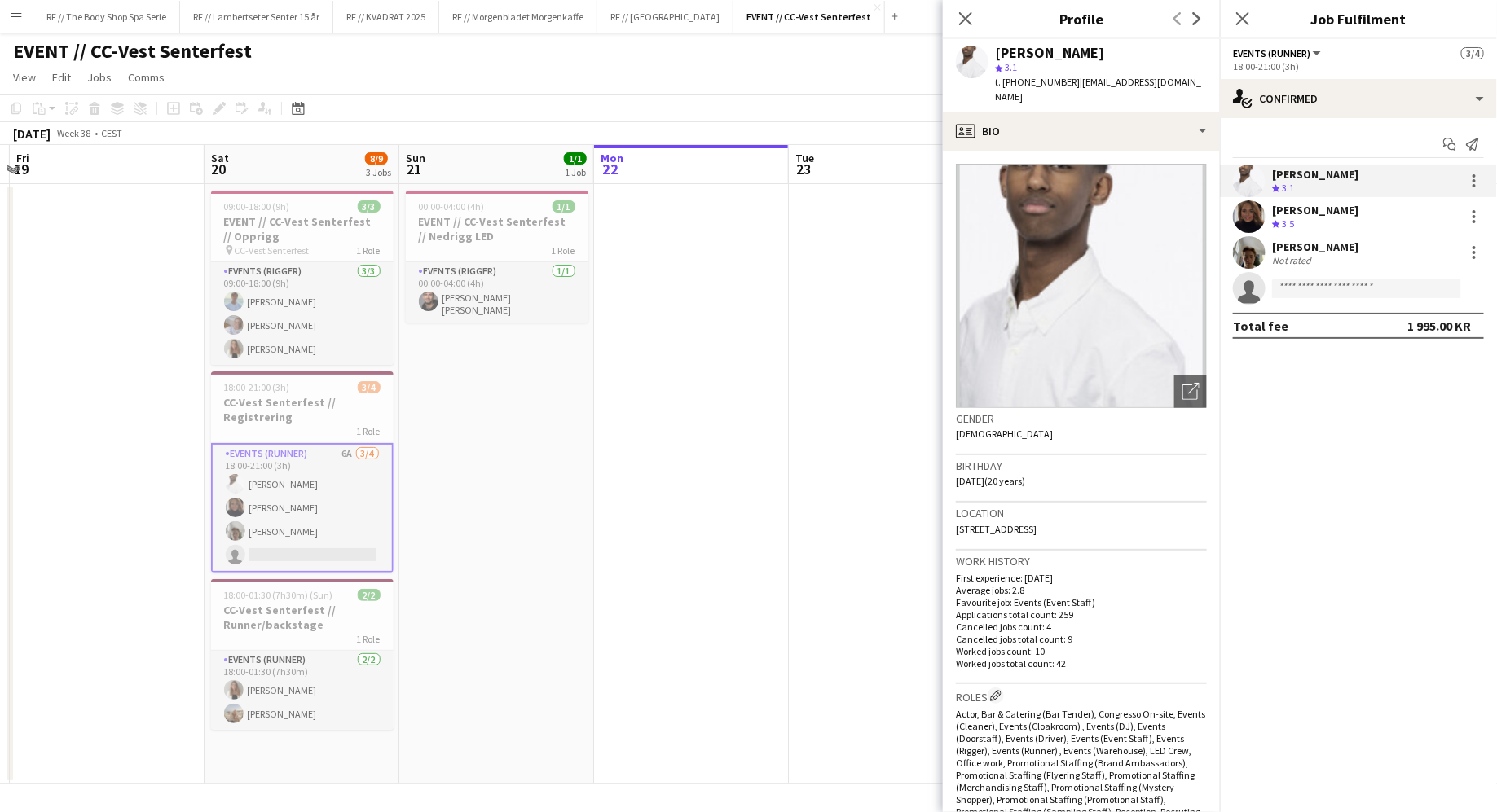
click at [852, 223] on app-user-avatar at bounding box center [1249, 217] width 33 height 33
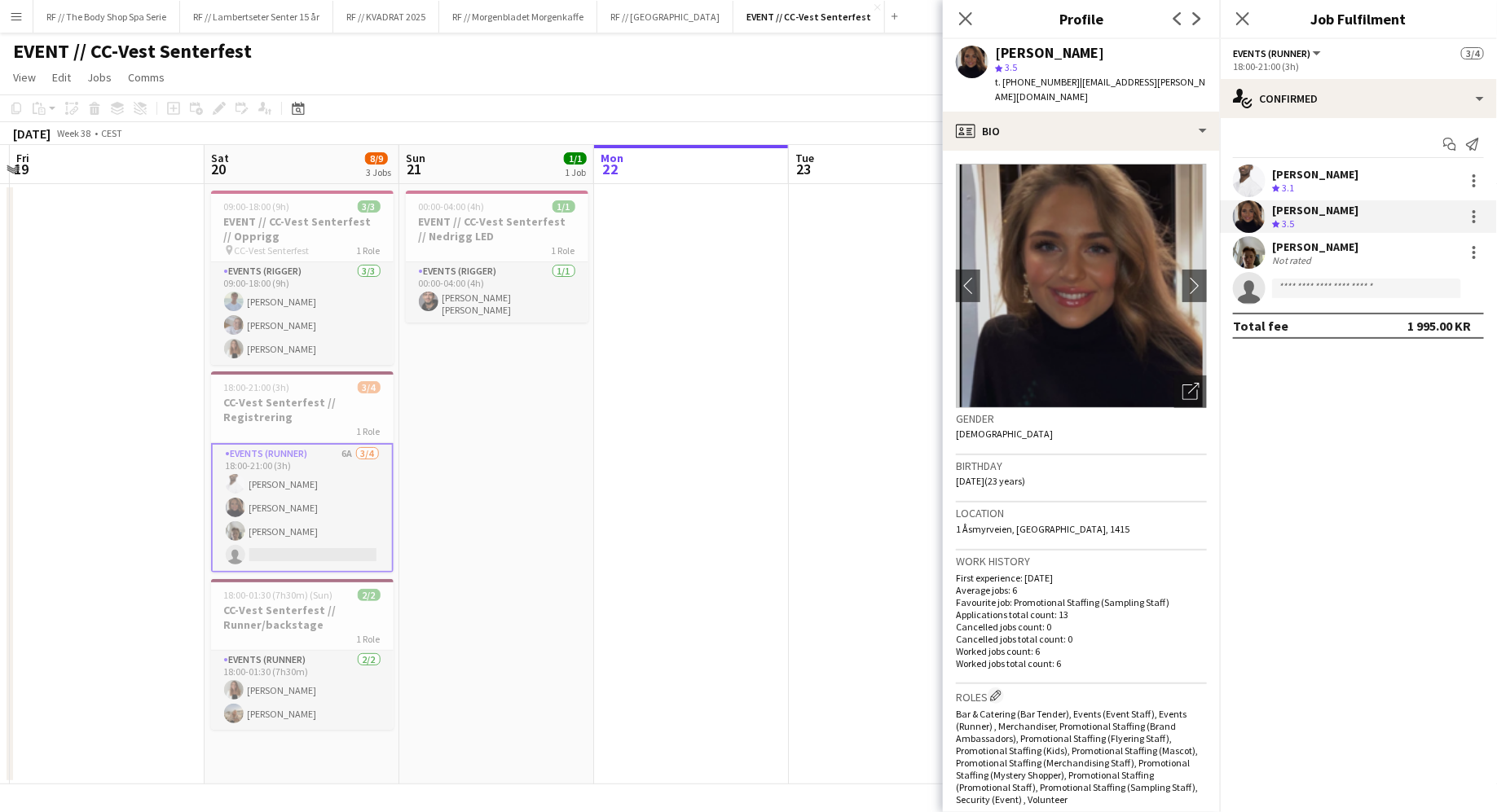
click at [852, 255] on app-user-avatar at bounding box center [1249, 252] width 33 height 33
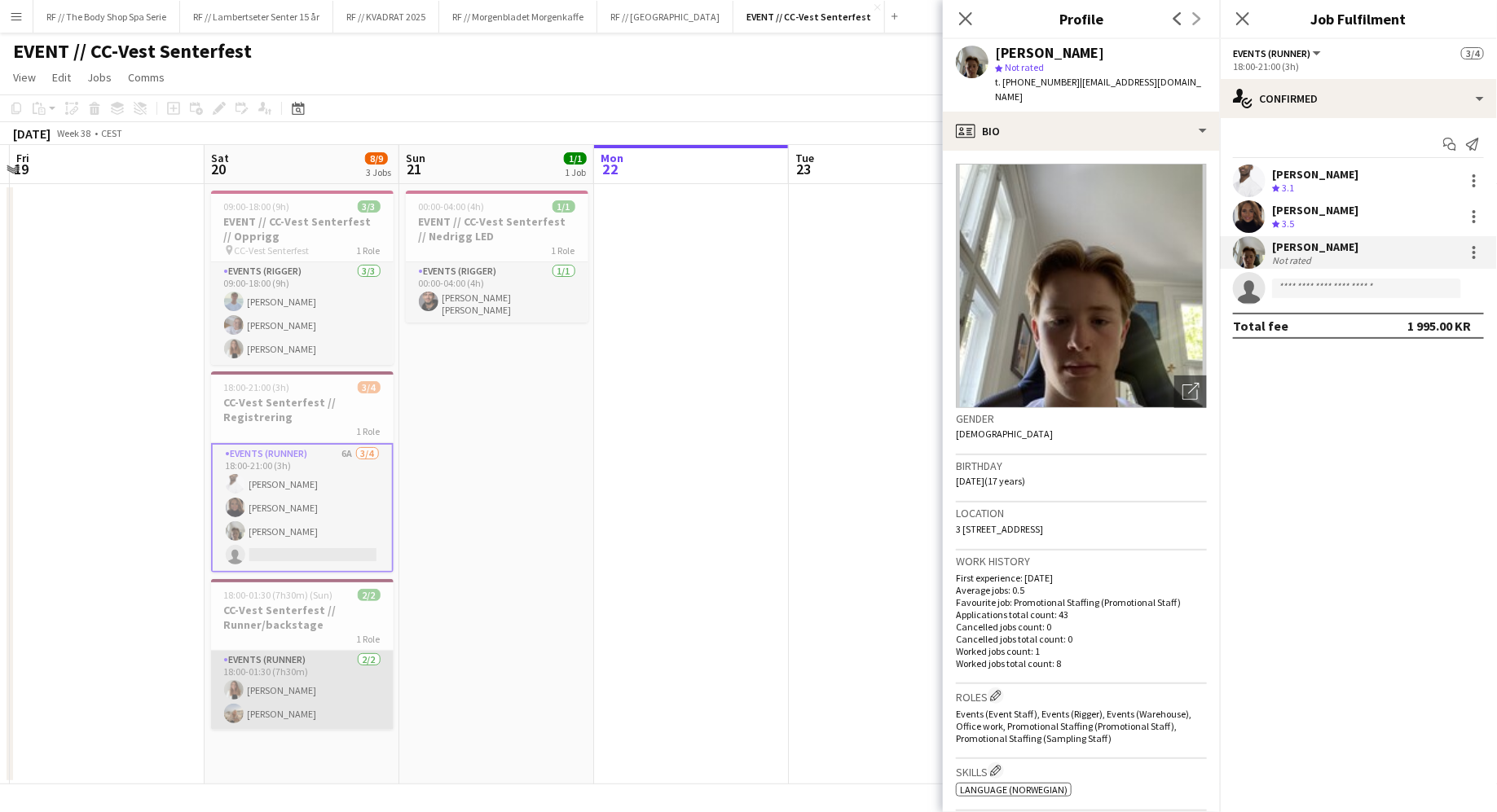
click at [300, 660] on app-card-role "Events (Runner) [DATE] 18:00-01:30 (7h30m) [PERSON_NAME] [PERSON_NAME]" at bounding box center [302, 689] width 183 height 79
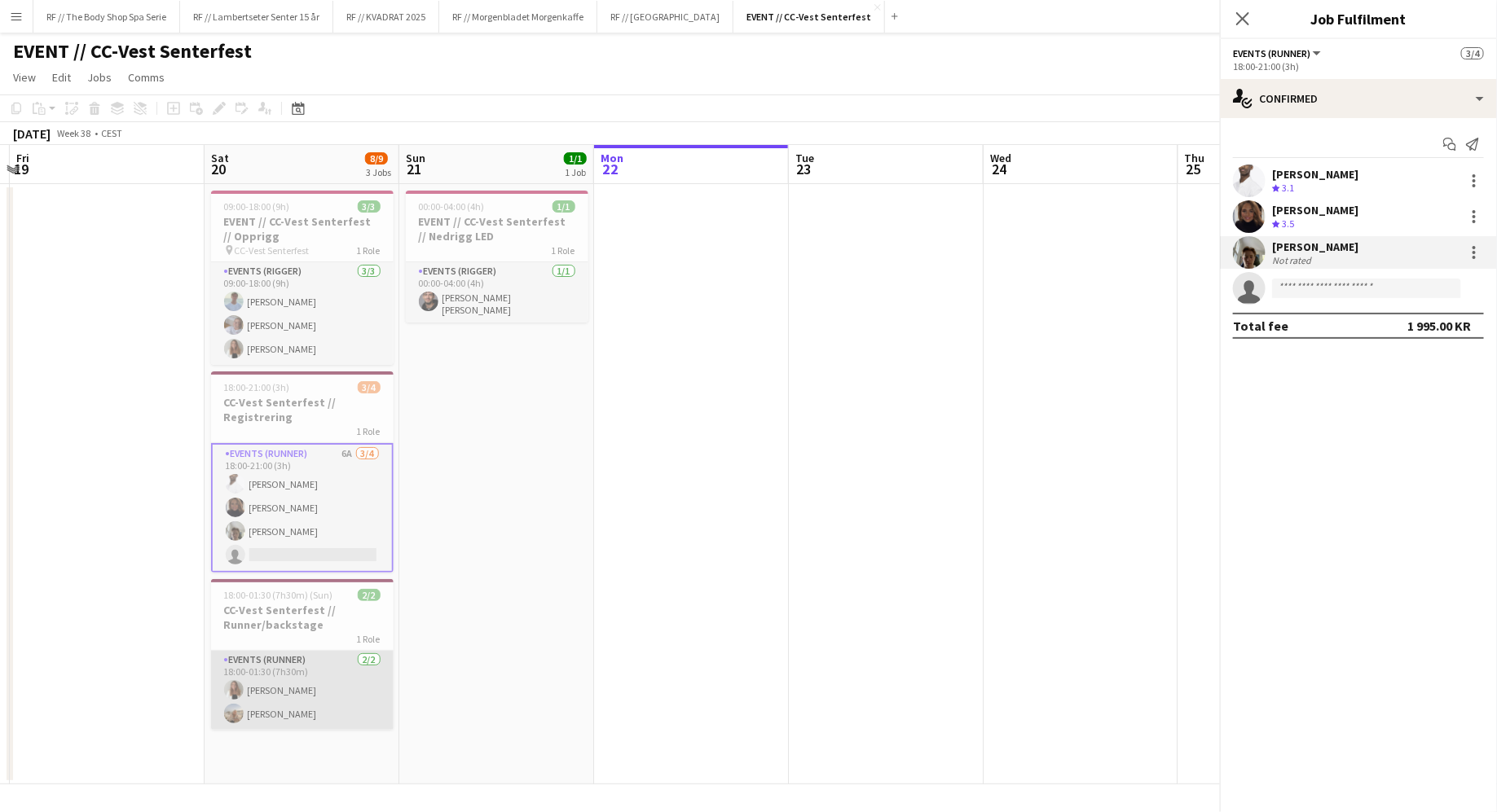
scroll to position [0, 379]
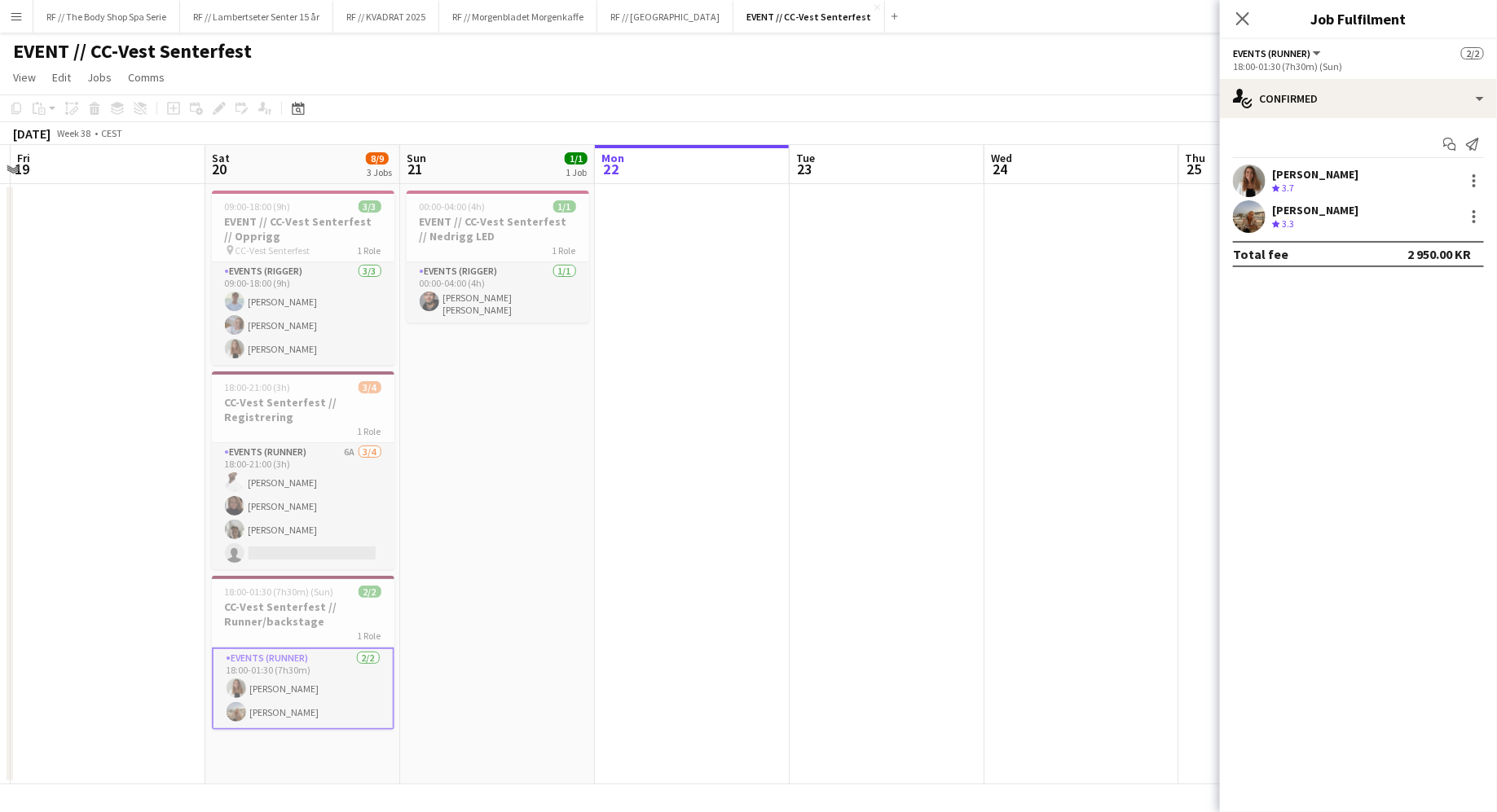
click at [344, 669] on app-card-role "Events (Runner) [DATE] 18:00-01:30 (7h30m) [PERSON_NAME] [PERSON_NAME]" at bounding box center [303, 688] width 183 height 82
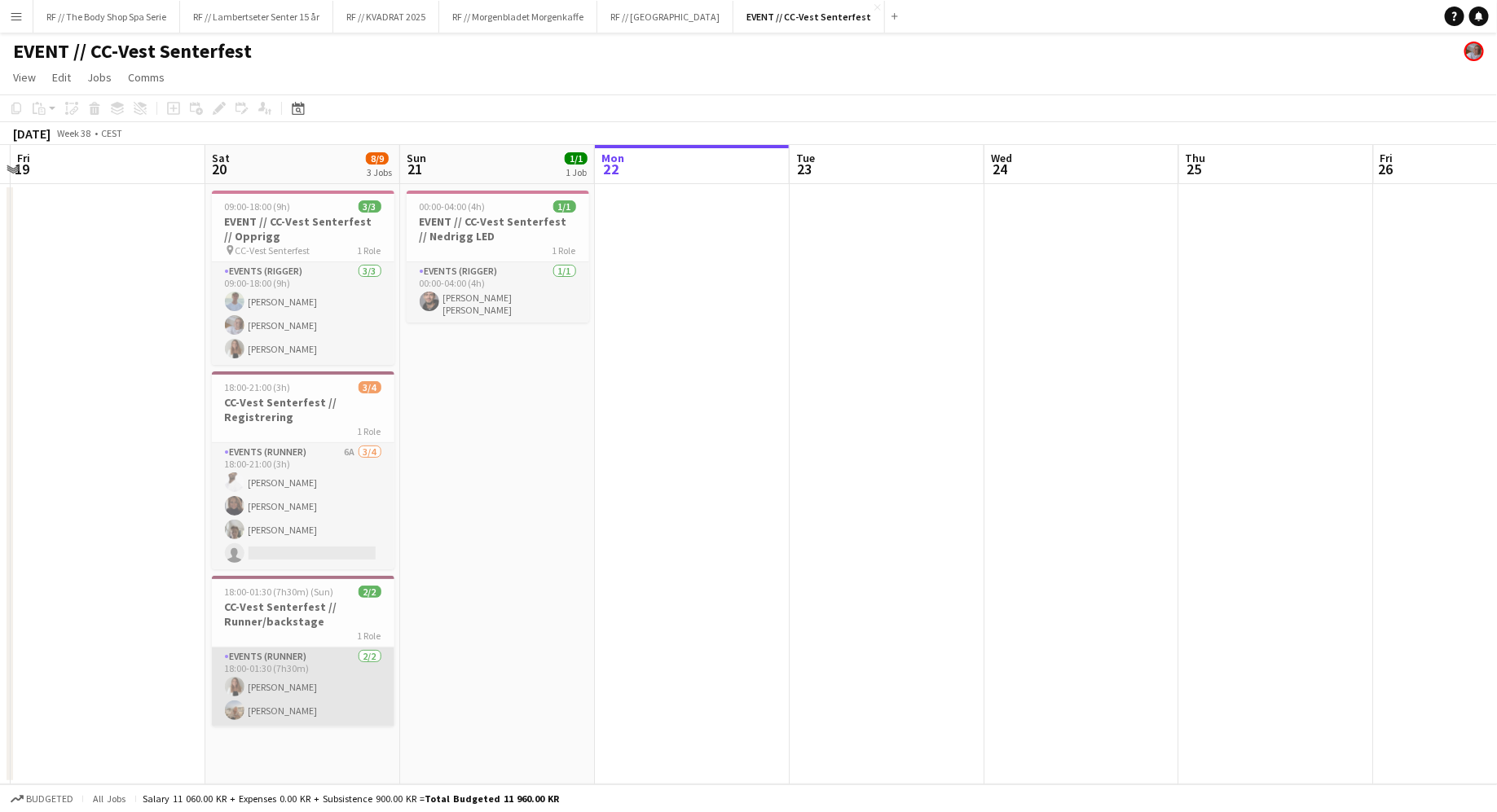
click at [368, 669] on app-card-role "Events (Runner) [DATE] 18:00-01:30 (7h30m) [PERSON_NAME] [PERSON_NAME]" at bounding box center [303, 686] width 183 height 79
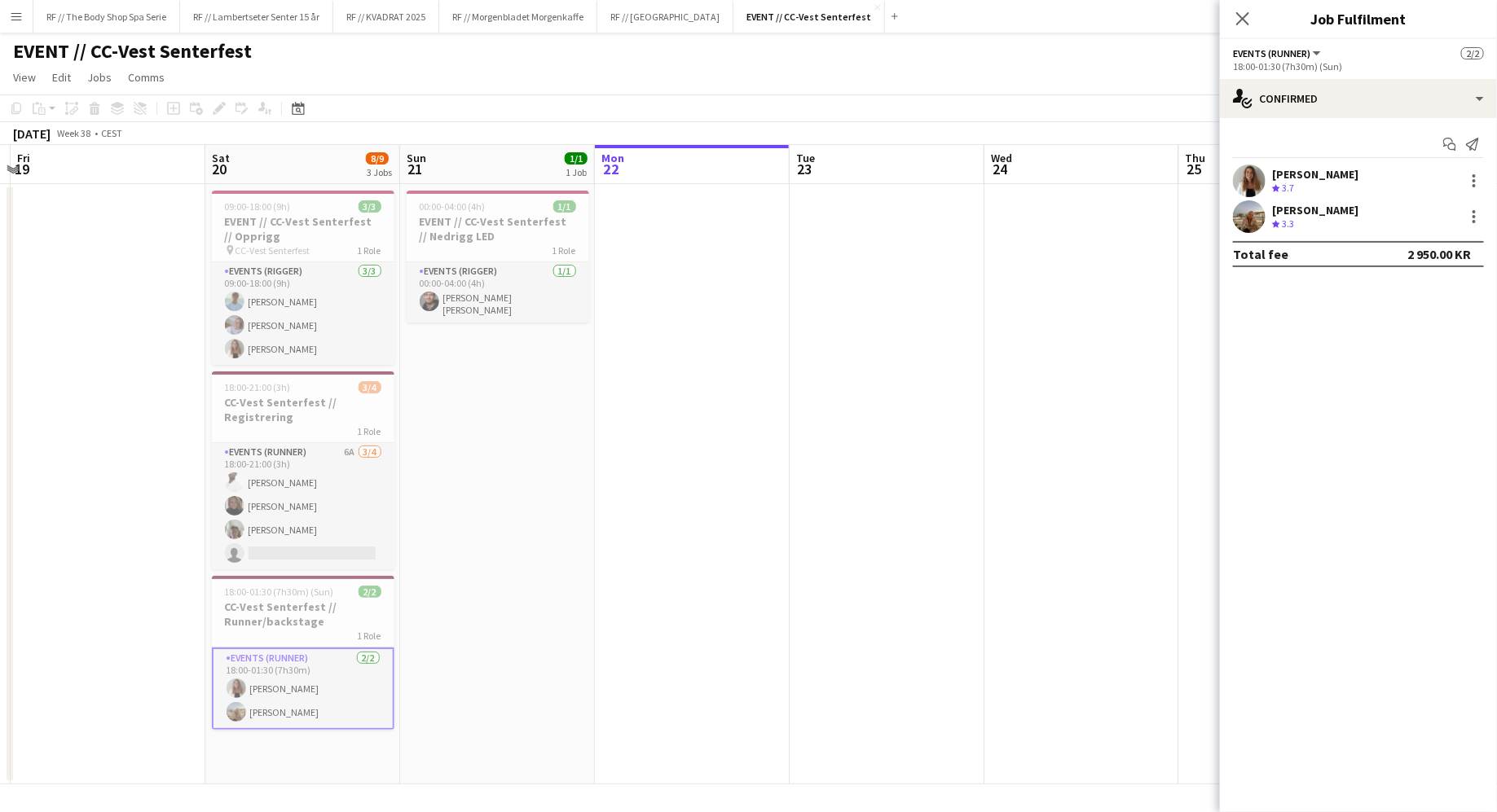
click at [852, 209] on div "[PERSON_NAME]" at bounding box center [1315, 210] width 86 height 14
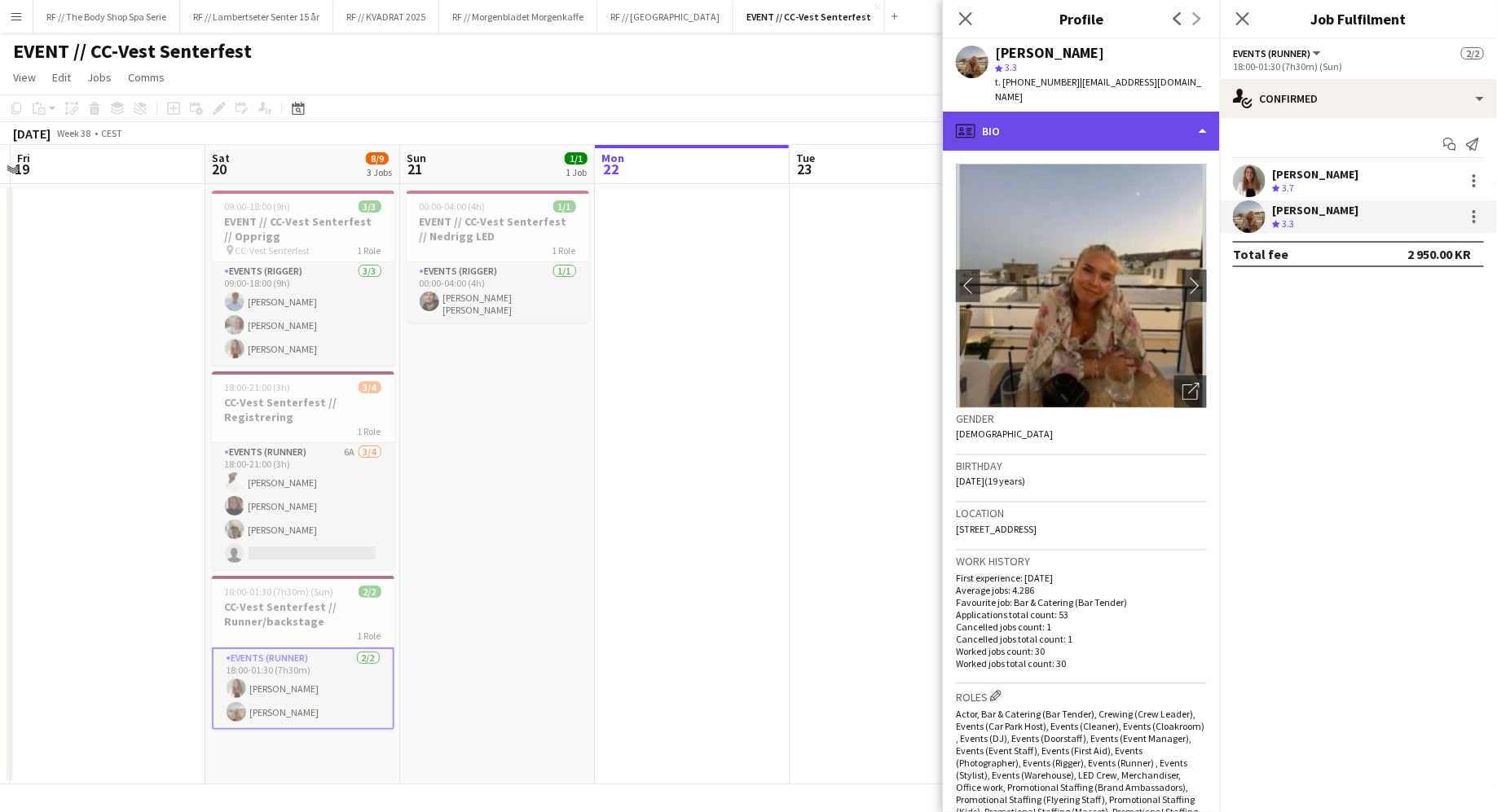
click at [852, 112] on div "profile Bio" at bounding box center [1081, 131] width 277 height 39
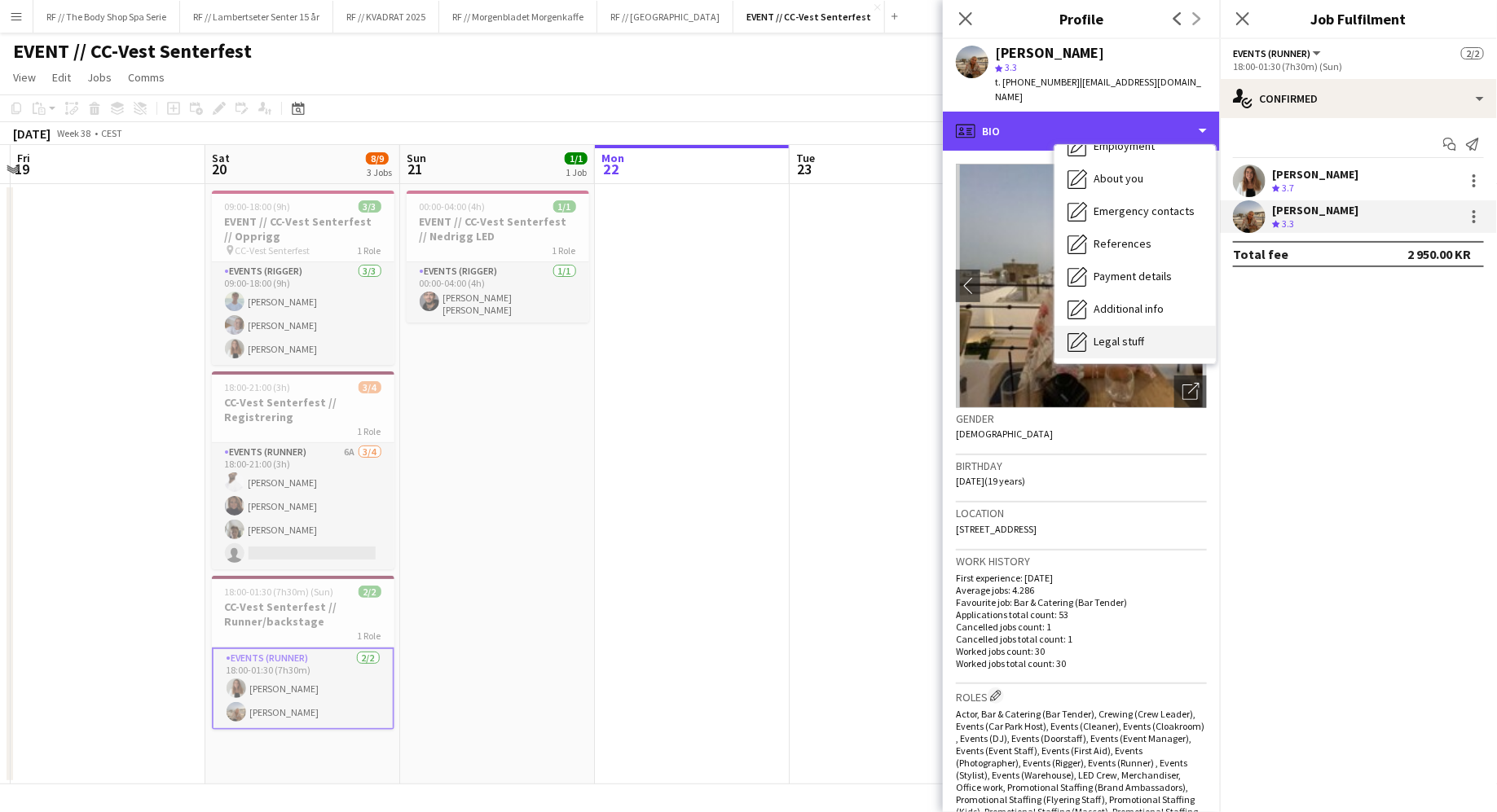
scroll to position [152, 0]
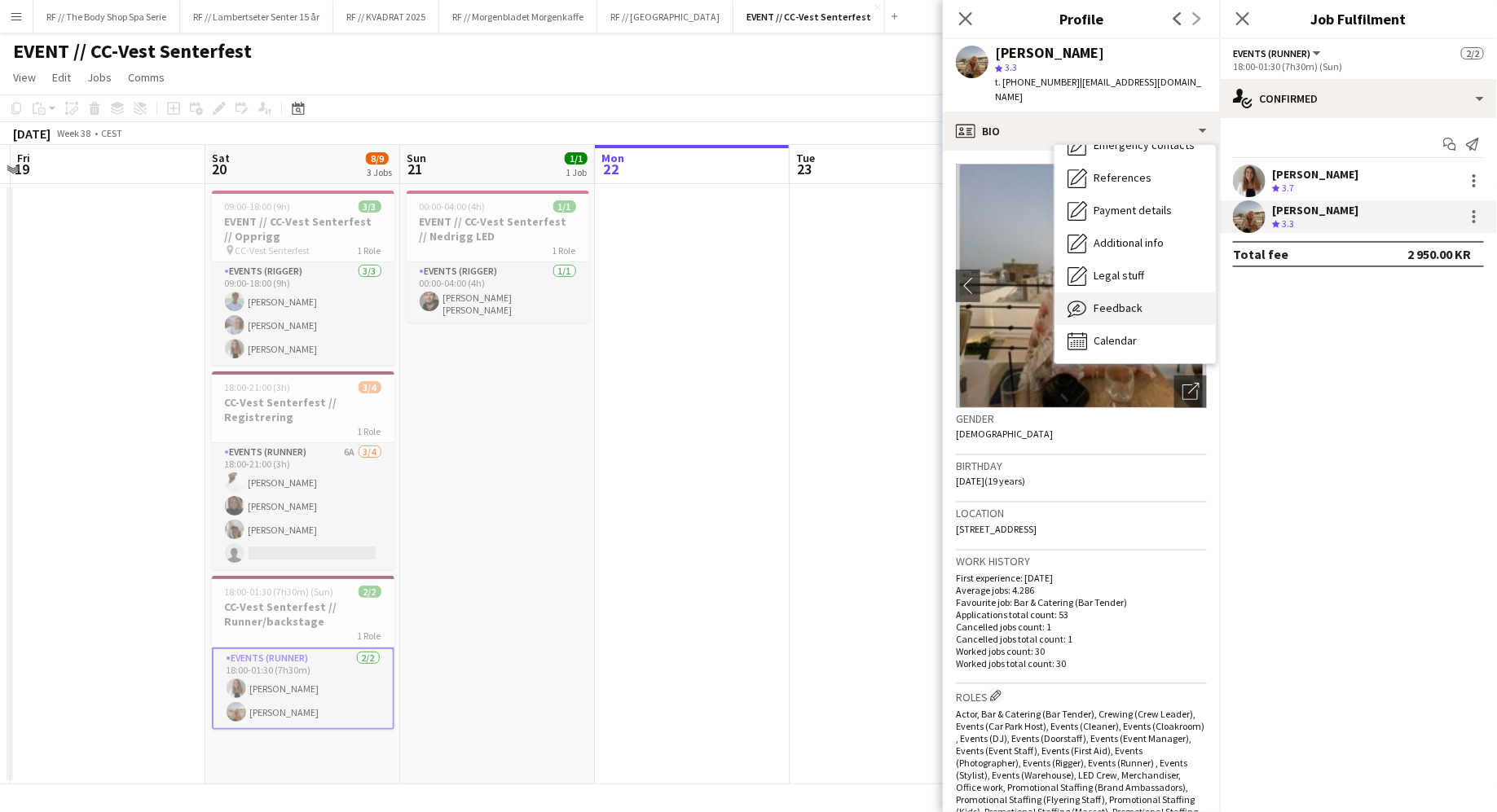
click at [852, 293] on div "Feedback Feedback" at bounding box center [1135, 309] width 162 height 33
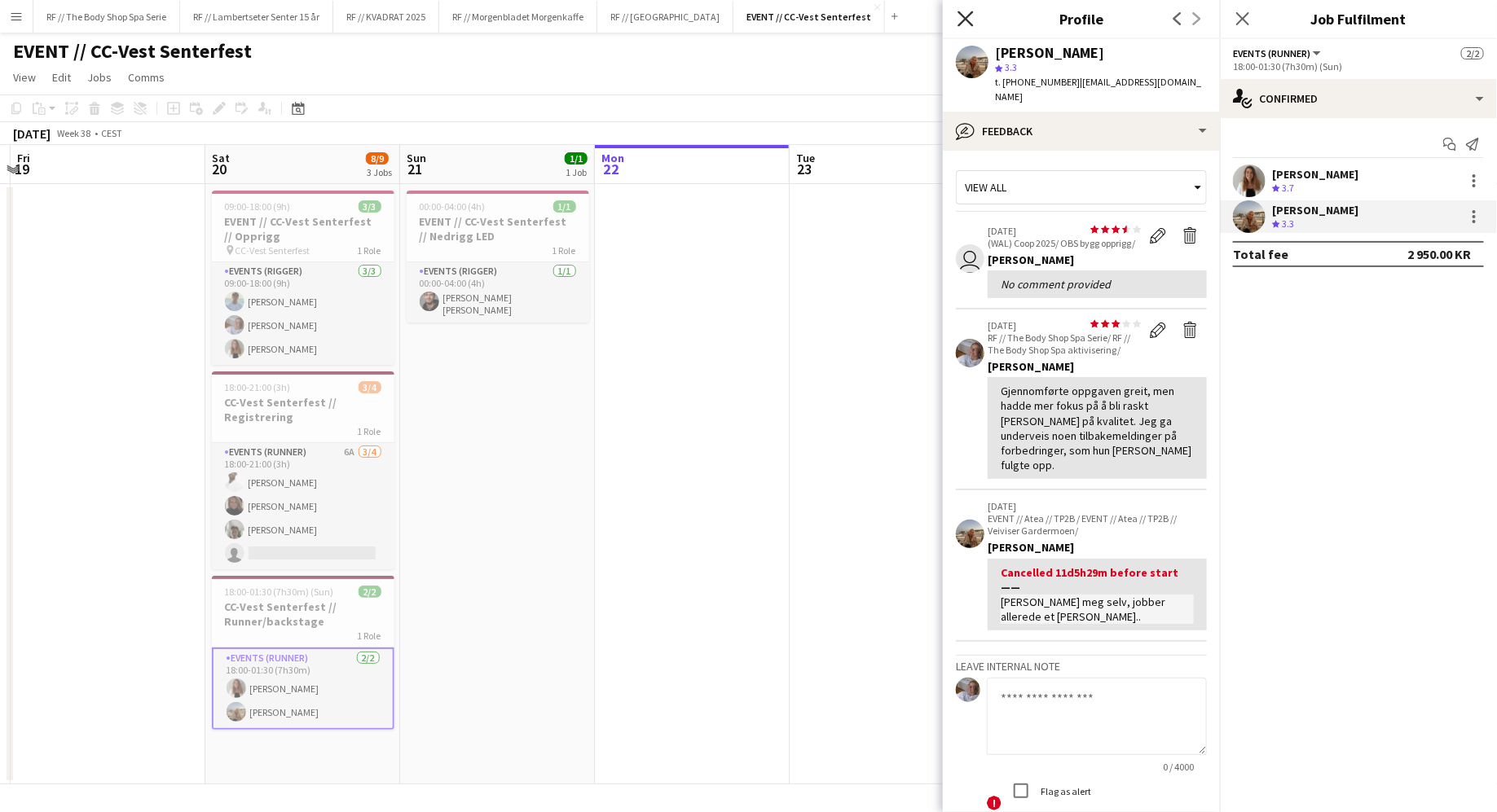
click at [852, 26] on icon "Close pop-in" at bounding box center [965, 19] width 15 height 15
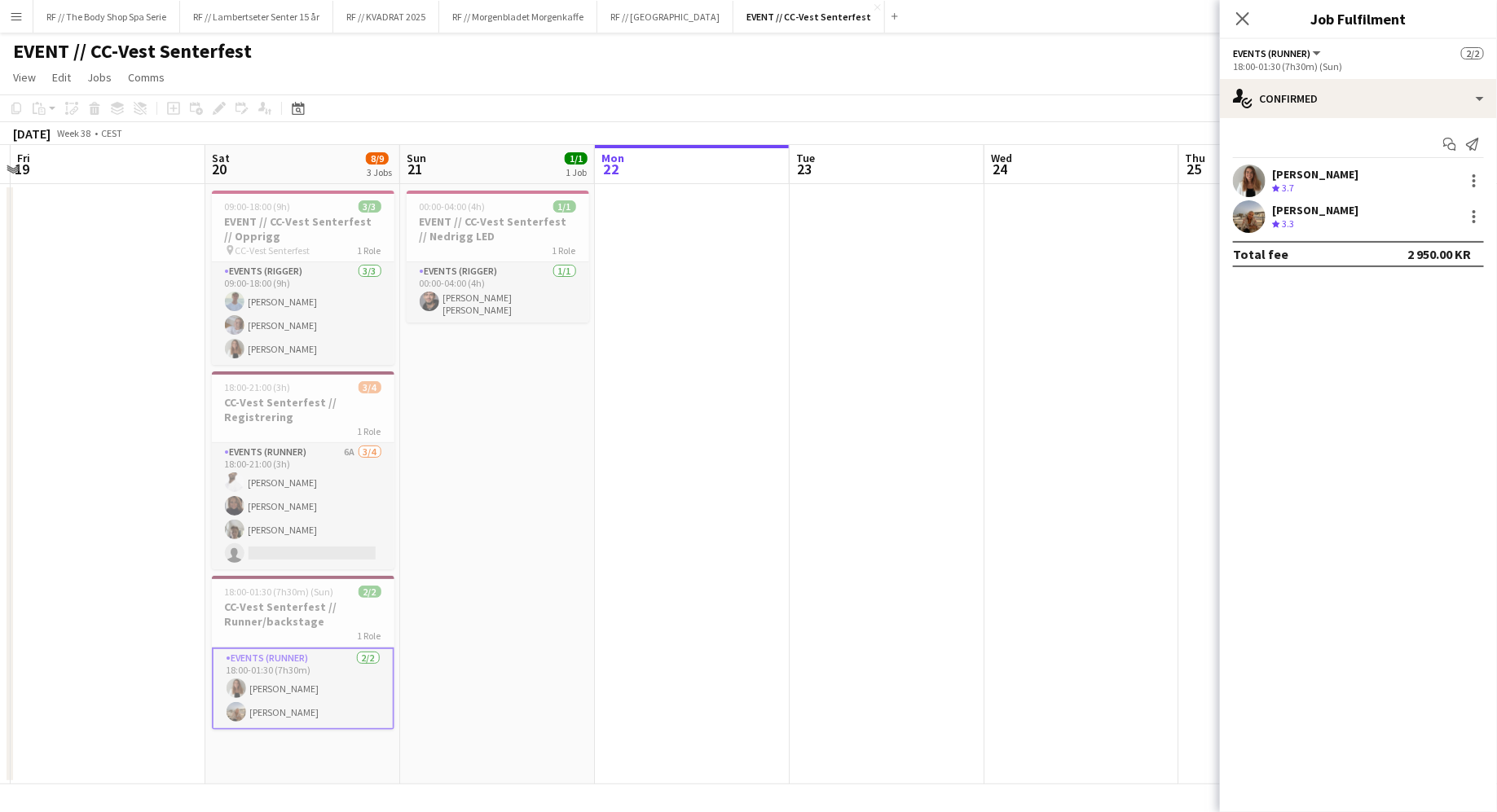
click at [852, 186] on div "Crew rating 3.7" at bounding box center [1285, 189] width 25 height 14
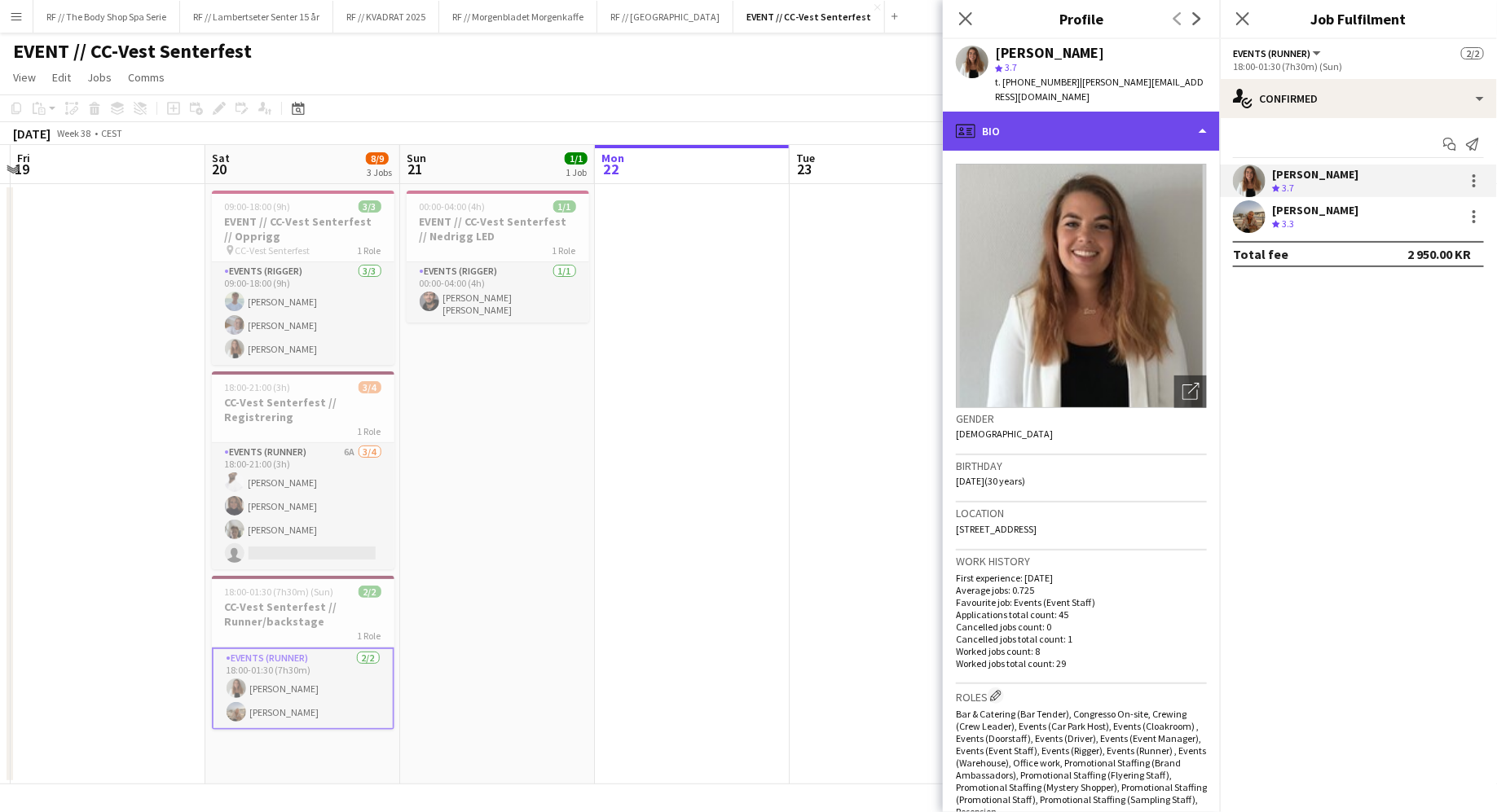
click at [852, 112] on div "profile Bio" at bounding box center [1081, 131] width 277 height 39
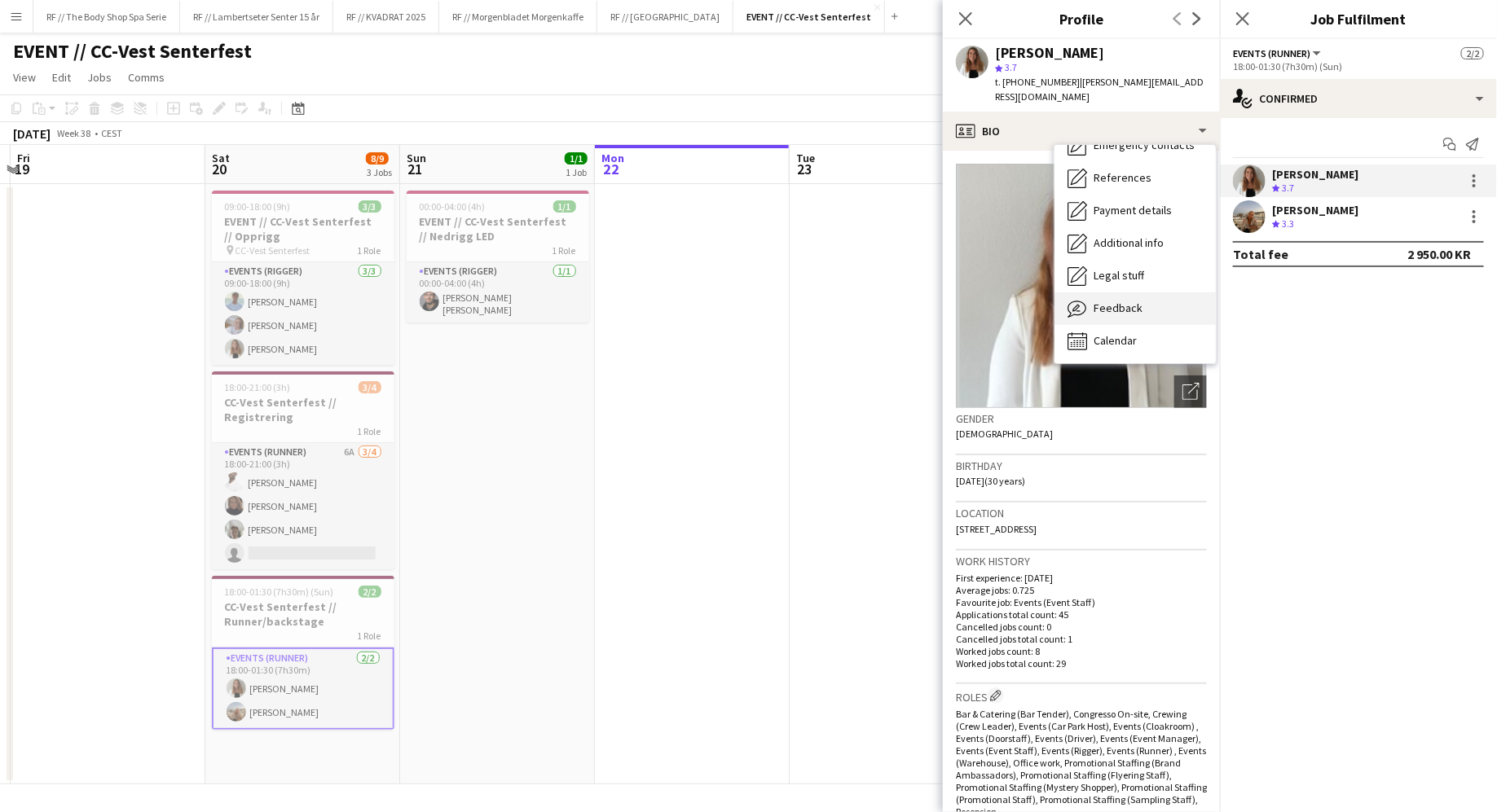
click at [852, 300] on span "Feedback" at bounding box center [1118, 307] width 49 height 14
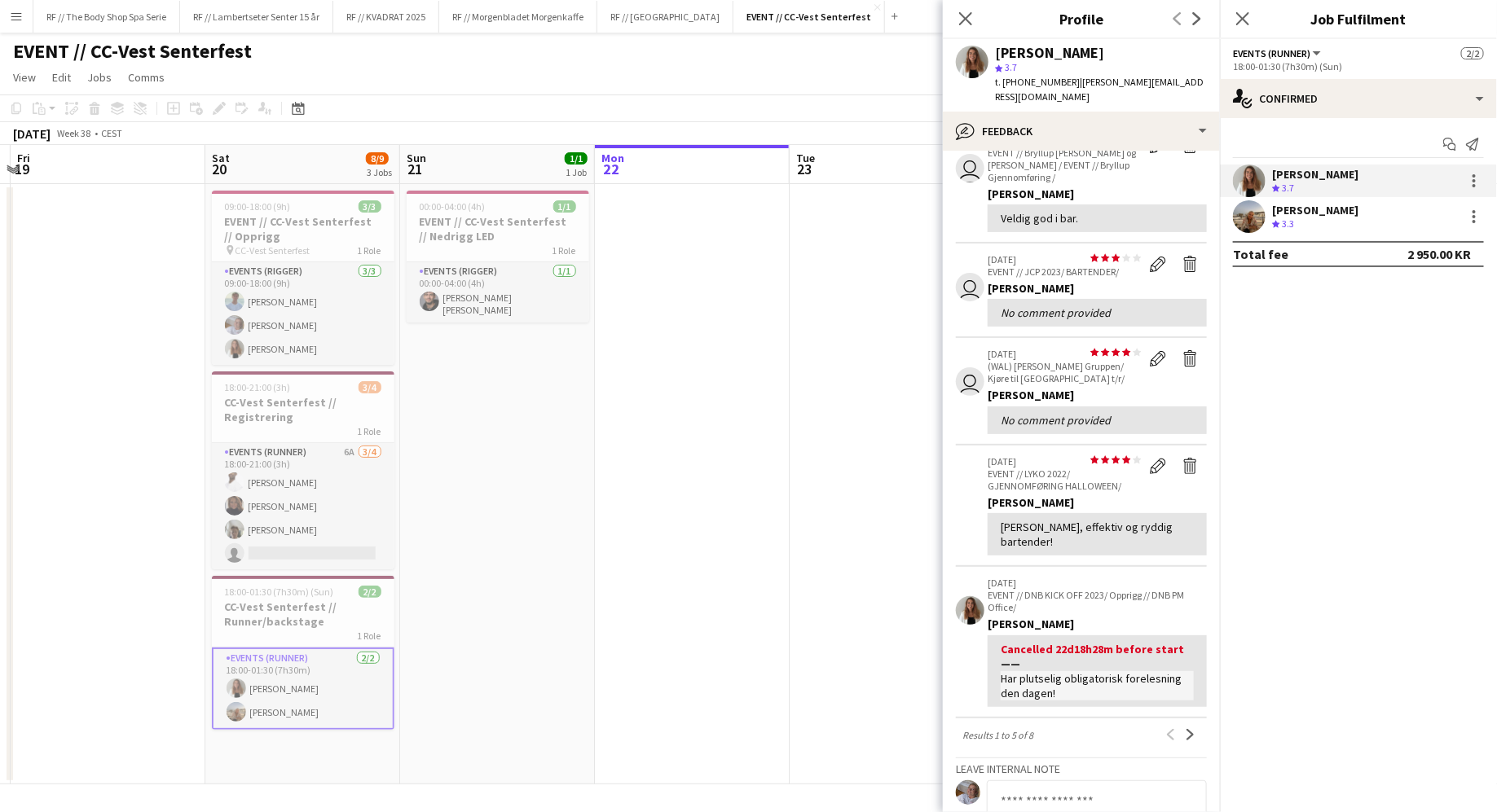
scroll to position [92, 0]
click at [852, 727] on app-icon "Next" at bounding box center [1190, 732] width 11 height 11
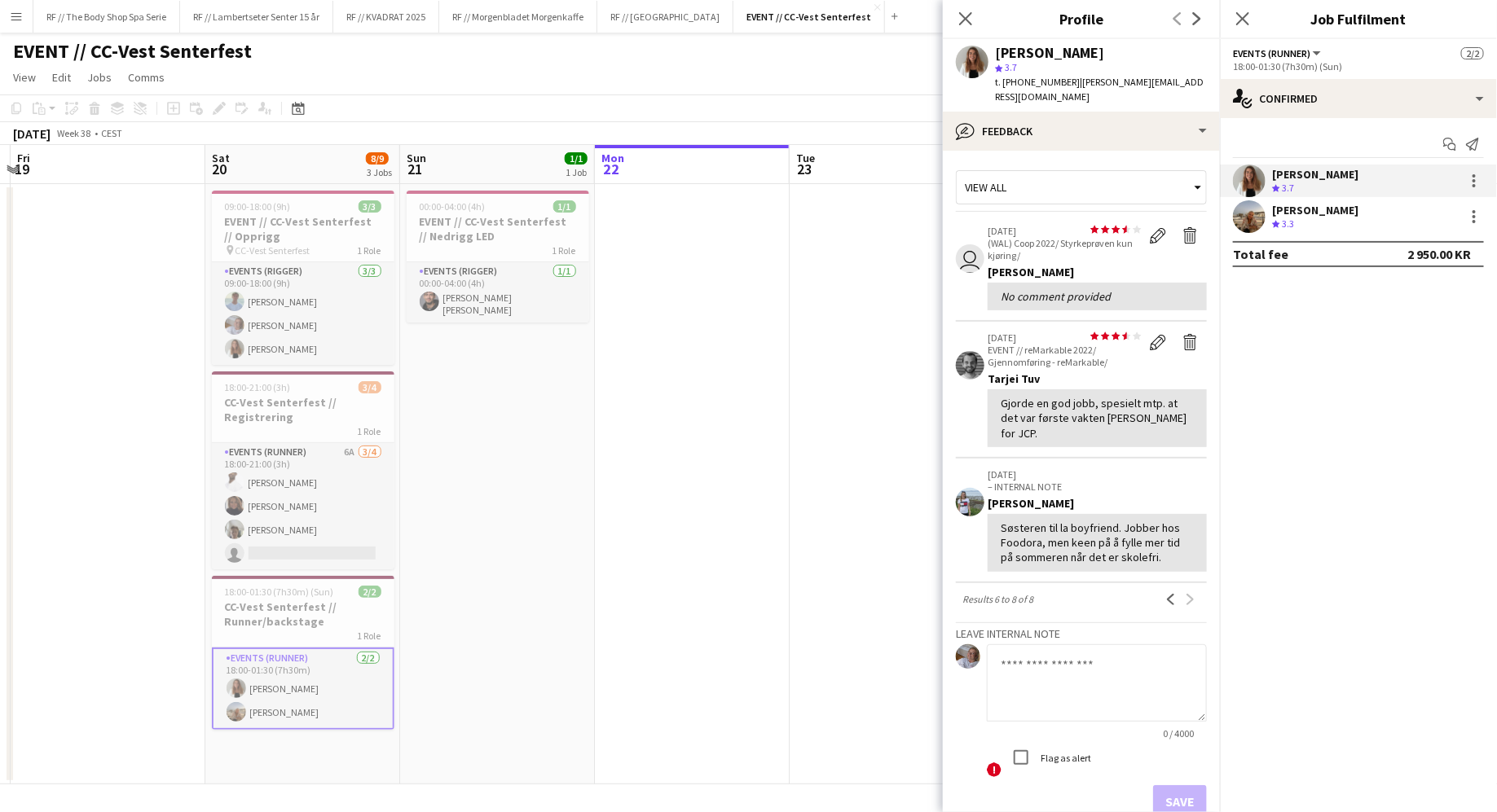
click at [852, 488] on app-user-avatar at bounding box center [970, 502] width 29 height 29
click at [852, 14] on icon at bounding box center [965, 19] width 15 height 15
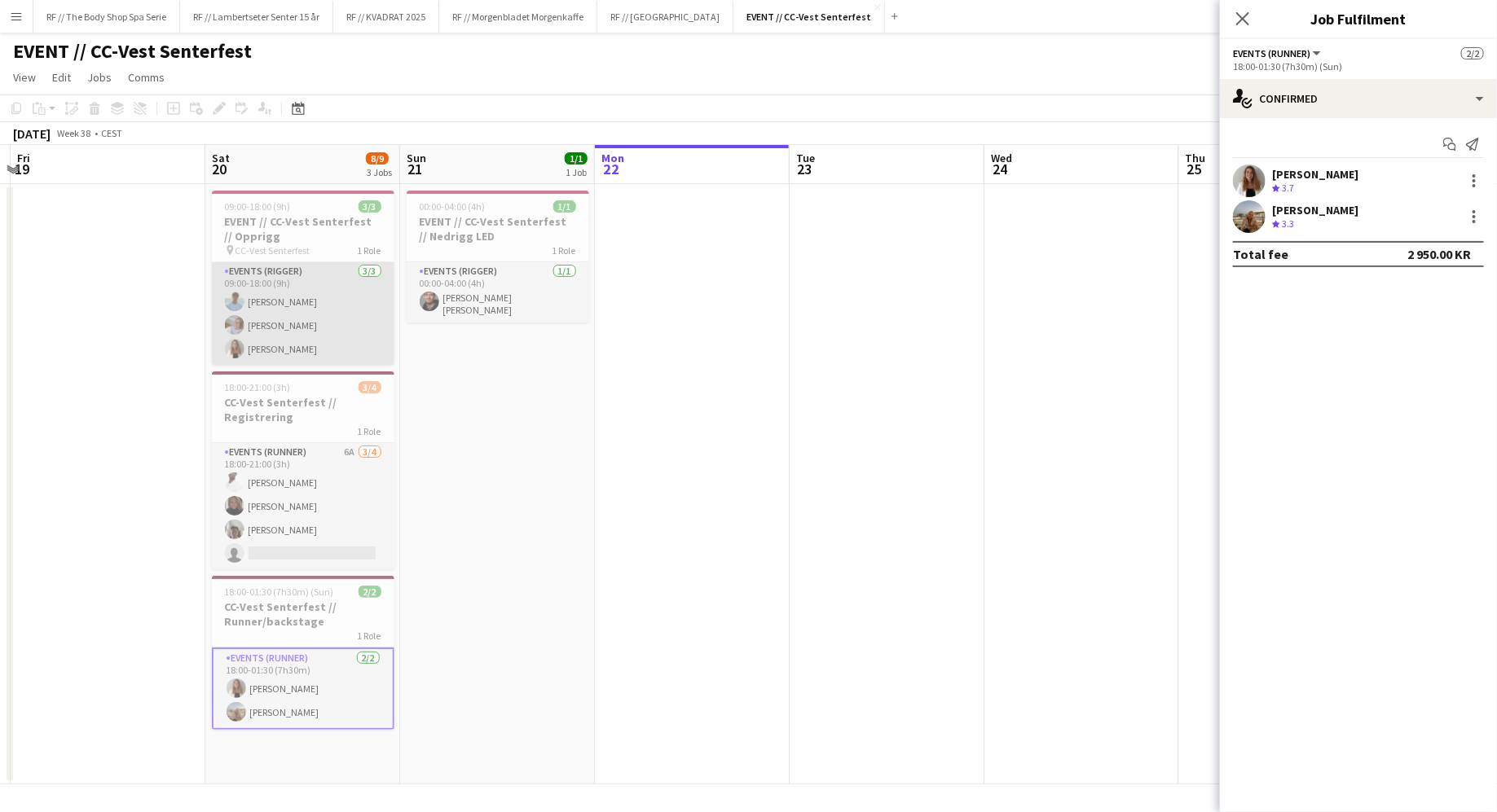
click at [371, 278] on app-card-role "Events (Rigger) [DATE] 09:00-18:00 (9h) [PERSON_NAME] Næss [PERSON_NAME] [PERSO…" at bounding box center [303, 313] width 183 height 102
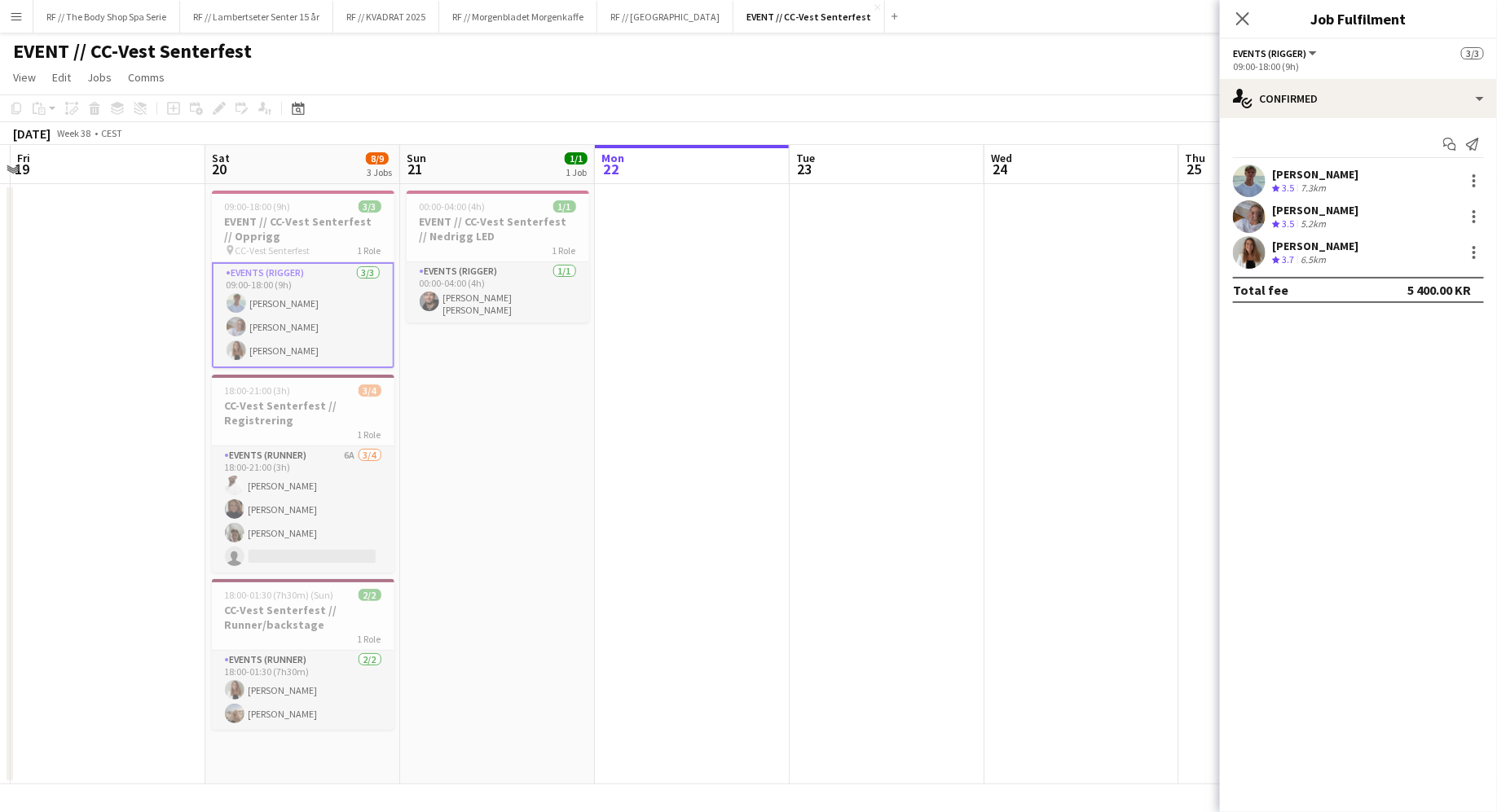
click at [307, 281] on app-card-role "Events (Rigger) [DATE] 09:00-18:00 (9h) [PERSON_NAME] Næss [PERSON_NAME] [PERSO…" at bounding box center [303, 315] width 183 height 106
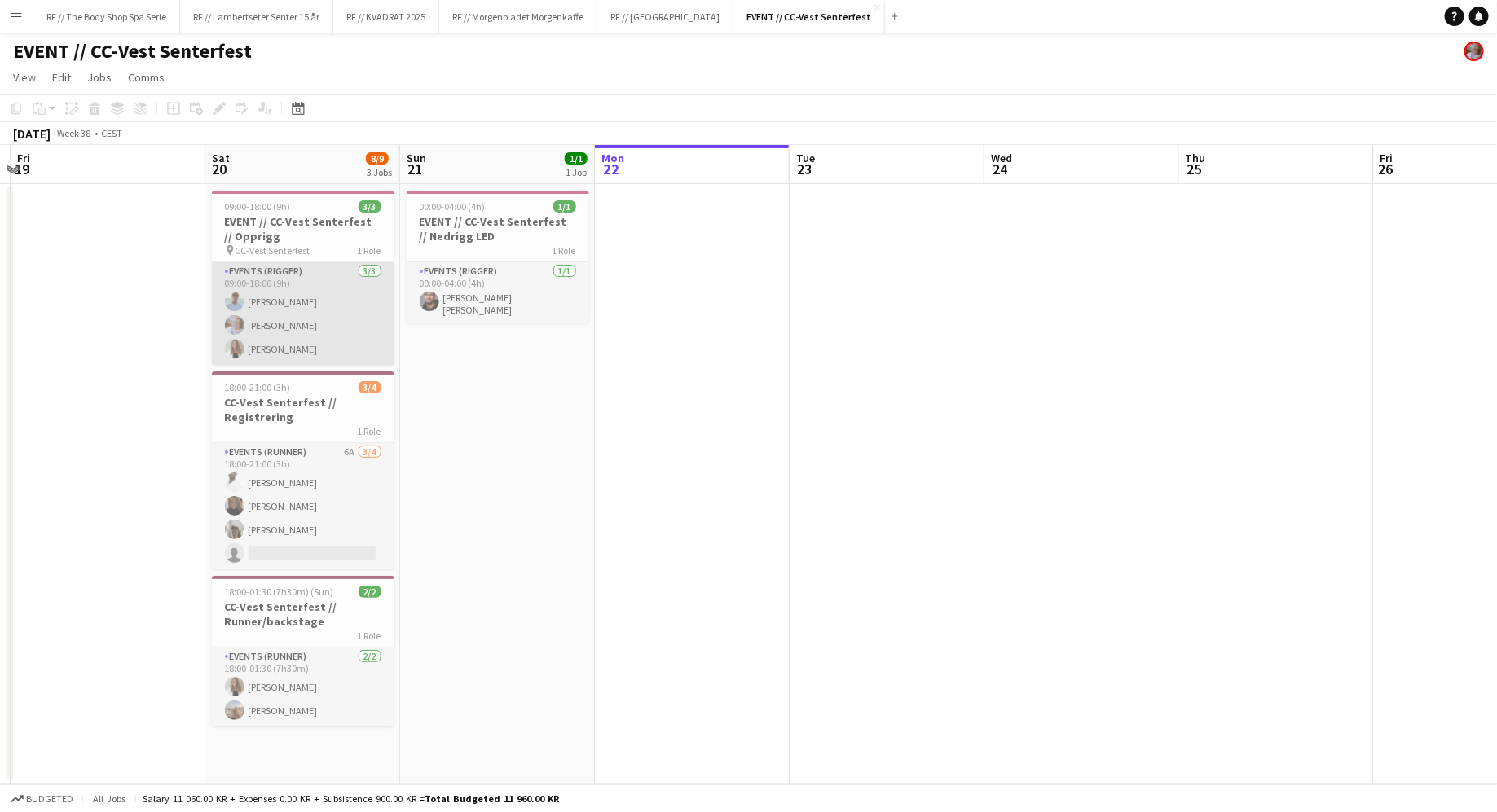
click at [301, 307] on app-card-role "Events (Rigger) [DATE] 09:00-18:00 (9h) [PERSON_NAME] Næss [PERSON_NAME] [PERSO…" at bounding box center [303, 313] width 183 height 102
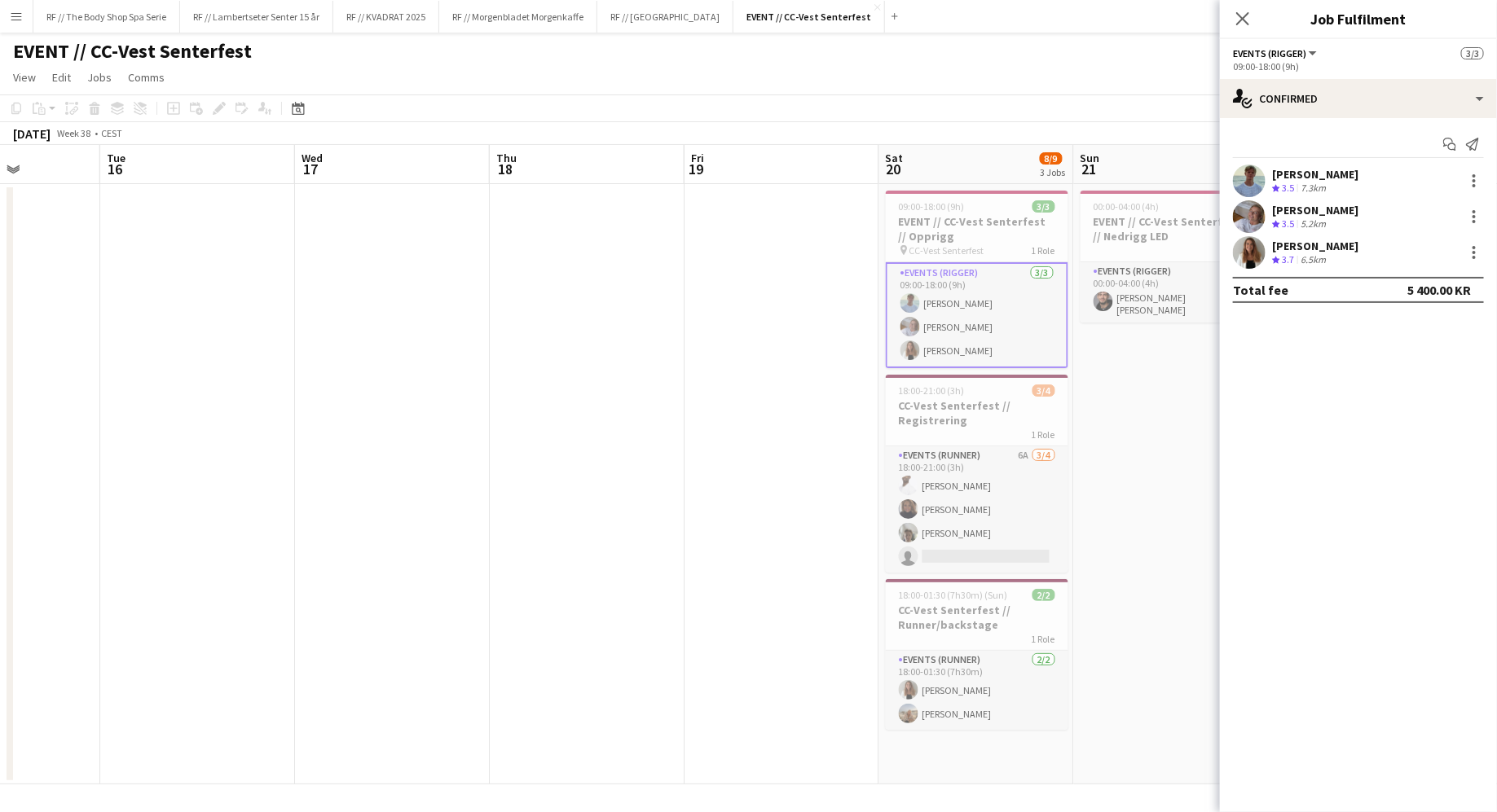
scroll to position [0, 631]
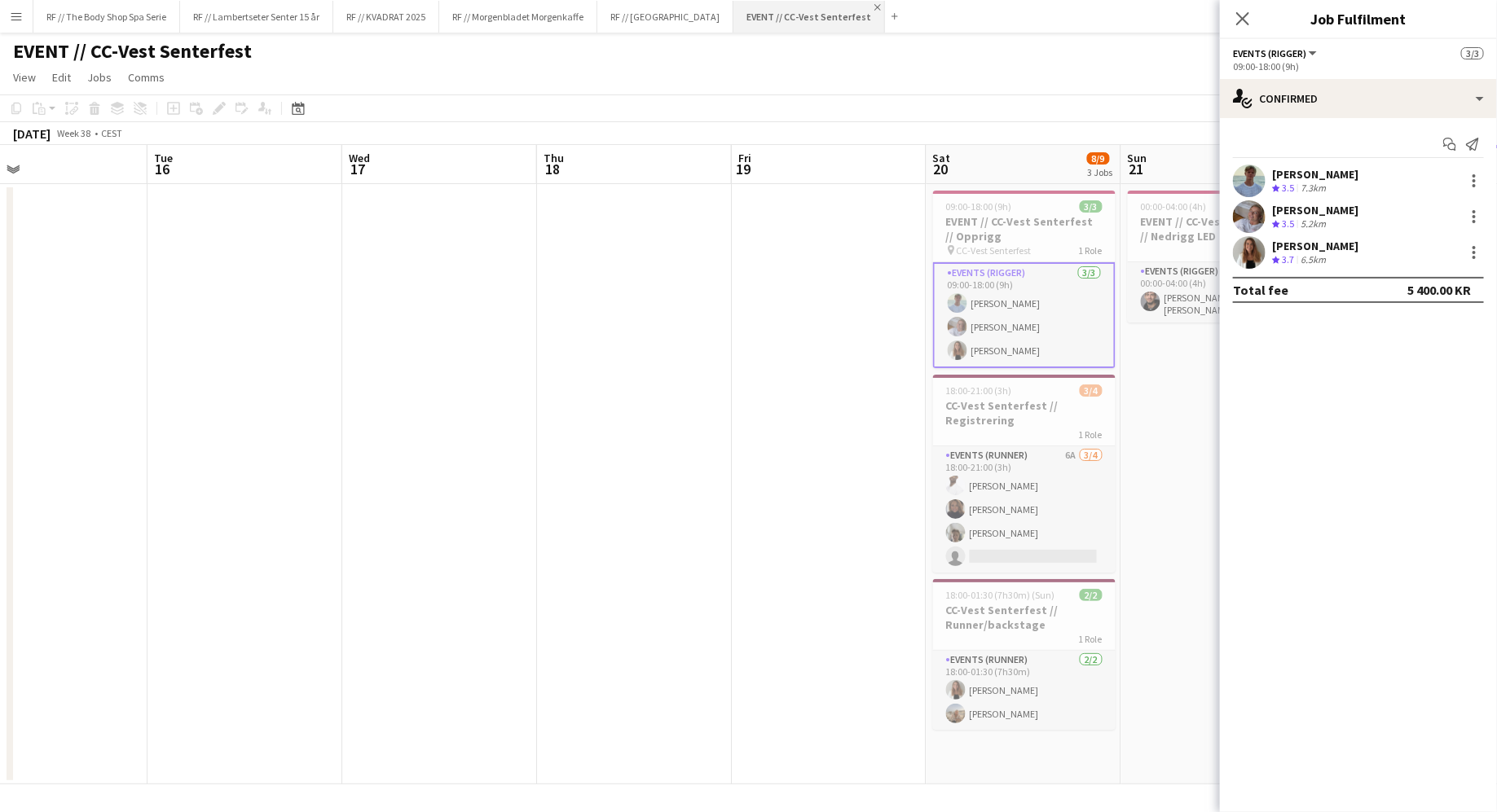
click at [852, 8] on app-icon "Close" at bounding box center [878, 8] width 7 height 7
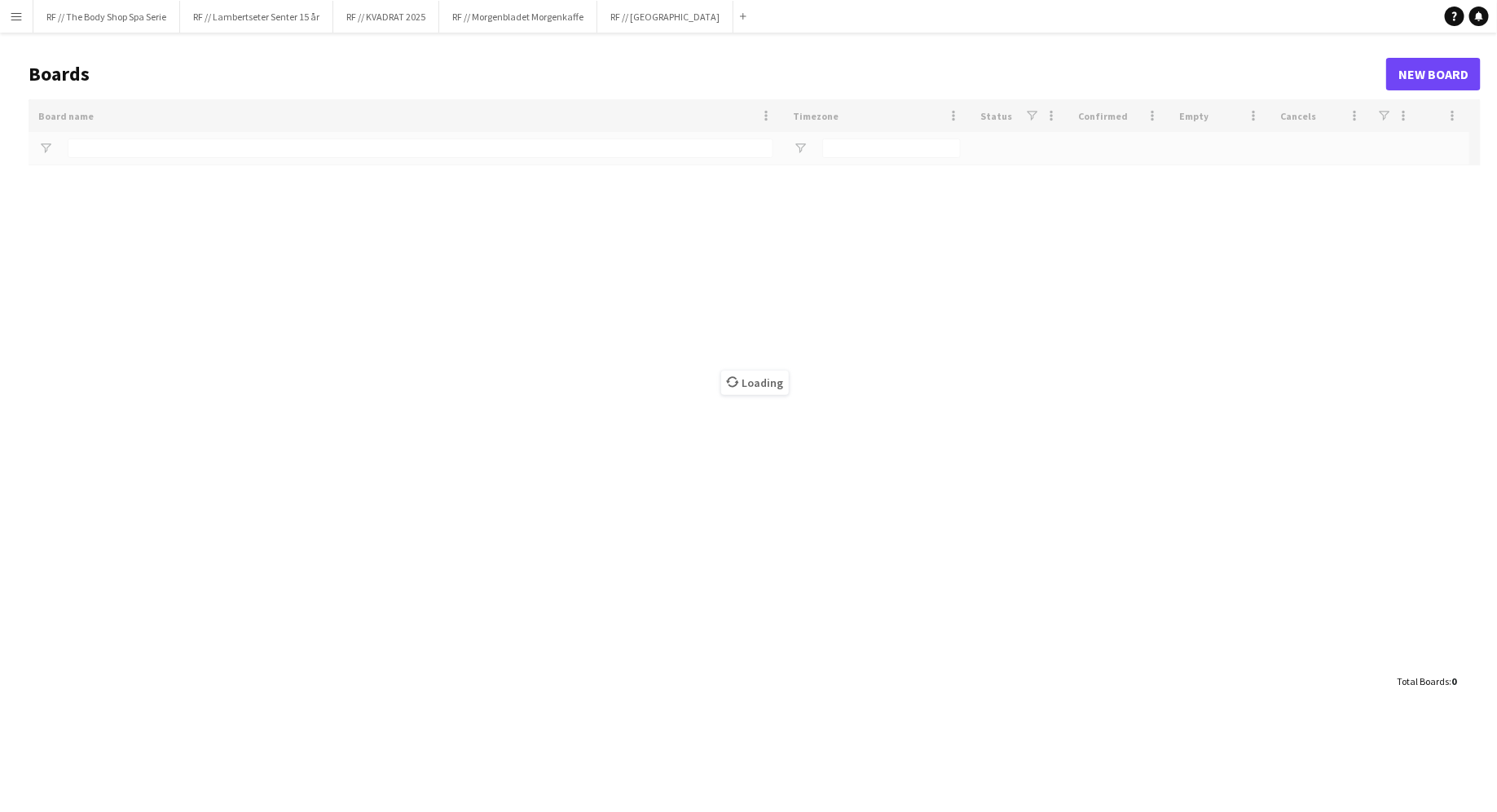
type input "**"
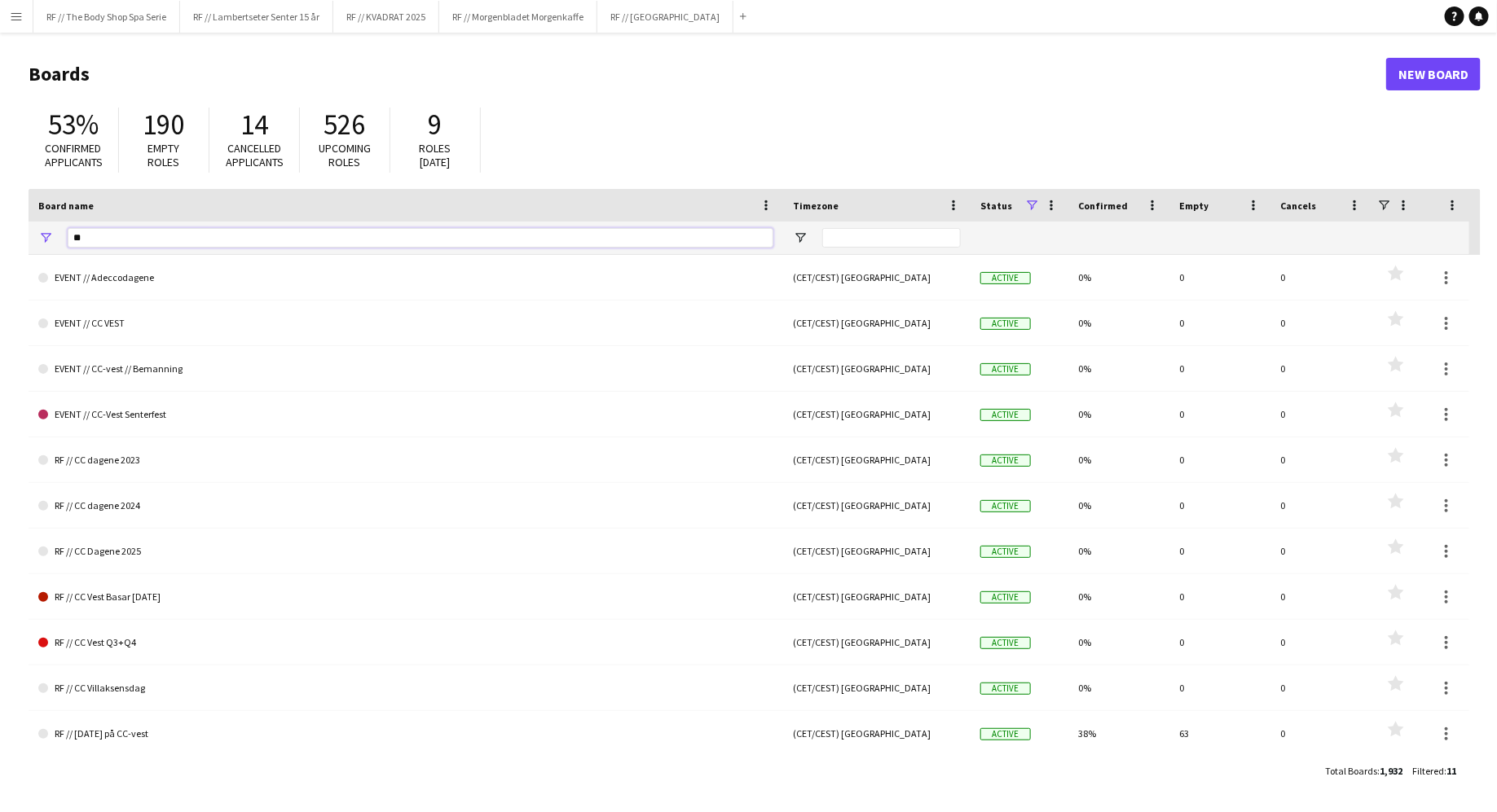
click at [322, 232] on input "**" at bounding box center [421, 238] width 706 height 19
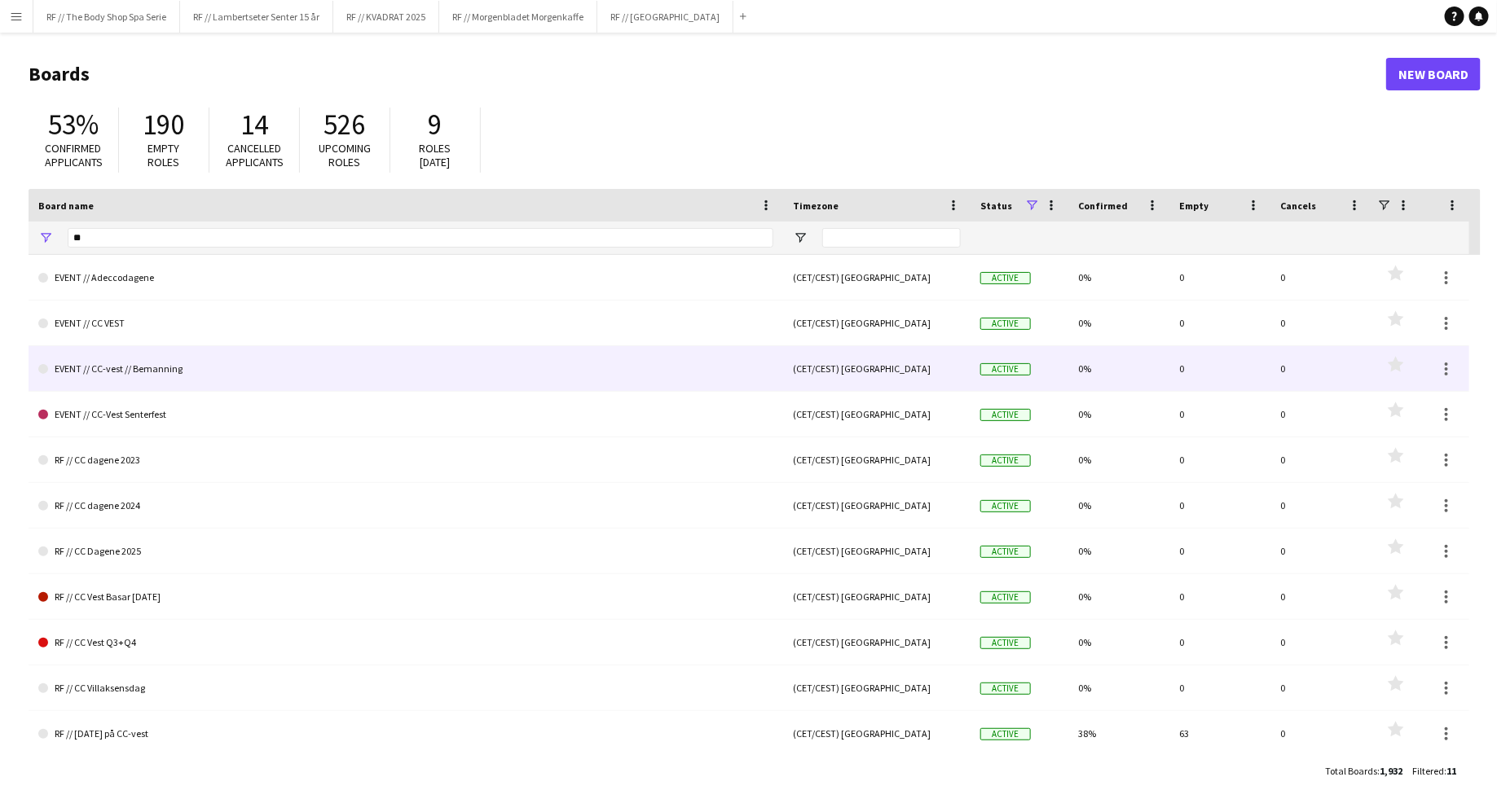
click at [333, 368] on link "EVENT // CC-vest // Bemanning" at bounding box center [405, 369] width 735 height 46
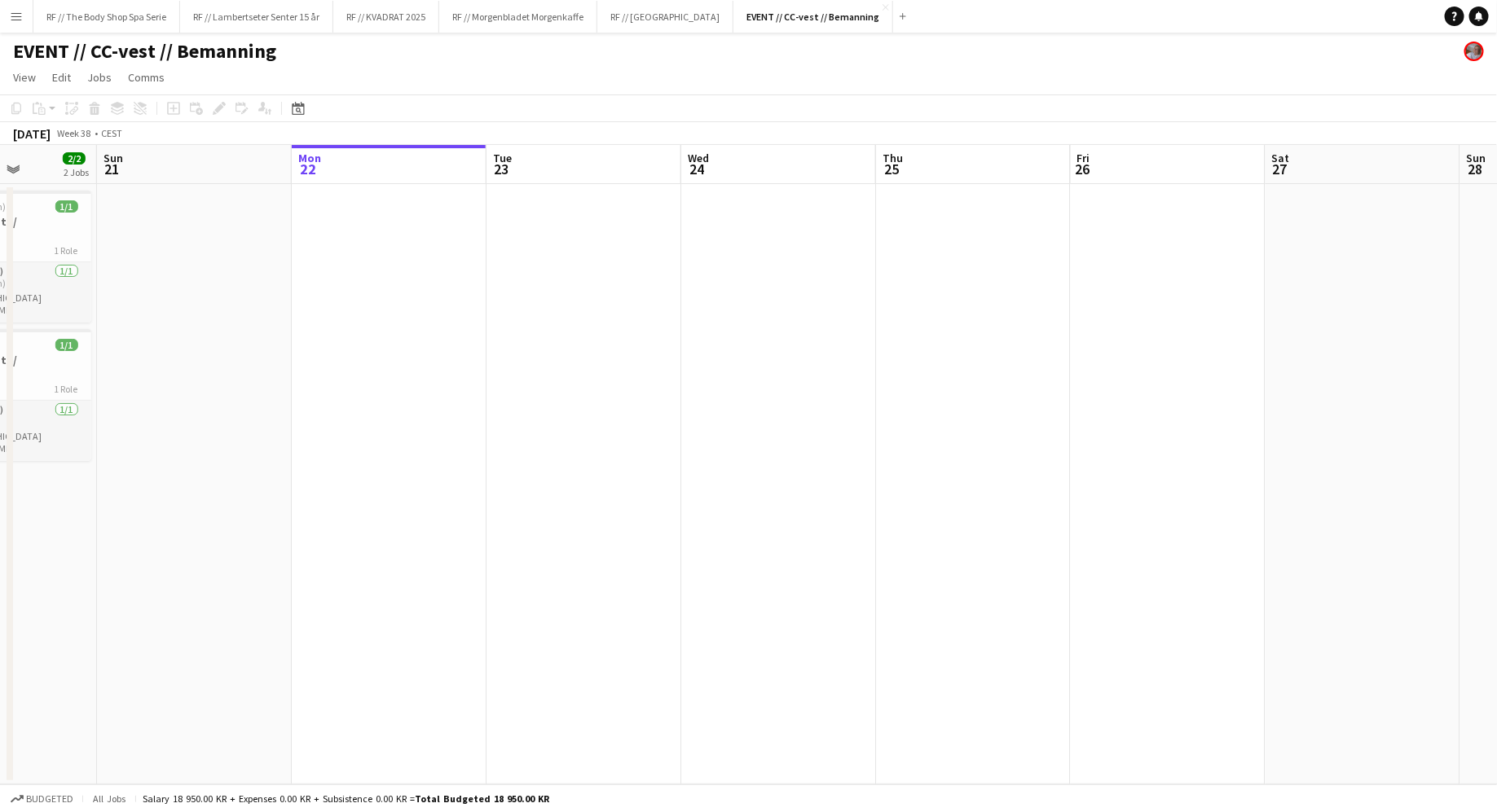
scroll to position [0, 471]
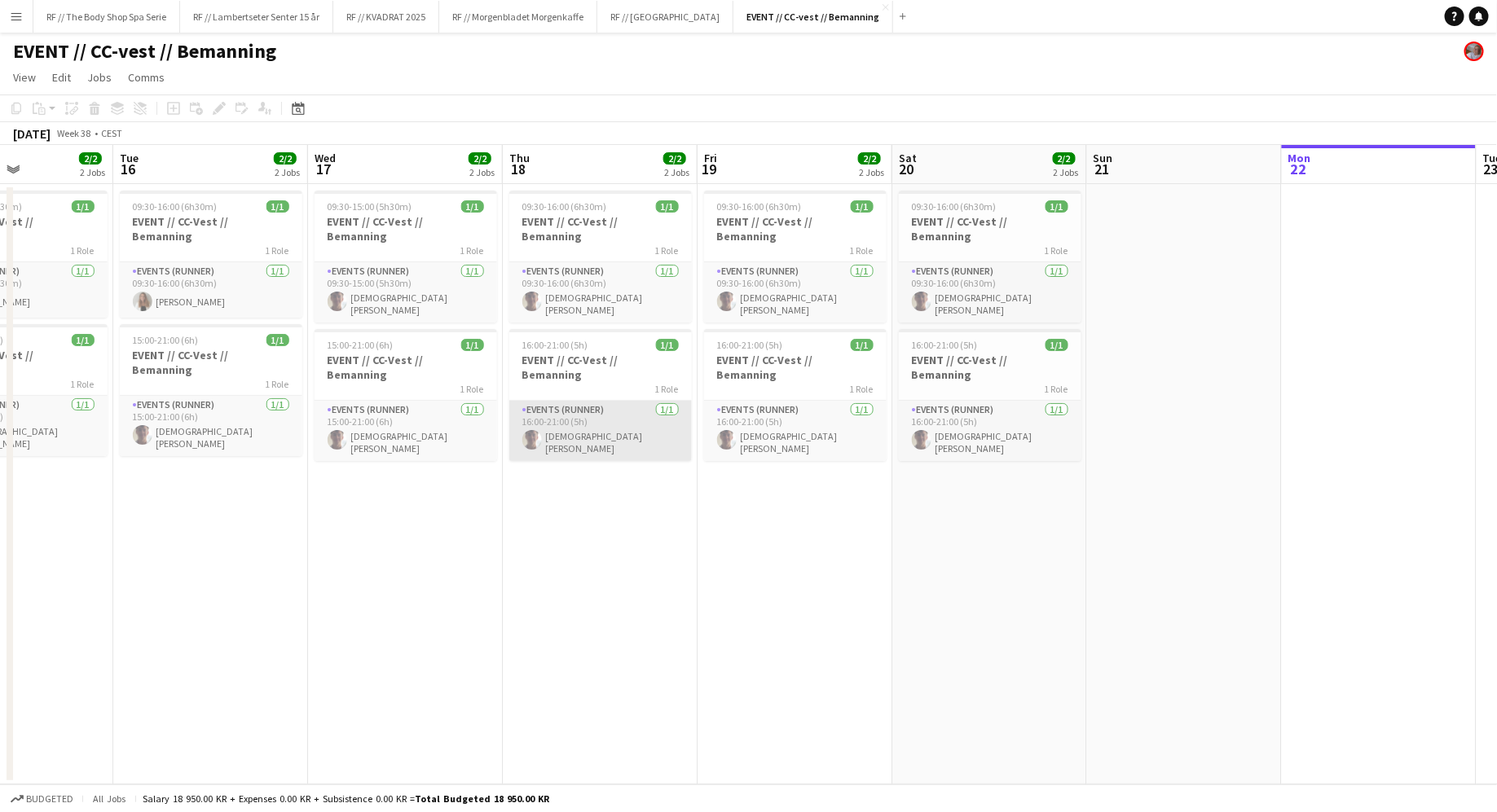
click at [619, 401] on app-card-role "Events (Runner) [DATE] 16:00-21:00 (5h) [DEMOGRAPHIC_DATA][PERSON_NAME]" at bounding box center [601, 431] width 183 height 60
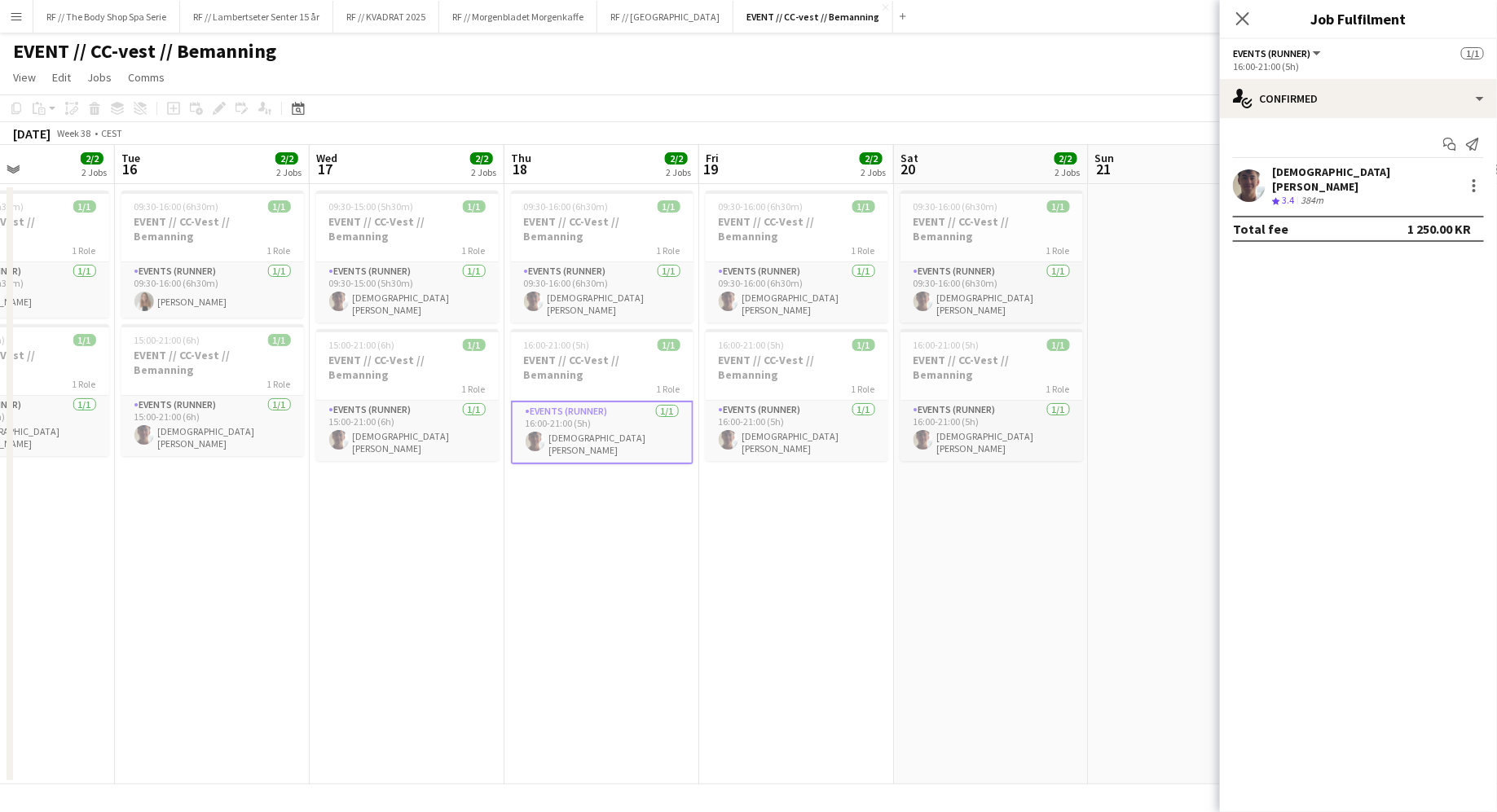
click at [852, 169] on div at bounding box center [1249, 185] width 33 height 33
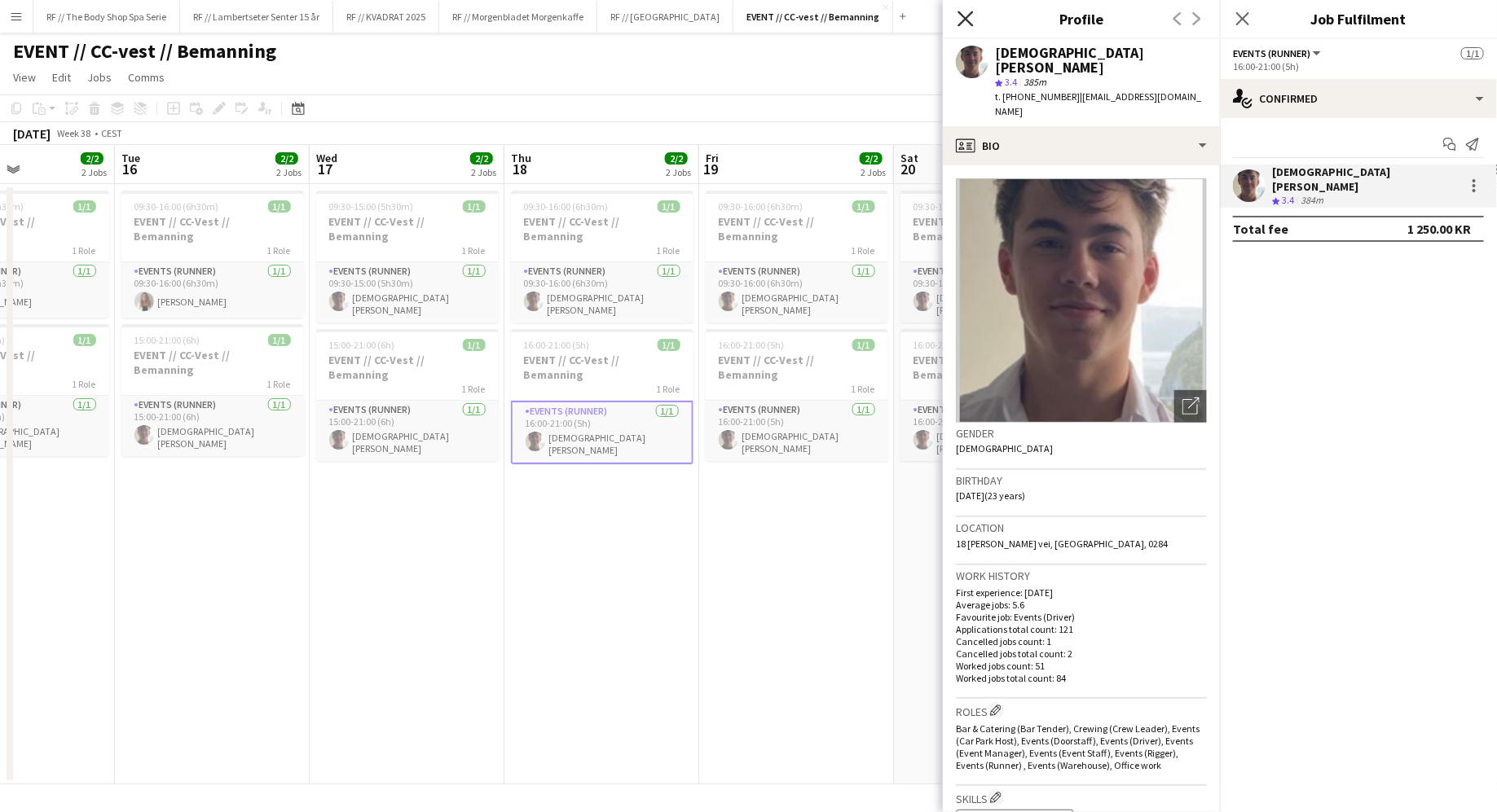
click at [852, 25] on icon "Close pop-in" at bounding box center [965, 19] width 15 height 15
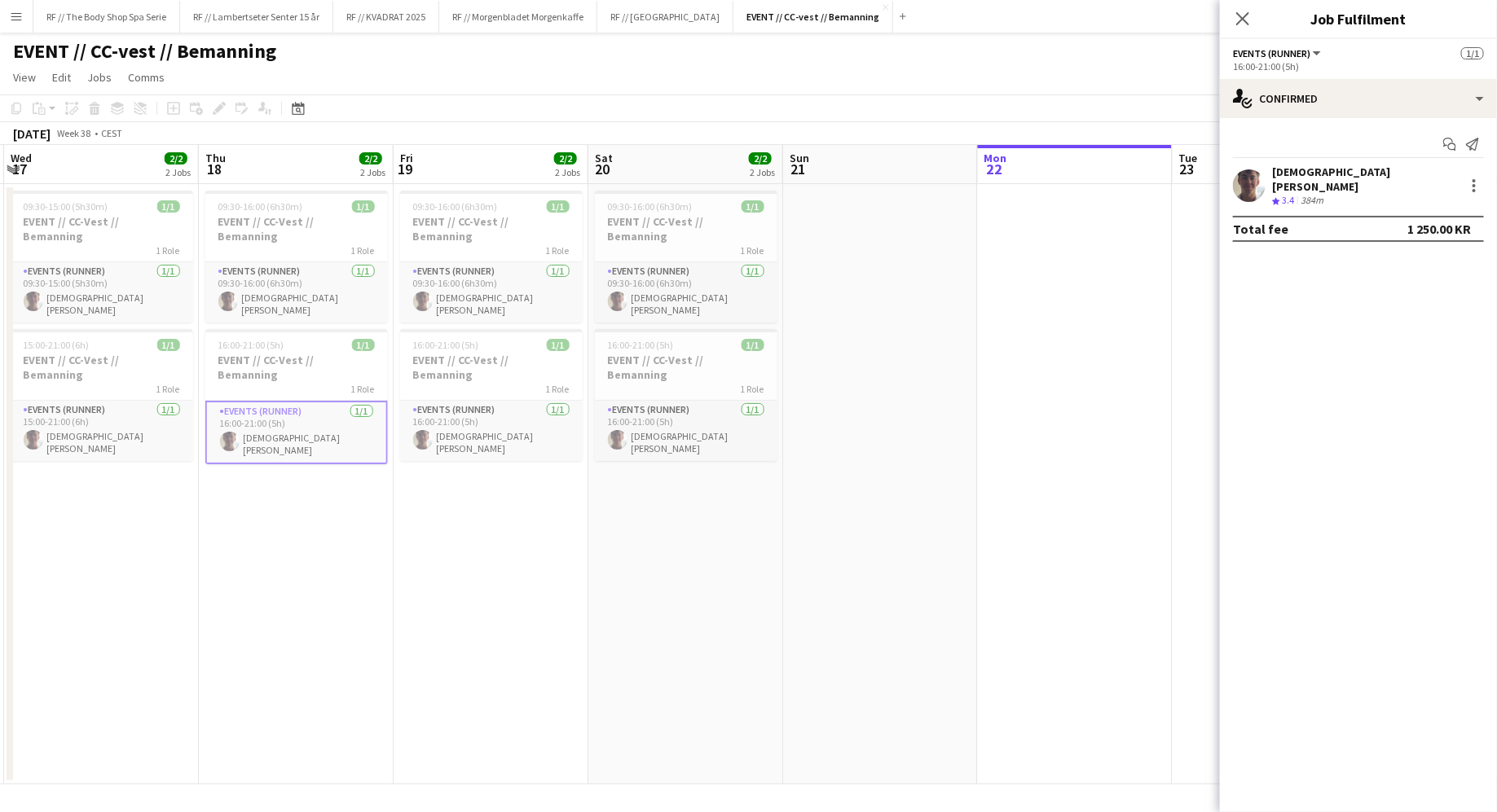
scroll to position [0, 554]
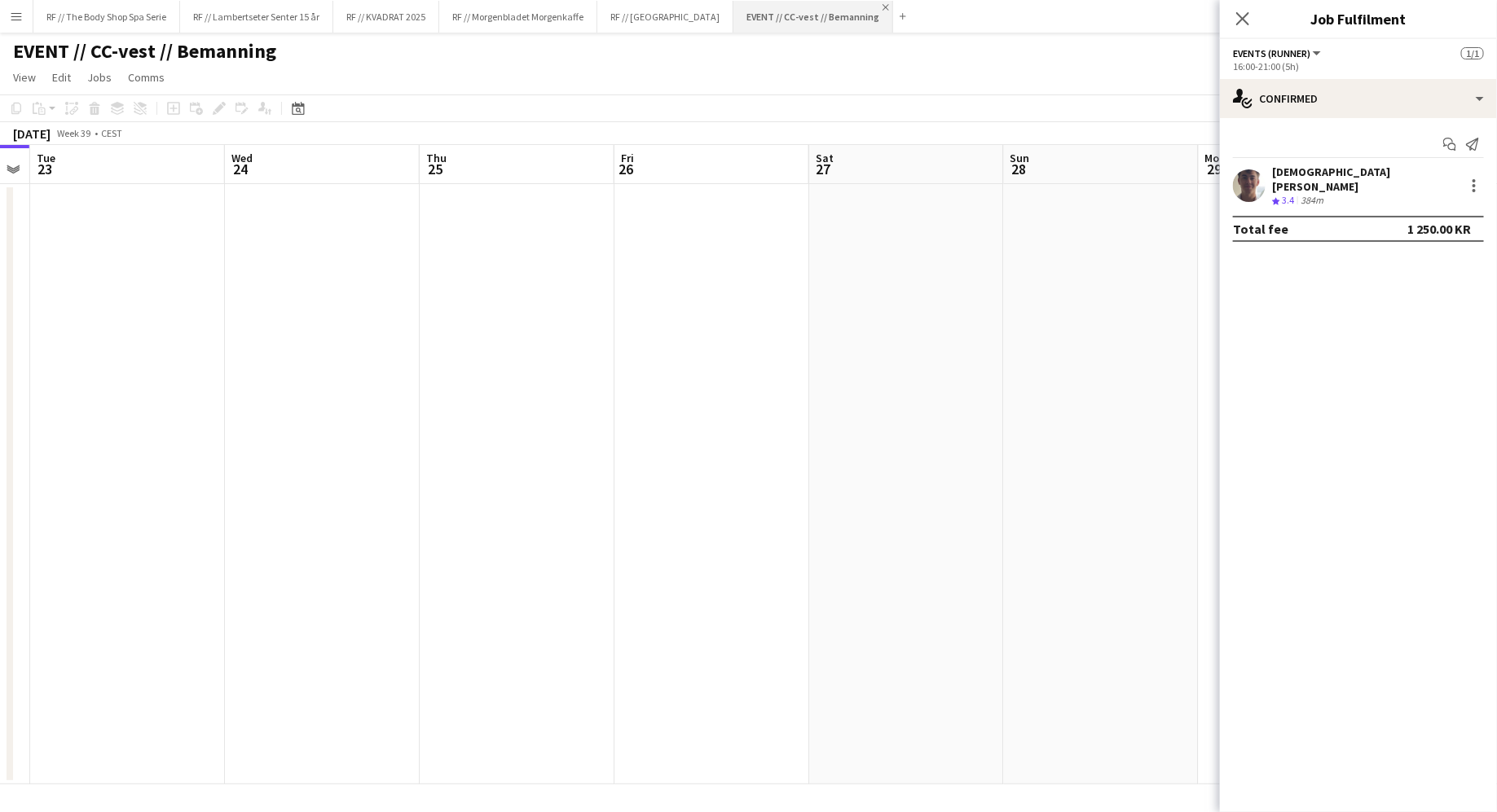
click at [852, 6] on app-icon "Close" at bounding box center [886, 8] width 7 height 7
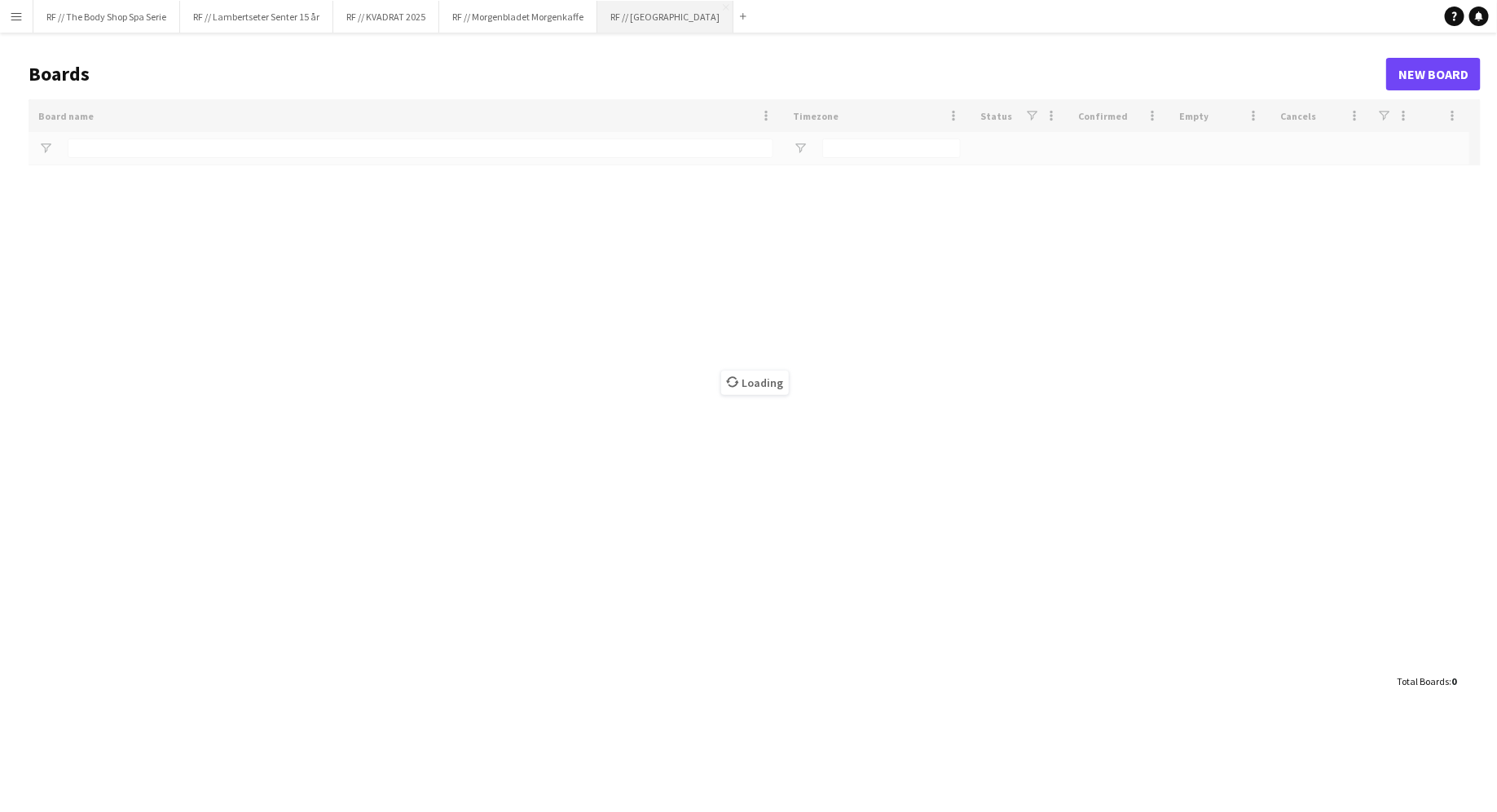
type input "**"
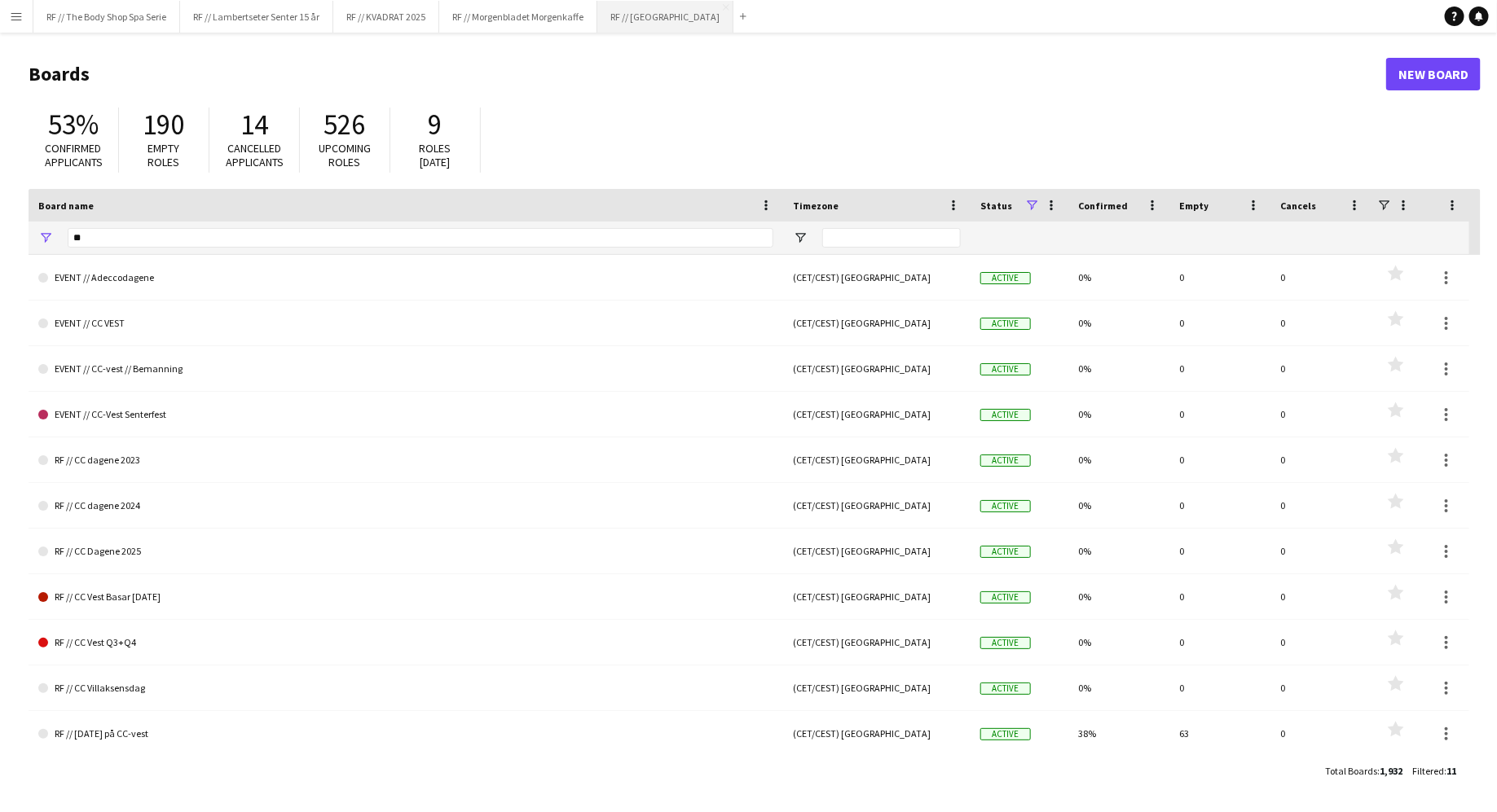
click at [646, 3] on button "RF // Fjordland Close" at bounding box center [665, 17] width 136 height 32
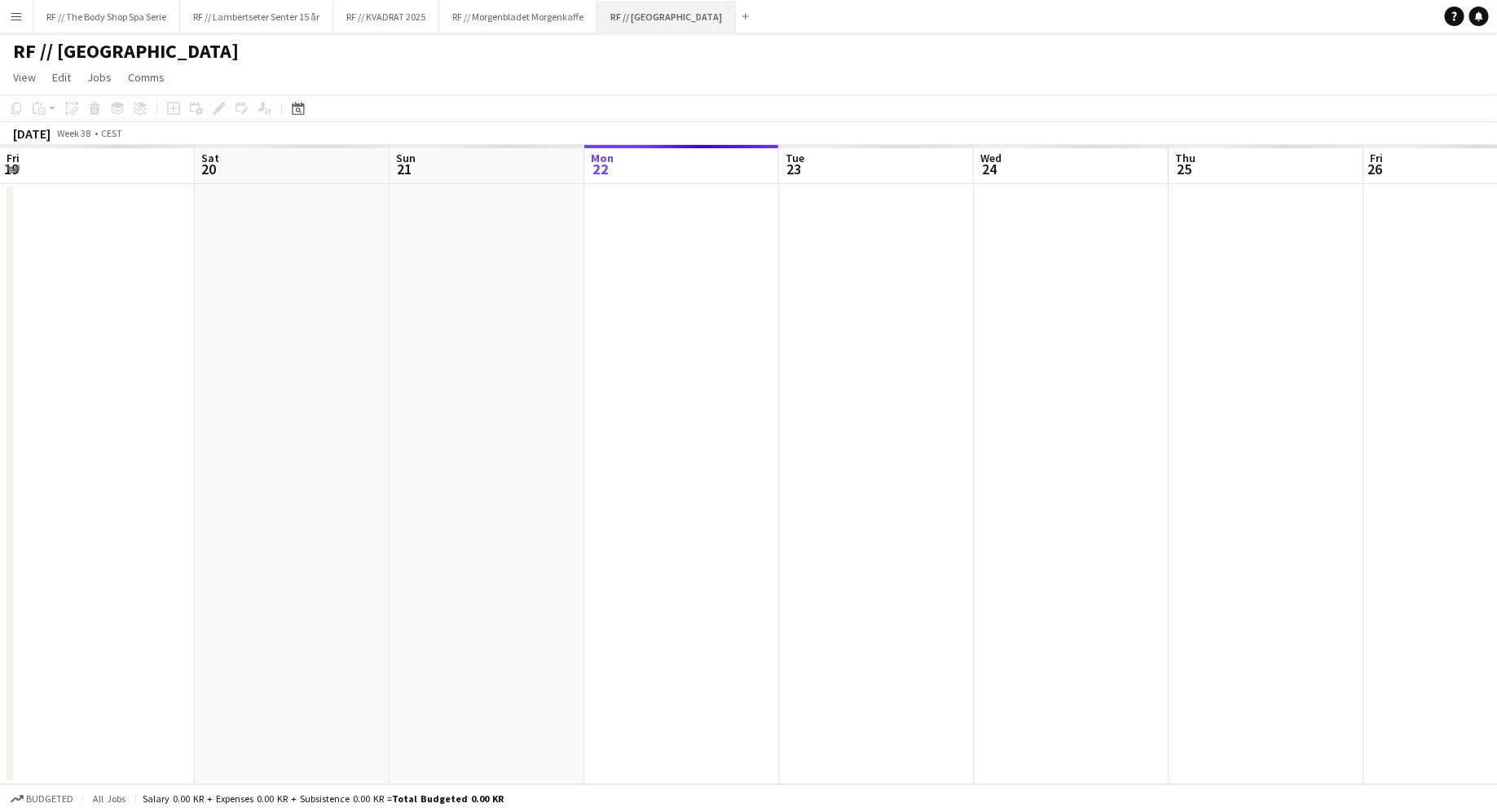
scroll to position [0, 389]
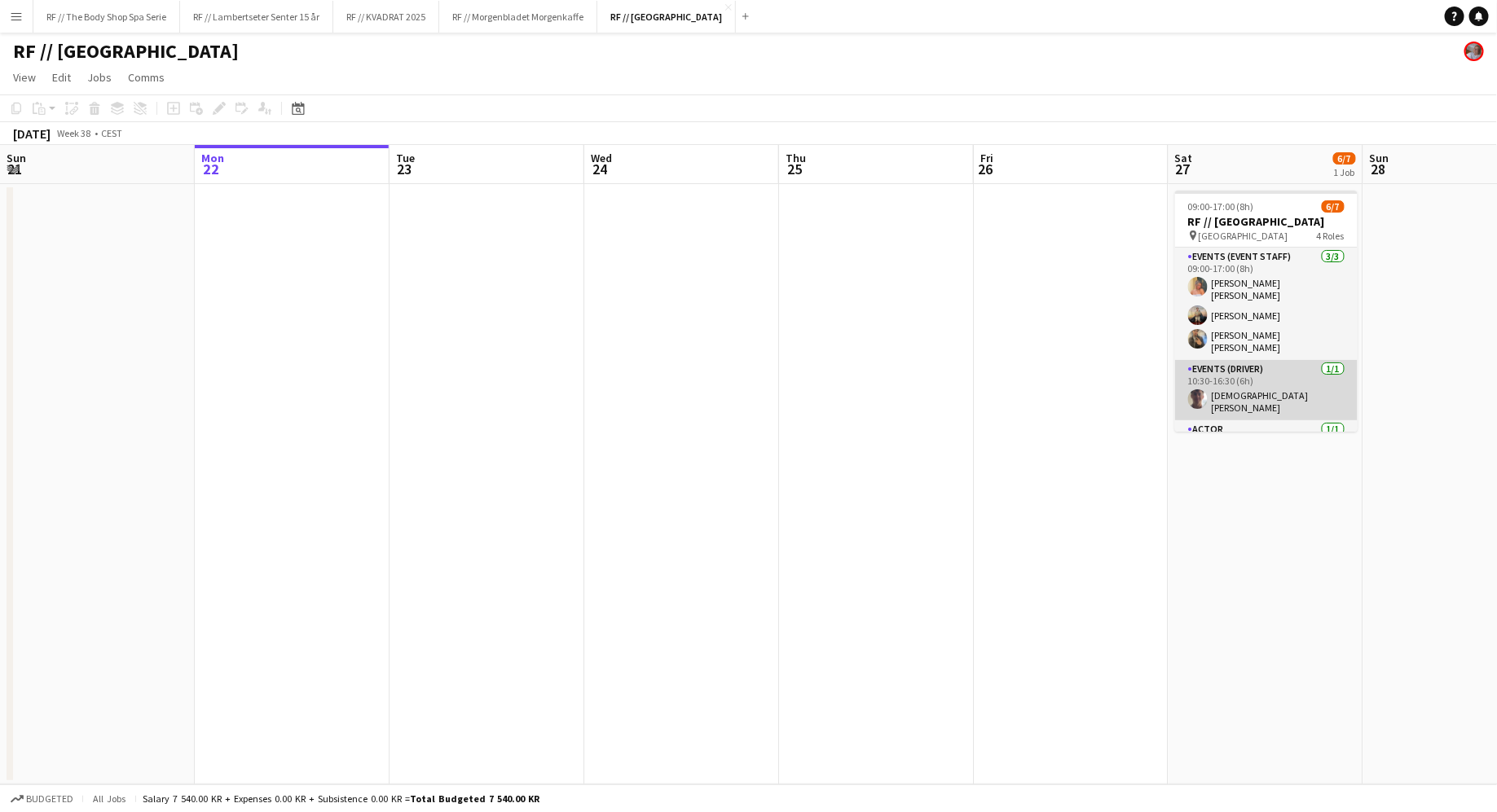
click at [852, 373] on app-card-role "Events (Driver) [DATE] 10:30-16:30 (6h) [DEMOGRAPHIC_DATA][PERSON_NAME]" at bounding box center [1266, 390] width 183 height 60
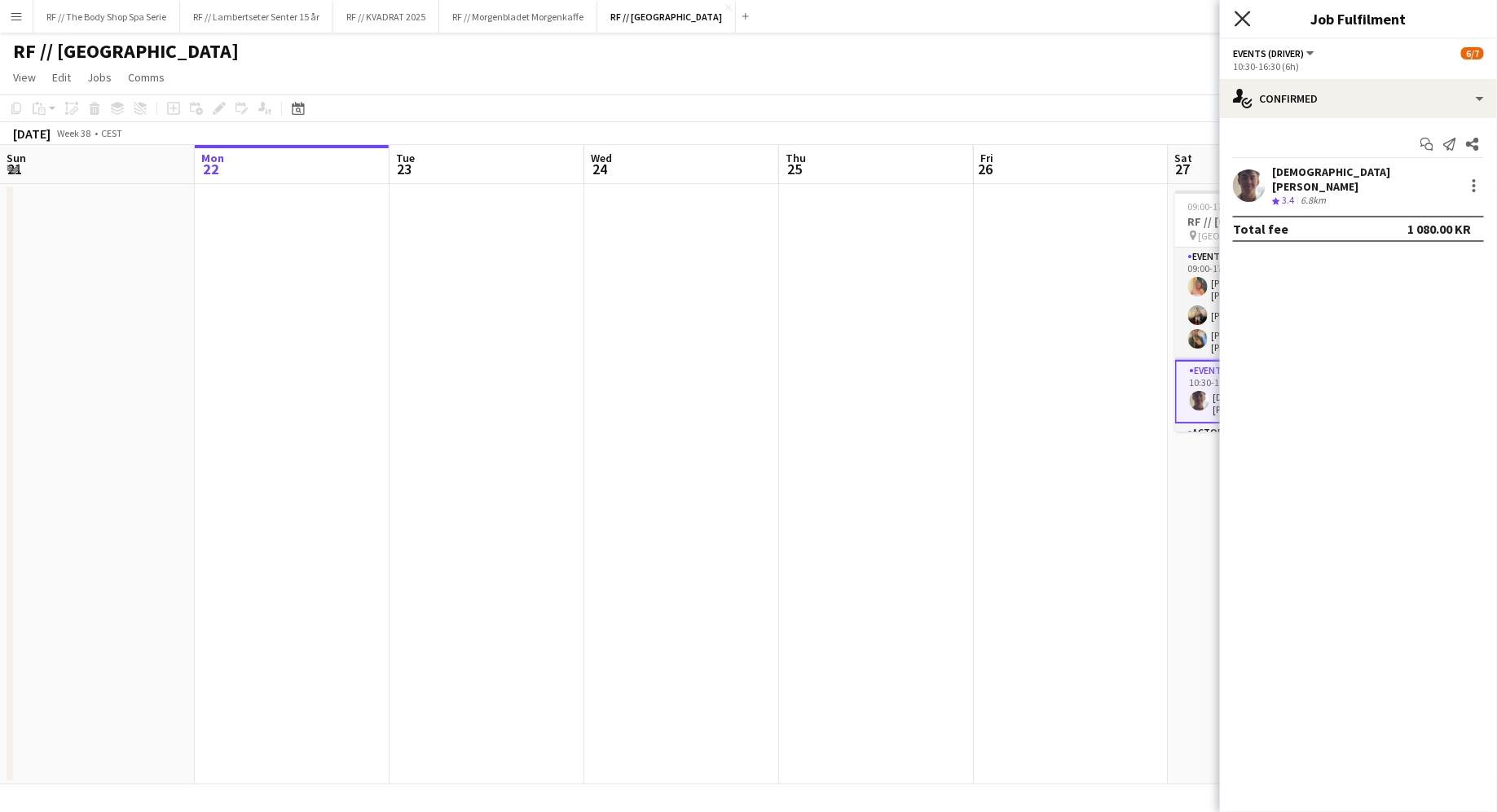
click at [852, 16] on icon at bounding box center [1242, 19] width 15 height 15
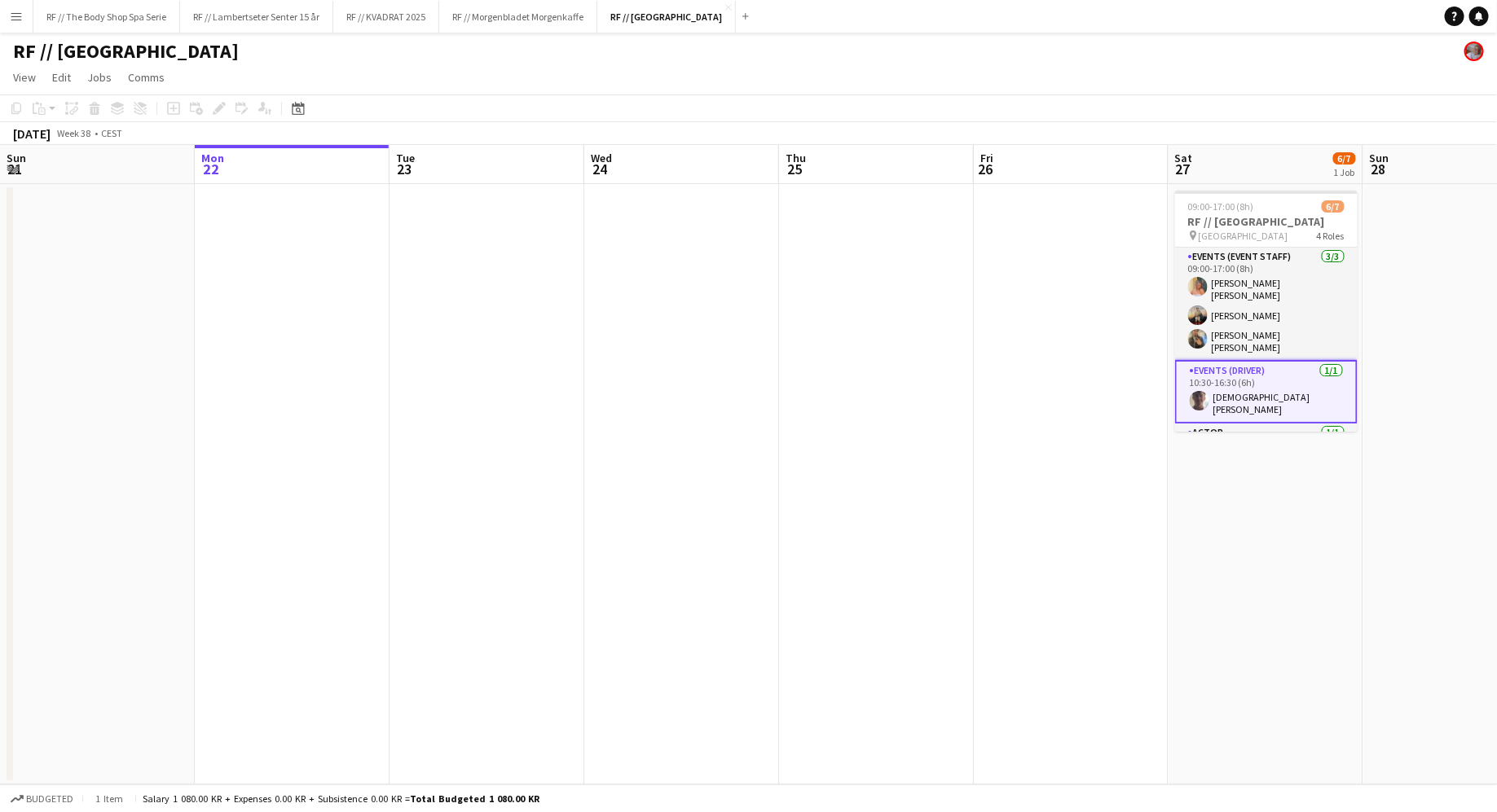
click at [623, 46] on div "RF // [GEOGRAPHIC_DATA]" at bounding box center [748, 48] width 1497 height 31
